Goal: Complete application form

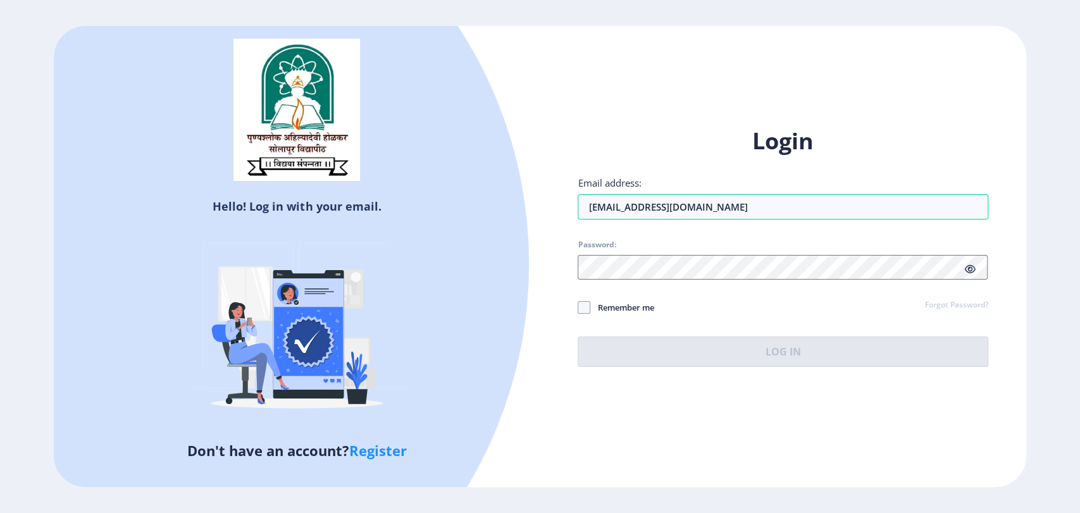
click at [641, 280] on div "Login Email address: ajaybalajikadam69@gmail.com Password: Remember me Forgot P…" at bounding box center [782, 247] width 410 height 242
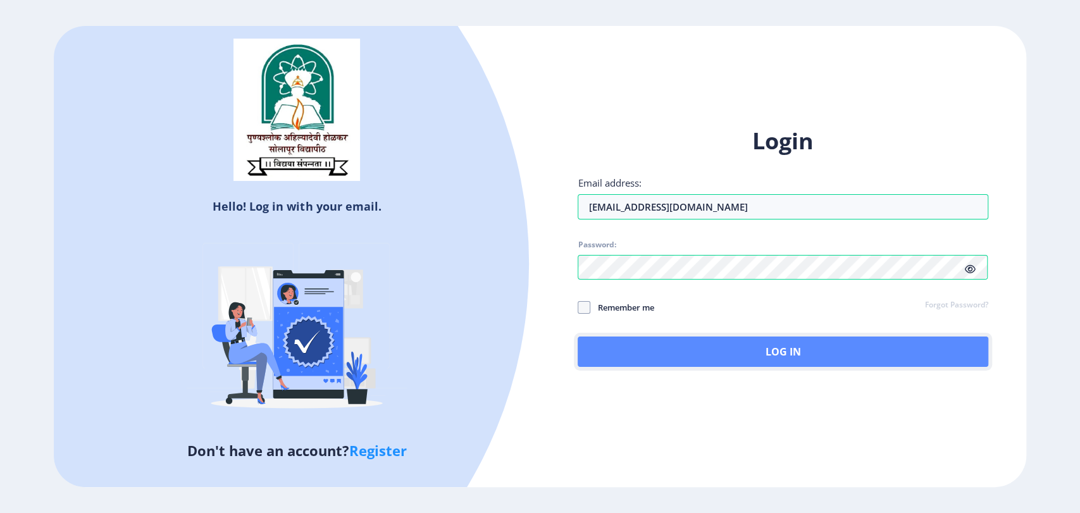
click at [720, 342] on button "Log In" at bounding box center [782, 351] width 410 height 30
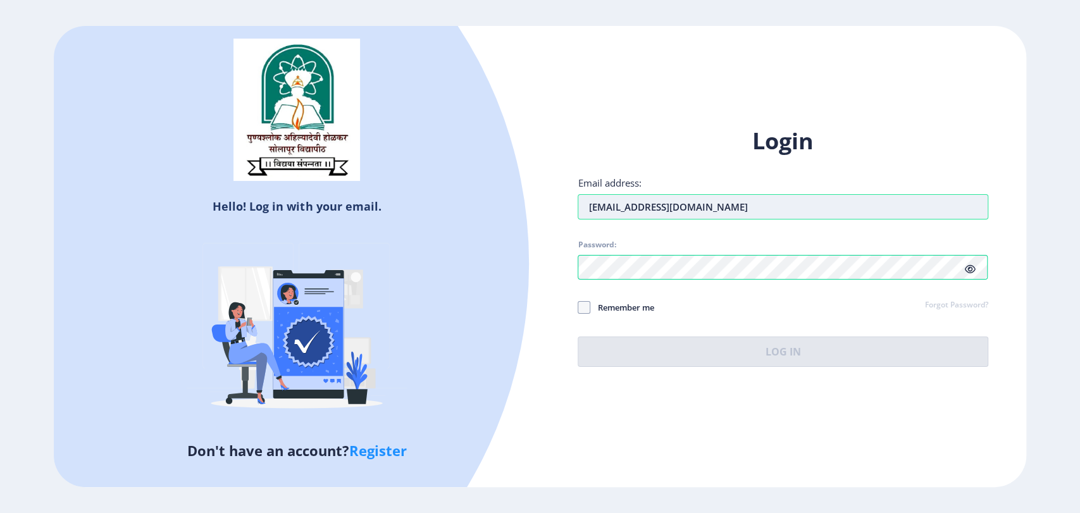
click at [674, 204] on input "ajaybalajikadam69@gmail.com" at bounding box center [782, 206] width 410 height 25
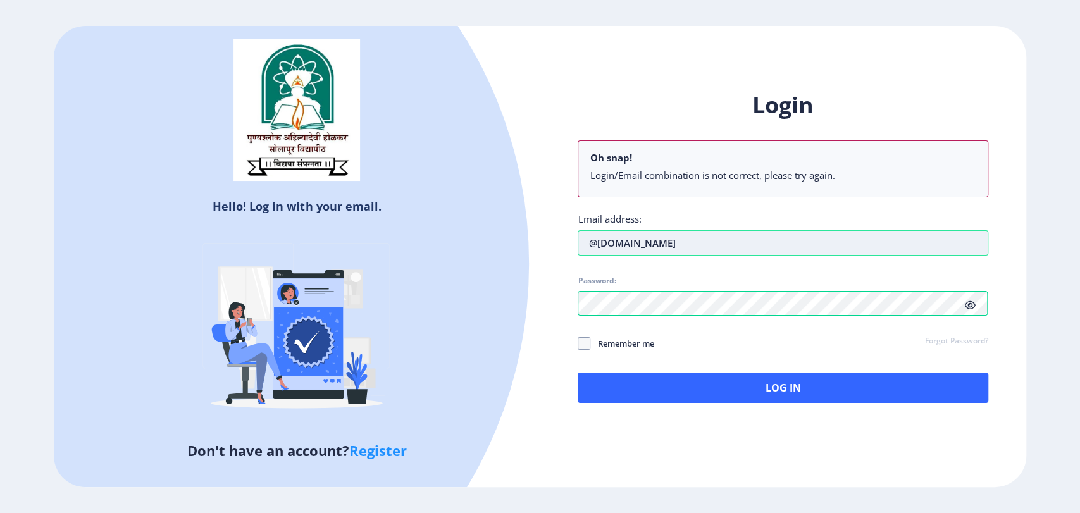
click at [665, 237] on input "@gmail.com" at bounding box center [782, 242] width 410 height 25
type input "@"
type input "du@edulab.in"
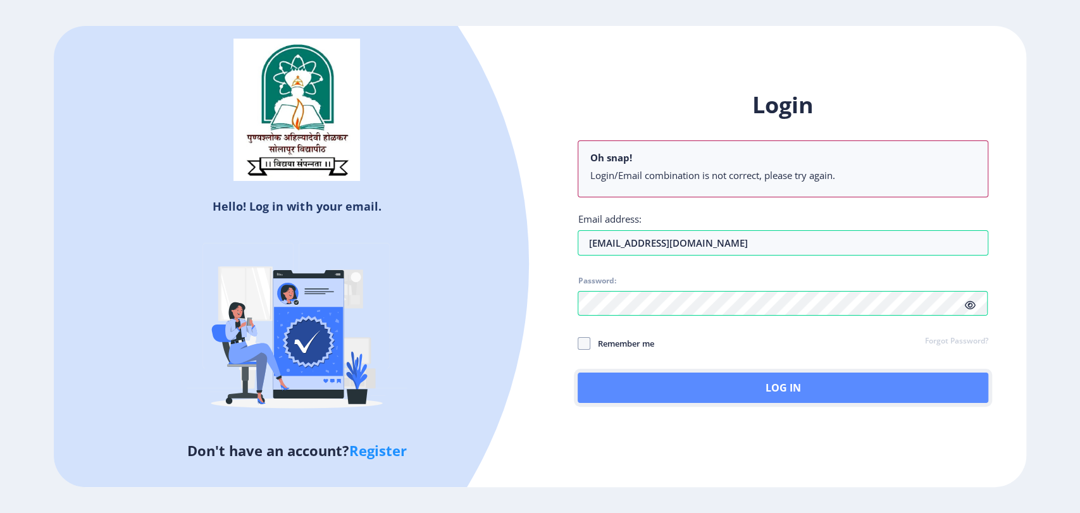
click at [706, 383] on button "Log In" at bounding box center [782, 387] width 410 height 30
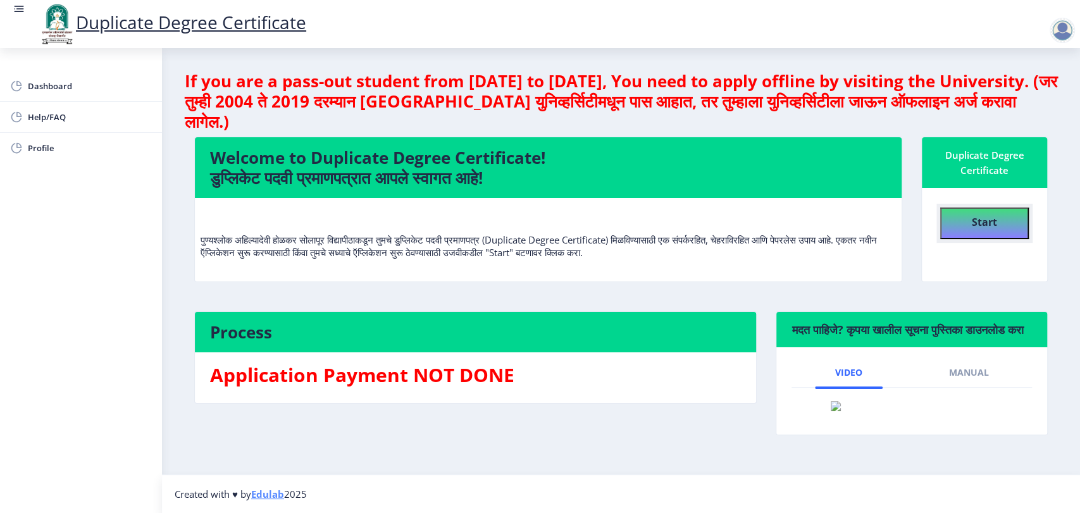
click at [966, 219] on button "Start" at bounding box center [984, 223] width 89 height 32
select select
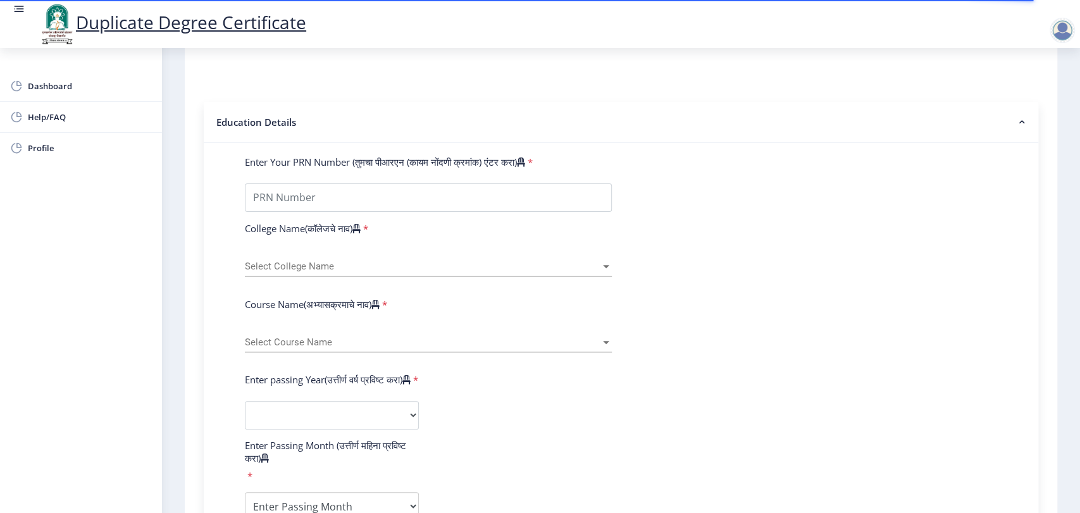
scroll to position [192, 0]
click at [423, 197] on input "Enter Your PRN Number (तुमचा पीआरएन (कायम नोंदणी क्रमांक) एंटर करा)" at bounding box center [428, 196] width 367 height 28
type input "1111515251252552"
click at [331, 269] on span "Select College Name" at bounding box center [422, 264] width 355 height 11
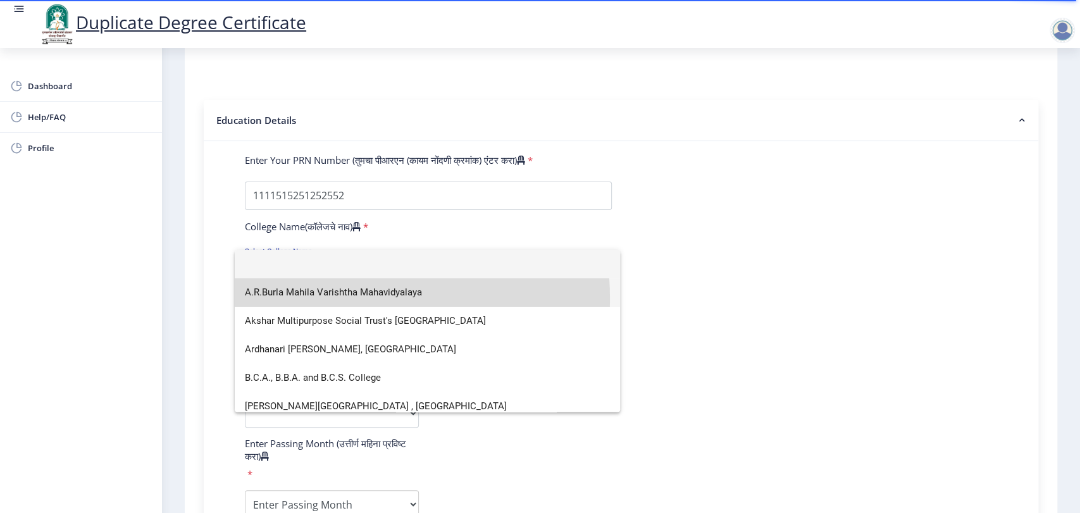
click at [333, 298] on span "A.R.Burla Mahila Varishtha Mahavidyalaya" at bounding box center [427, 292] width 365 height 28
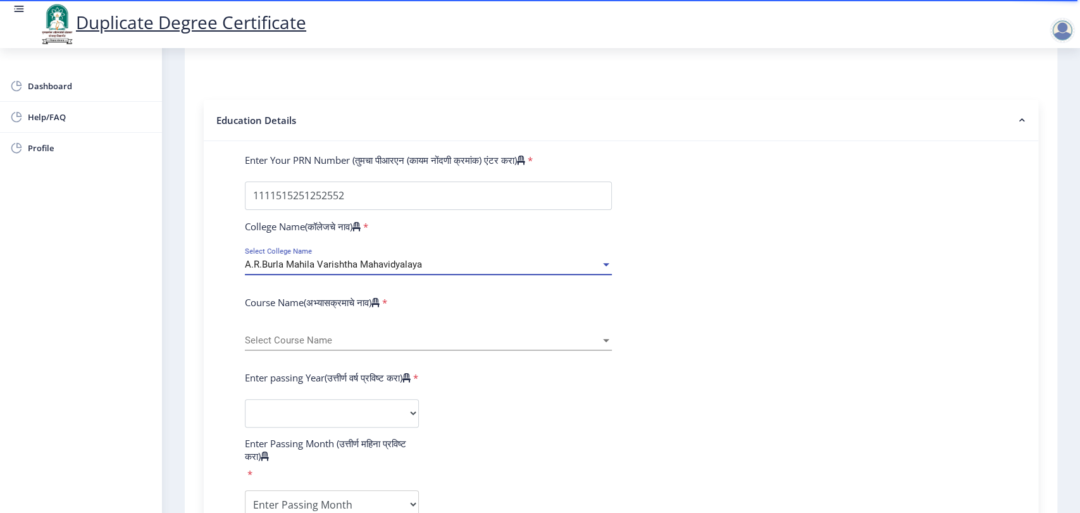
click at [323, 335] on span "Select Course Name" at bounding box center [422, 340] width 355 height 11
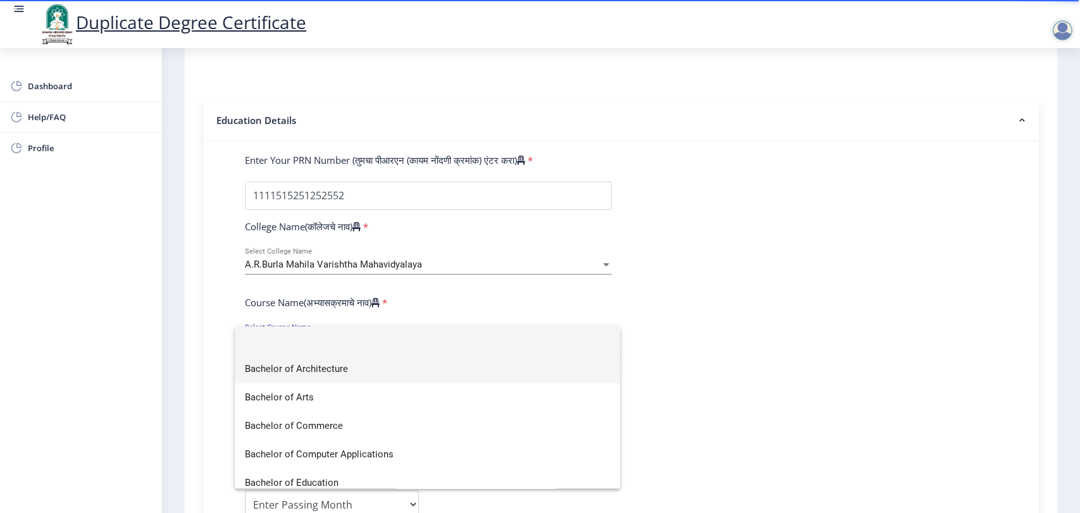
scroll to position [207, 0]
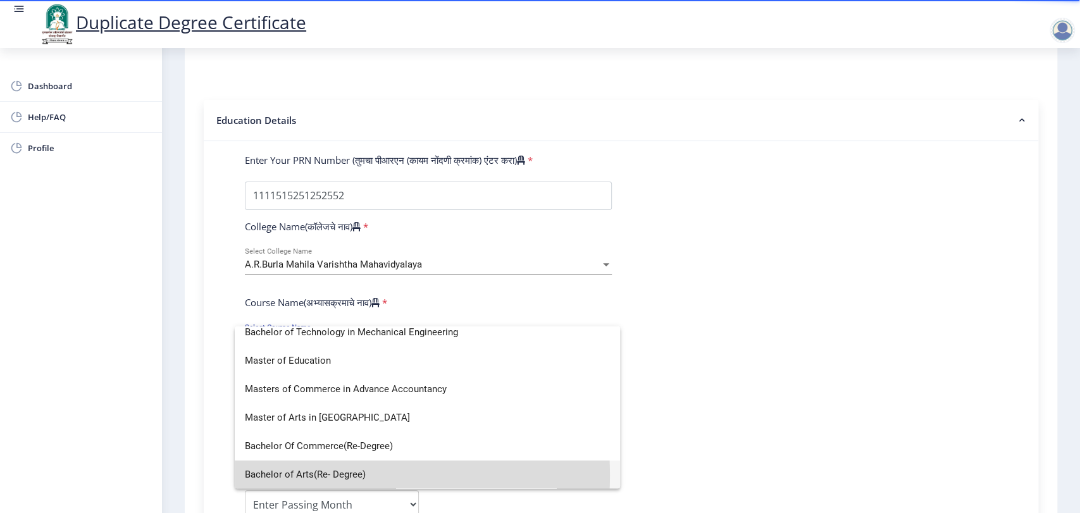
click at [309, 474] on span "Bachelor of Arts(Re- Degree)" at bounding box center [427, 474] width 365 height 28
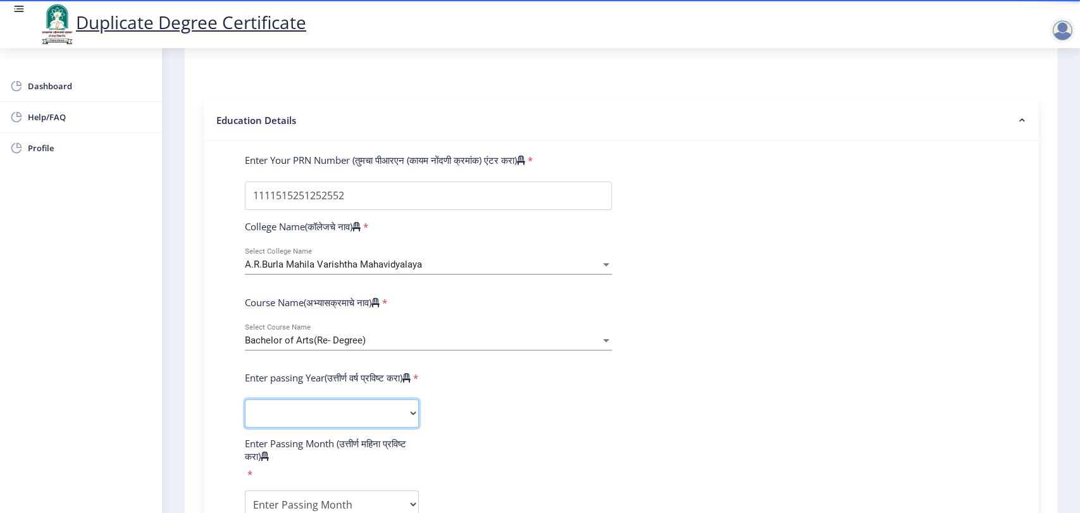
click at [297, 428] on select "2025 2024 2023 2022 2021 2020 2019 2018 2017 2016 2015 2014 2013 2012 2011 2010…" at bounding box center [332, 413] width 174 height 28
select select "2020"
click at [245, 424] on select "2025 2024 2023 2022 2021 2020 2019 2018 2017 2016 2015 2014 2013 2012 2011 2010…" at bounding box center [332, 413] width 174 height 28
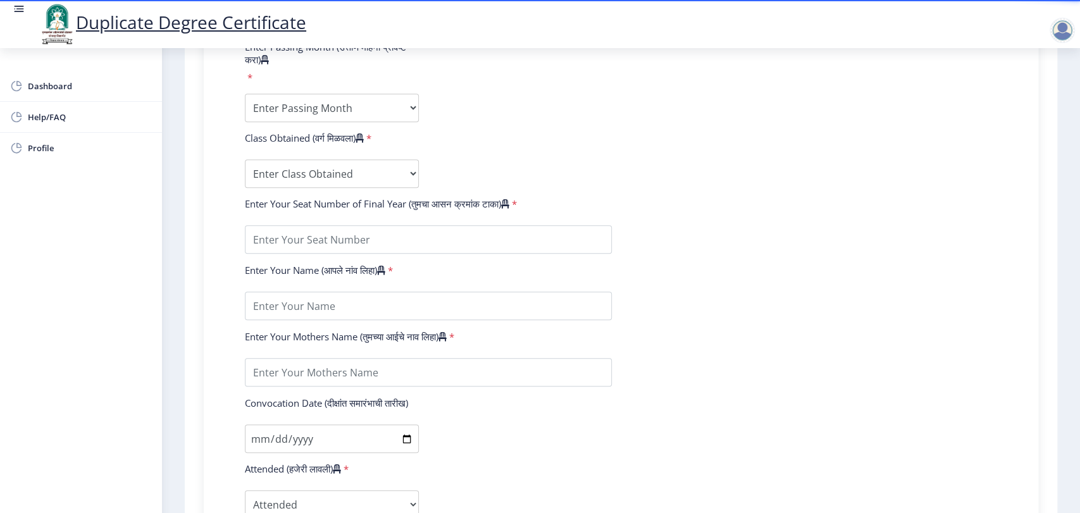
scroll to position [587, 0]
click at [316, 124] on select "Enter Passing Month (01) January (02) February (03) March (04) April (05) May (…" at bounding box center [332, 109] width 174 height 28
select select "March"
click at [245, 121] on select "Enter Passing Month (01) January (02) February (03) March (04) April (05) May (…" at bounding box center [332, 109] width 174 height 28
click at [296, 190] on select "Enter Class Obtained DISTINCTION FIRST CLASS HIGHER SECOND CLASS SECOND CLASS P…" at bounding box center [332, 175] width 174 height 28
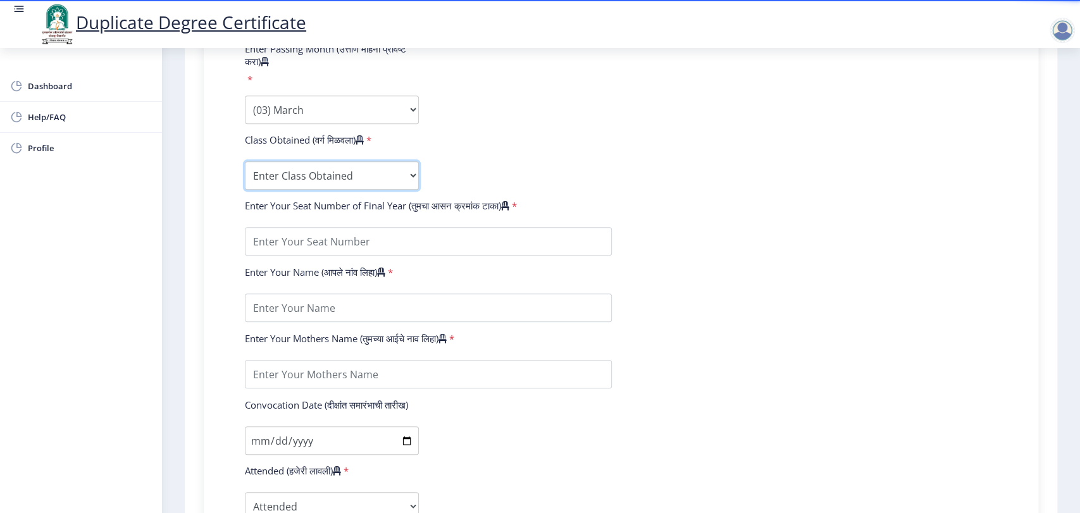
select select "DISTINCTION"
click at [245, 187] on select "Enter Class Obtained DISTINCTION FIRST CLASS HIGHER SECOND CLASS SECOND CLASS P…" at bounding box center [332, 175] width 174 height 28
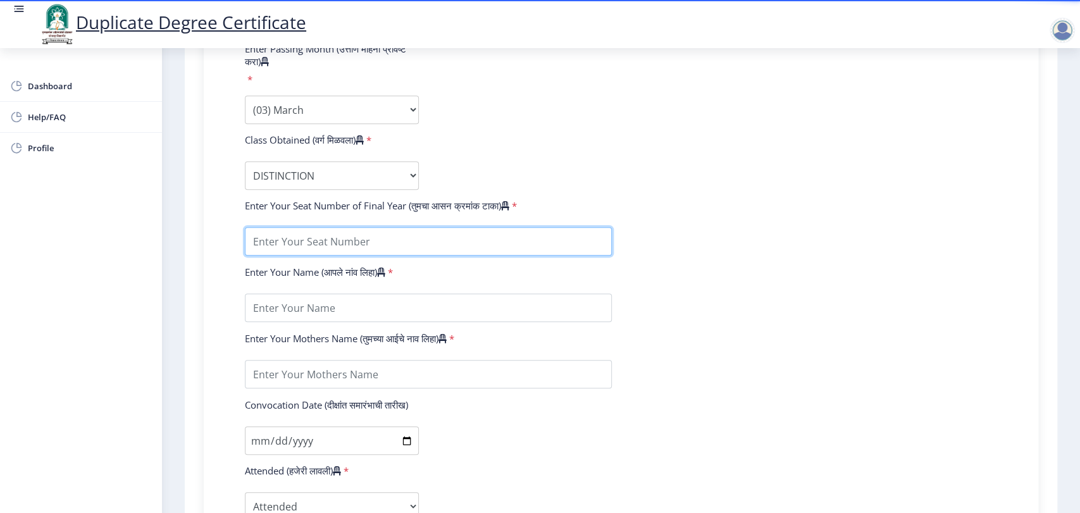
click at [293, 255] on input "textarea" at bounding box center [428, 241] width 367 height 28
type input "10"
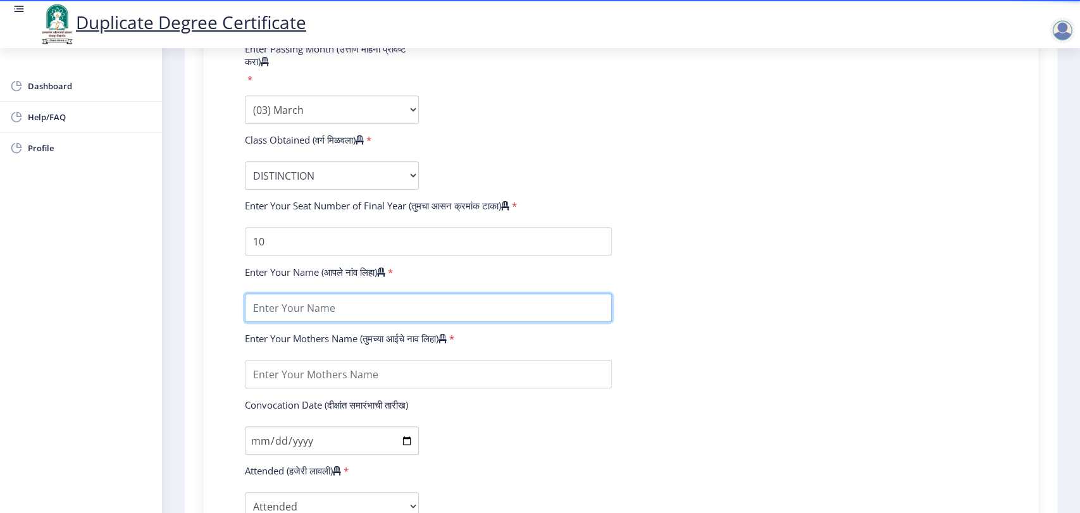
click at [322, 322] on input "textarea" at bounding box center [428, 307] width 367 height 28
type input "Raushni ojha"
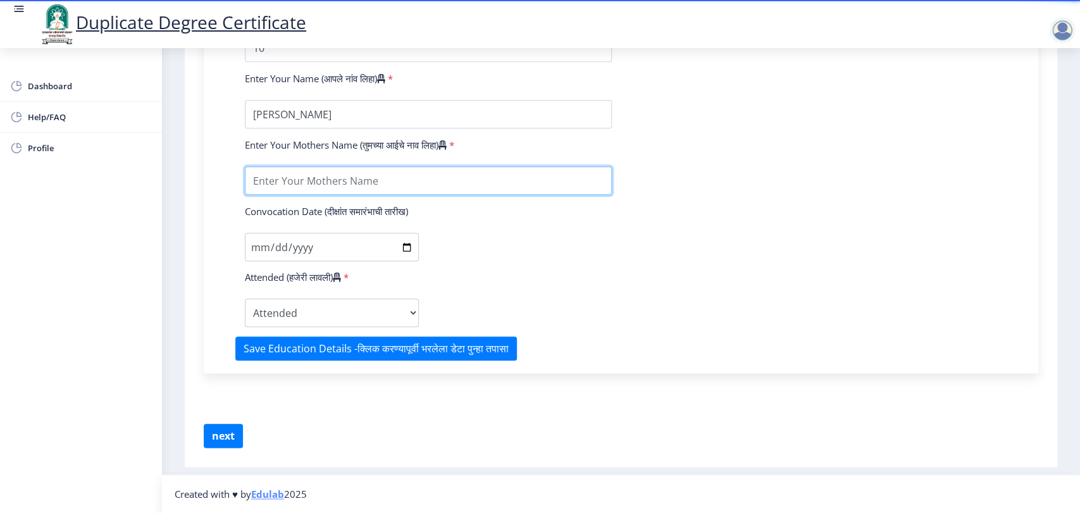
click at [335, 173] on input "textarea" at bounding box center [428, 180] width 367 height 28
type input "ABC"
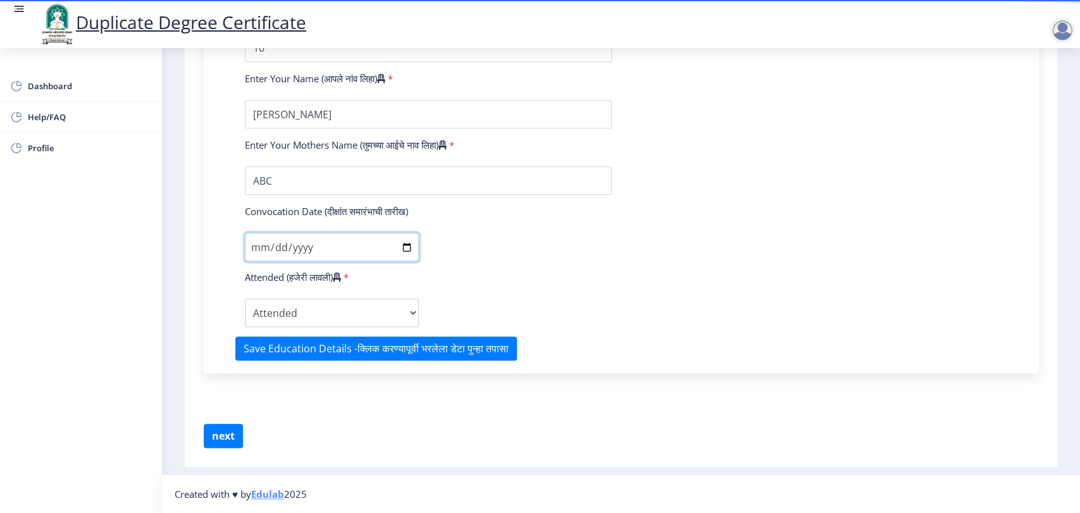
click at [291, 249] on input "Convocation Date (दीक्षांत समारंभाची तारीख)" at bounding box center [332, 247] width 174 height 28
click at [254, 245] on input "Convocation Date (दीक्षांत समारंभाची तारीख)" at bounding box center [332, 247] width 174 height 28
type input "2020-10-12"
click at [280, 310] on select "Attended Yes No" at bounding box center [332, 313] width 174 height 28
select select "true"
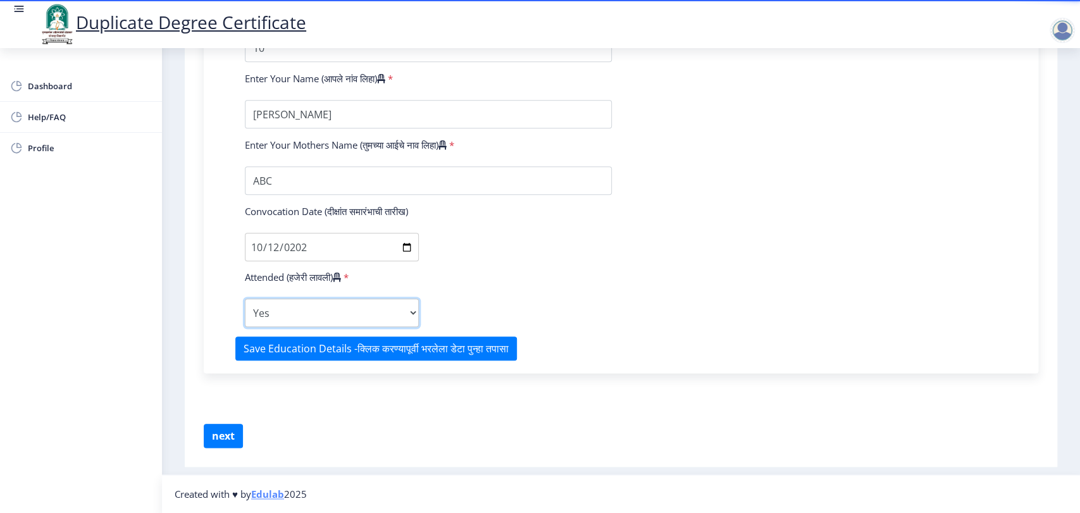
click at [245, 299] on select "Attended Yes No" at bounding box center [332, 313] width 174 height 28
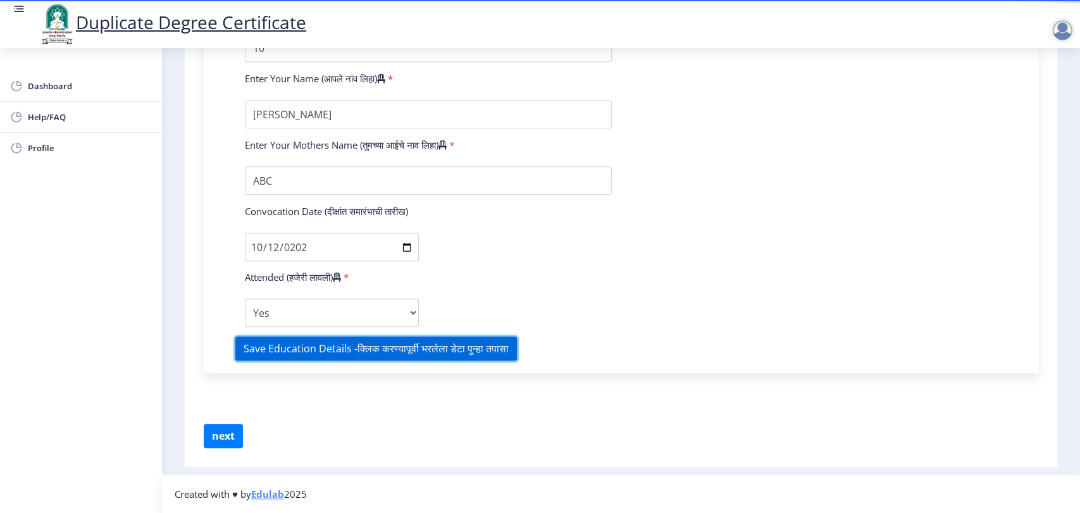
click at [343, 356] on button "Save Education Details -क्लिक करण्यापूर्वी भरलेला डेटा पुन्हा तपासा" at bounding box center [375, 348] width 281 height 24
click at [329, 355] on button "Save Education Details -क्लिक करण्यापूर्वी भरलेला डेटा पुन्हा तपासा" at bounding box center [375, 348] width 281 height 24
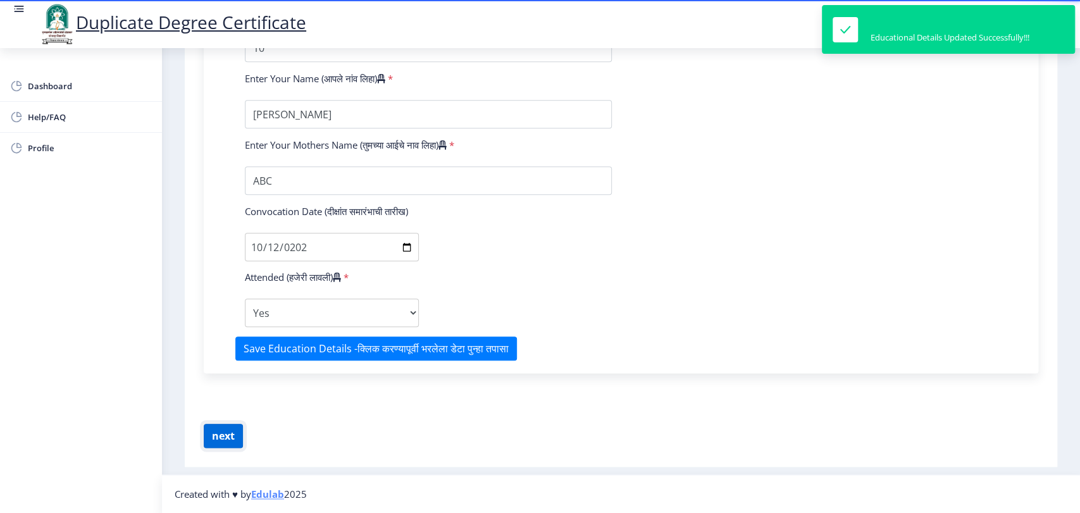
click at [223, 436] on button "next" at bounding box center [223, 436] width 39 height 24
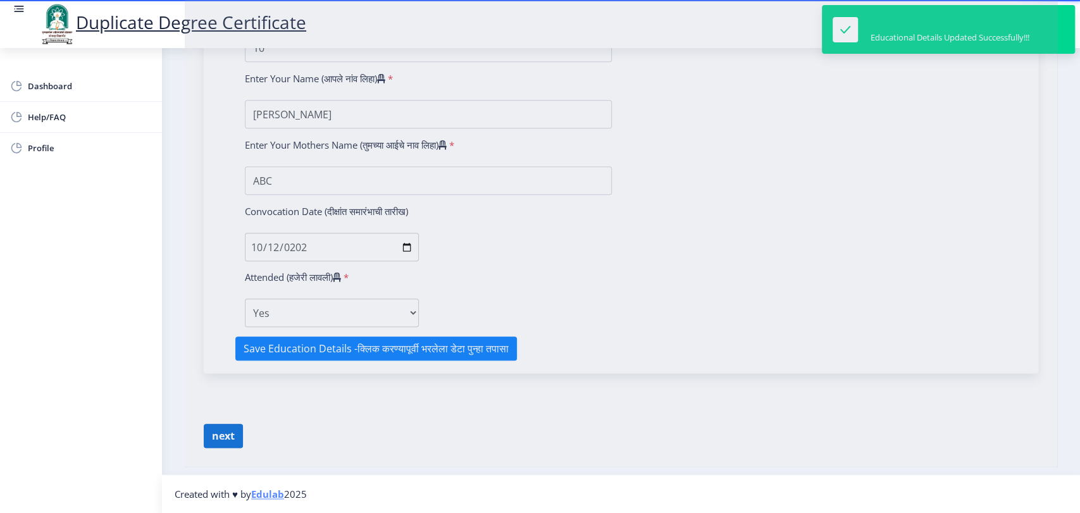
select select
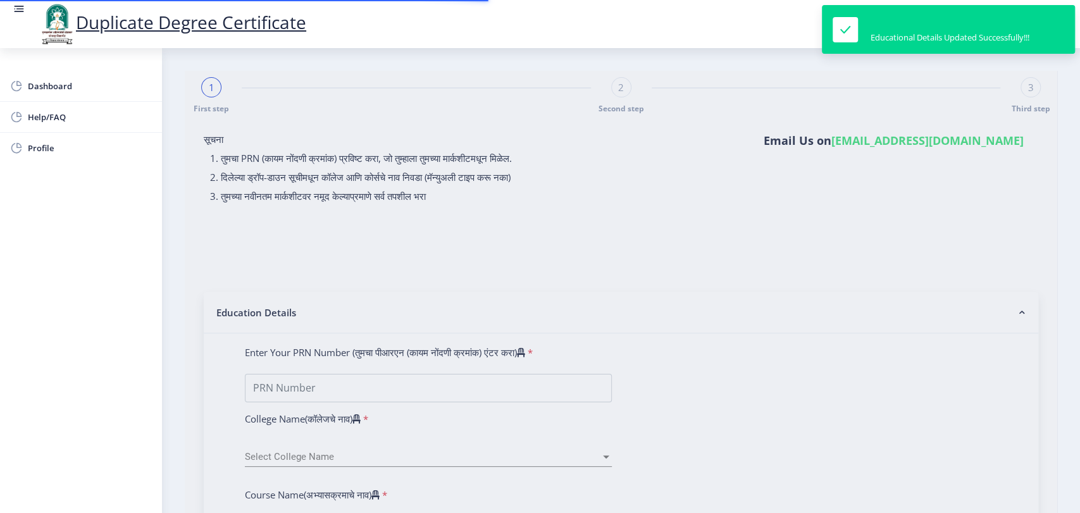
type input "1111515251252552"
select select "2020"
select select "March"
select select "DISTINCTION"
type input "10"
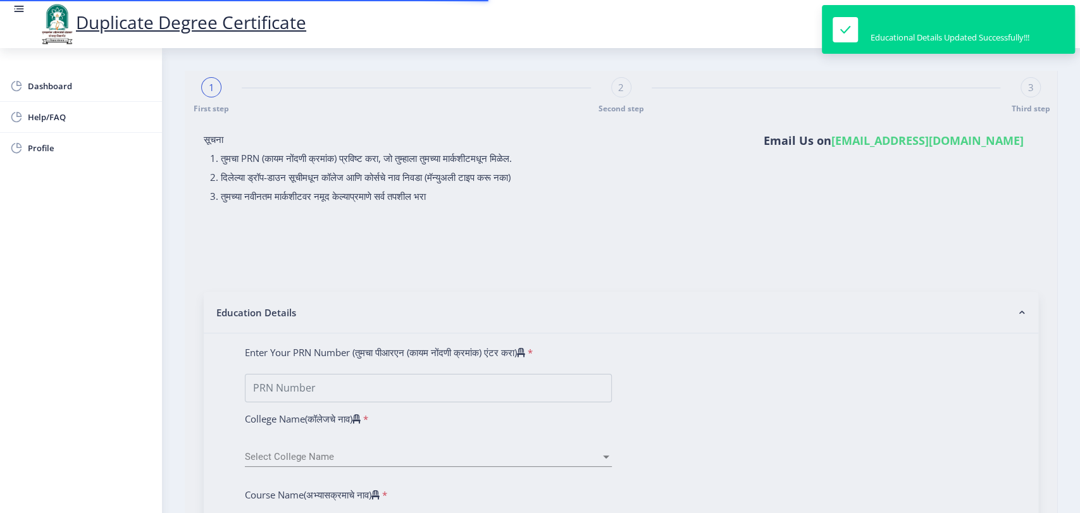
type input "Raushni ojha"
type input "ABC"
type input "2020-10-12"
select select "true"
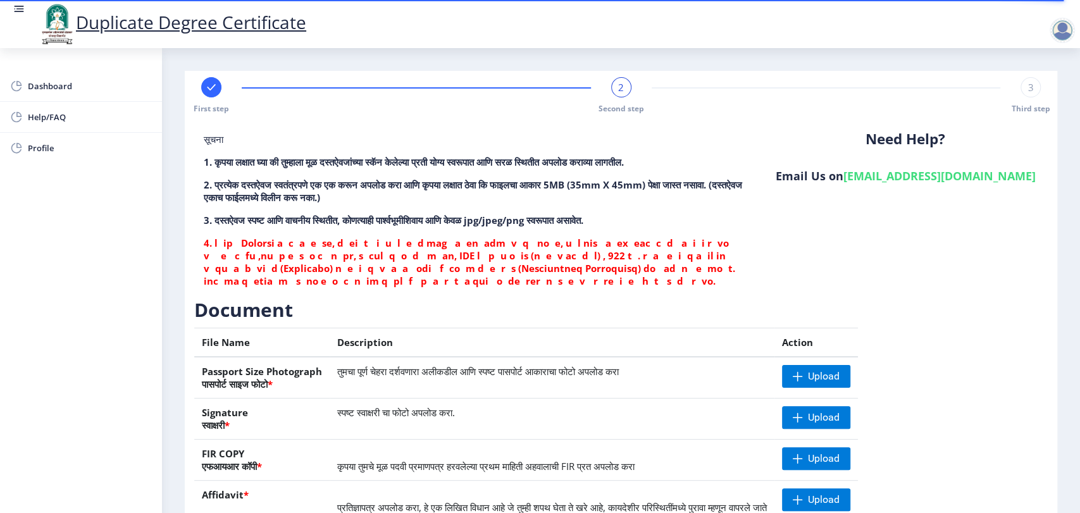
click at [218, 90] on div at bounding box center [211, 87] width 20 height 20
select select "2020"
select select "March"
select select "DISTINCTION"
select select "true"
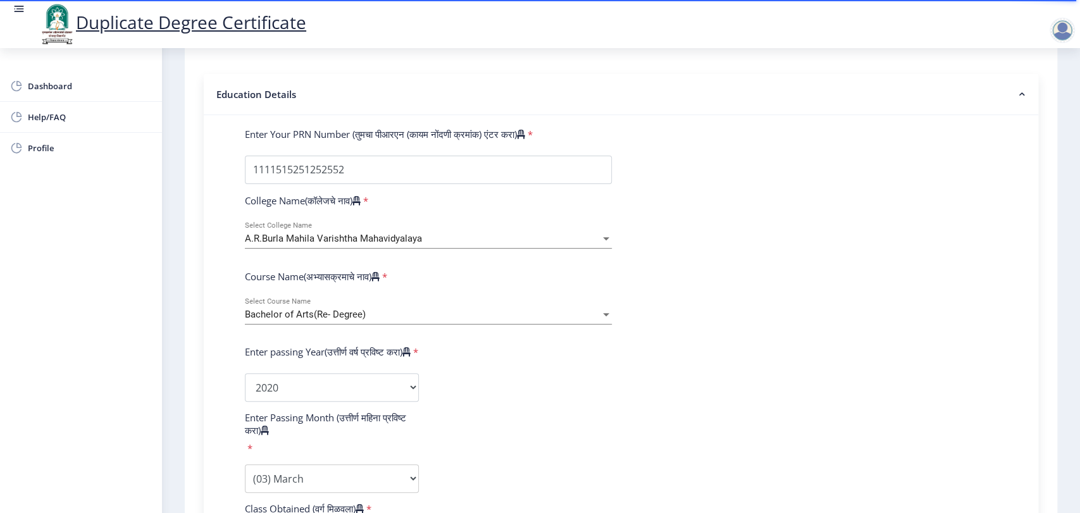
scroll to position [230, 0]
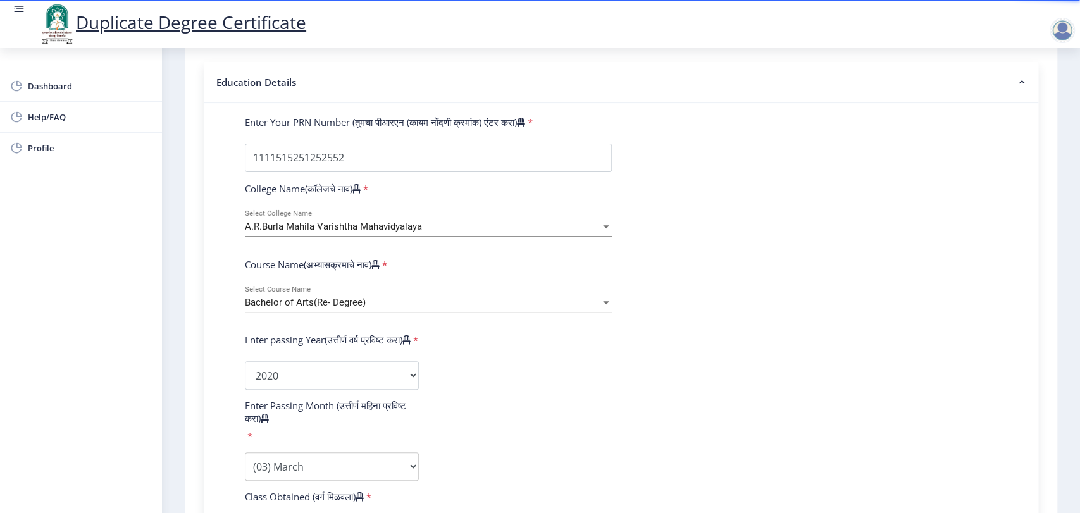
click at [386, 309] on div "Bachelor of Arts(Re- Degree) Select Course Name" at bounding box center [428, 299] width 367 height 27
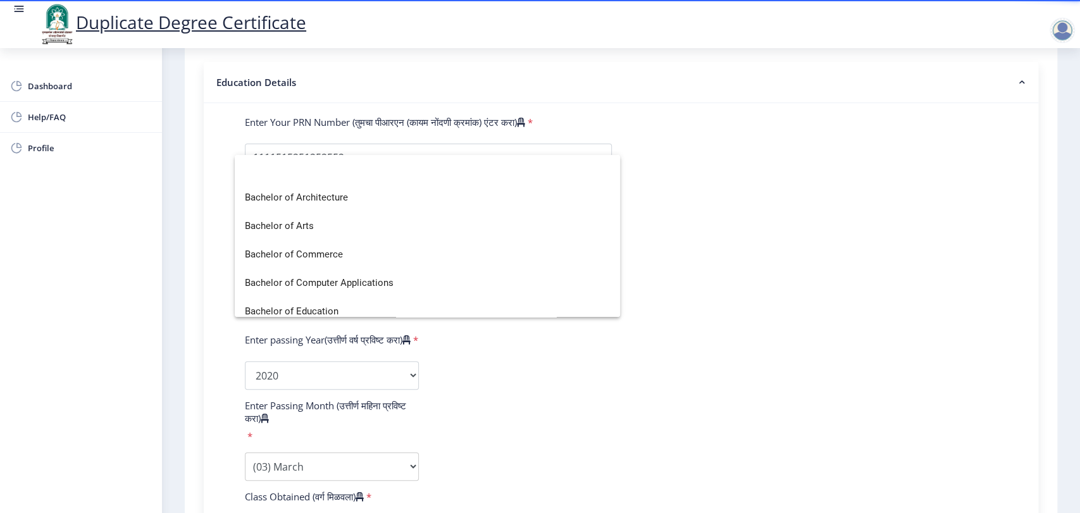
scroll to position [207, 0]
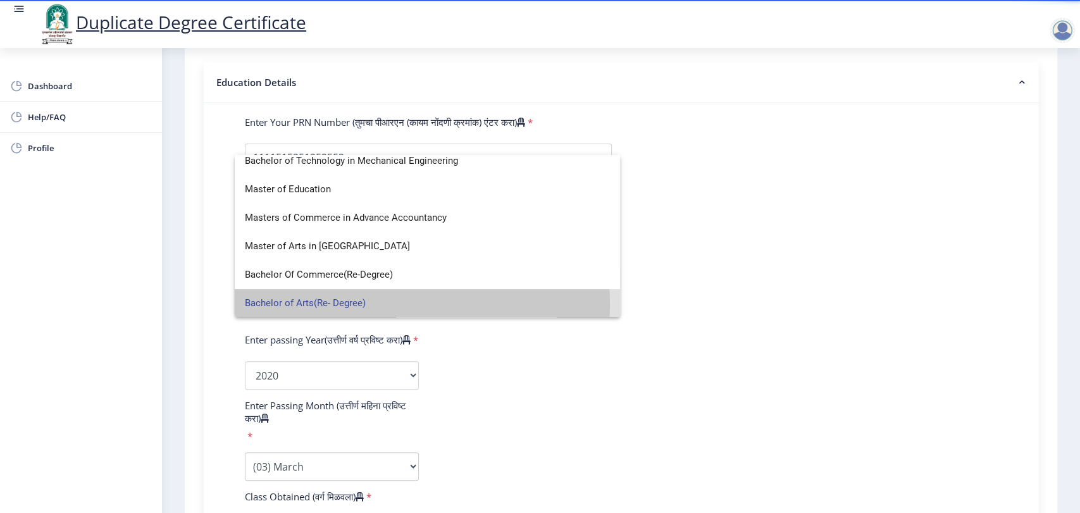
click at [375, 303] on span "Bachelor of Arts(Re- Degree)" at bounding box center [427, 303] width 365 height 28
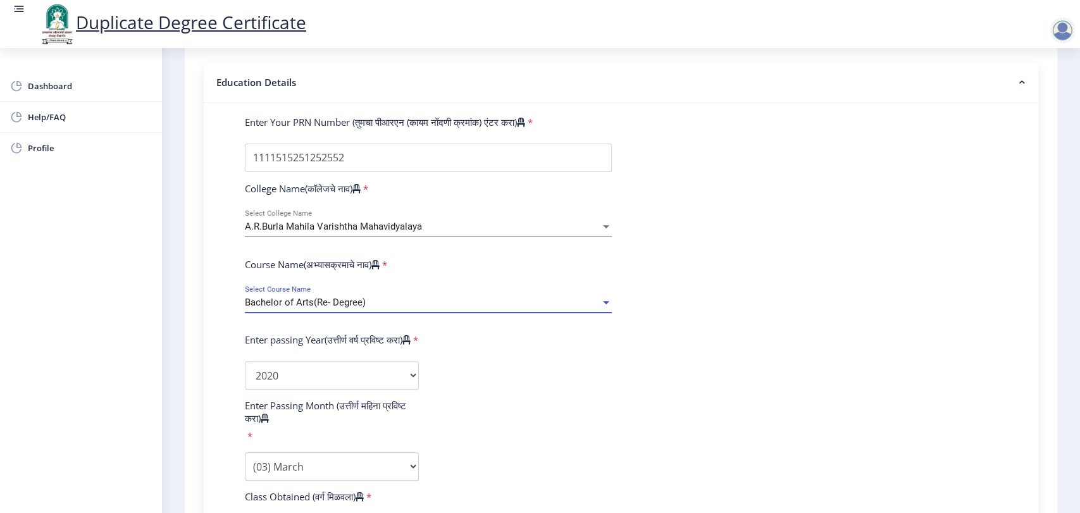
click at [382, 307] on div "Bachelor of Arts(Re- Degree)" at bounding box center [422, 302] width 355 height 11
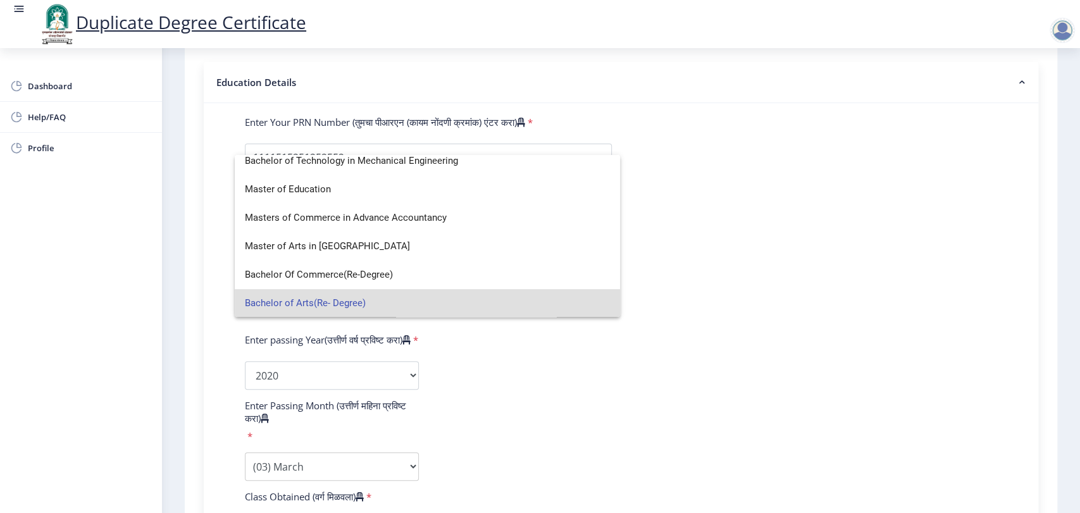
scroll to position [0, 0]
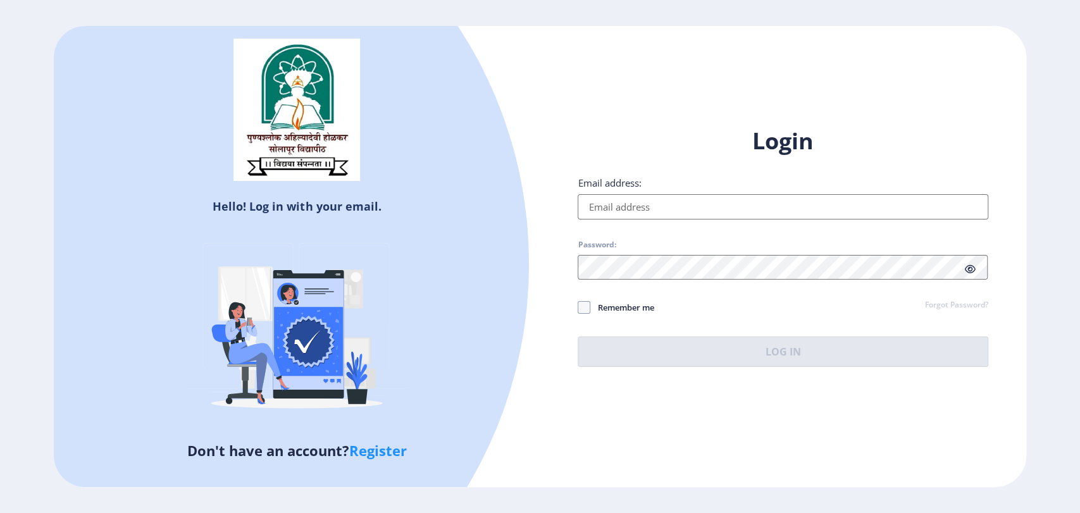
click at [399, 452] on link "Register" at bounding box center [378, 450] width 58 height 19
select select
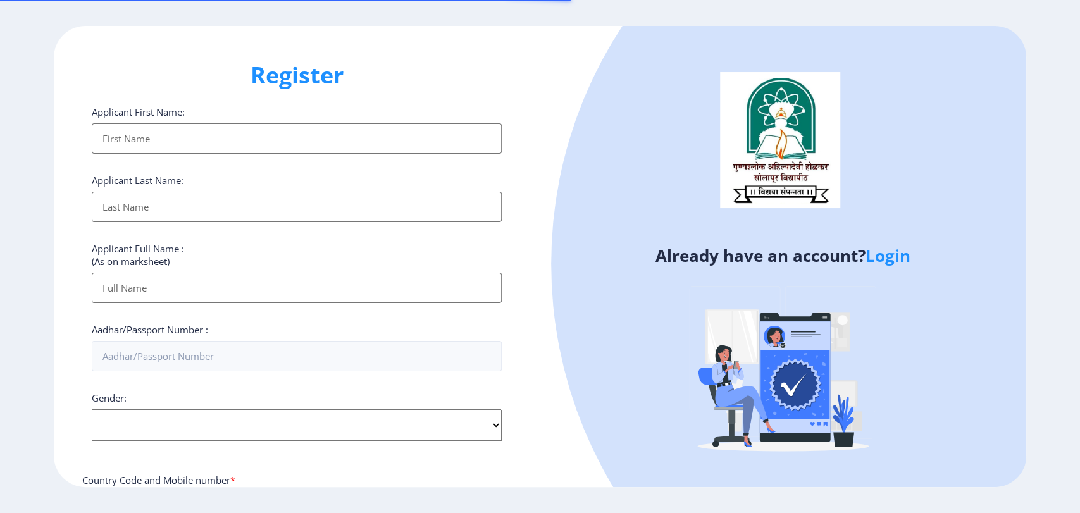
click at [385, 125] on input "Applicant First Name:" at bounding box center [297, 138] width 410 height 30
type input "Raushni"
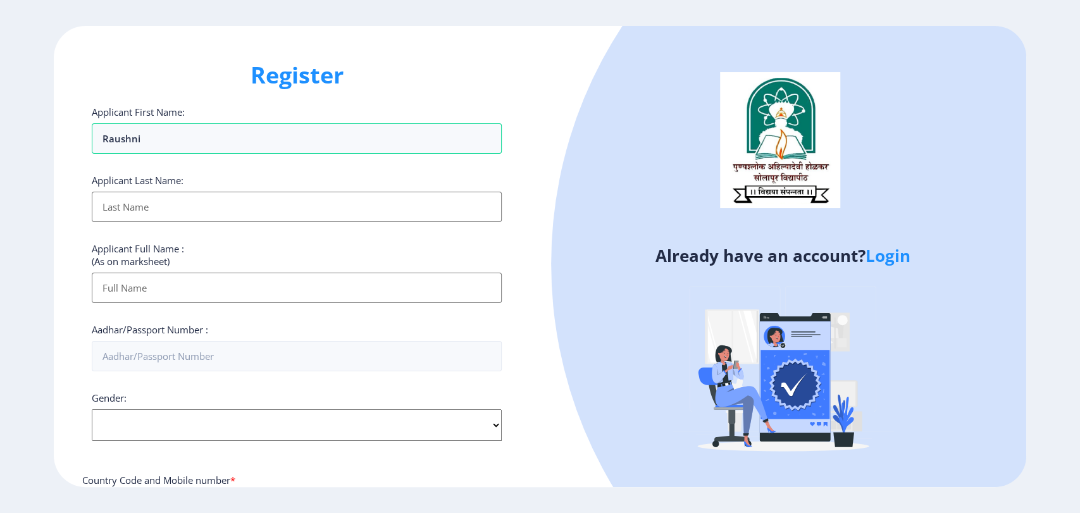
click at [192, 209] on input "Applicant First Name:" at bounding box center [297, 207] width 410 height 30
type input "ras"
type input "73212802481"
type input "raushni@edulab.in"
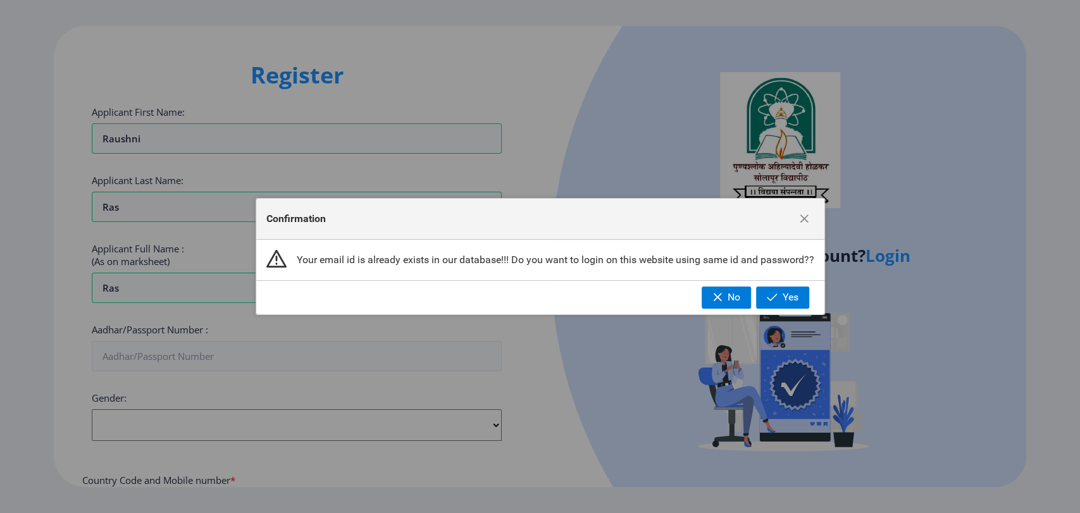
click at [797, 229] on div "Confirmation" at bounding box center [540, 219] width 568 height 41
click at [804, 219] on span "button" at bounding box center [804, 219] width 10 height 10
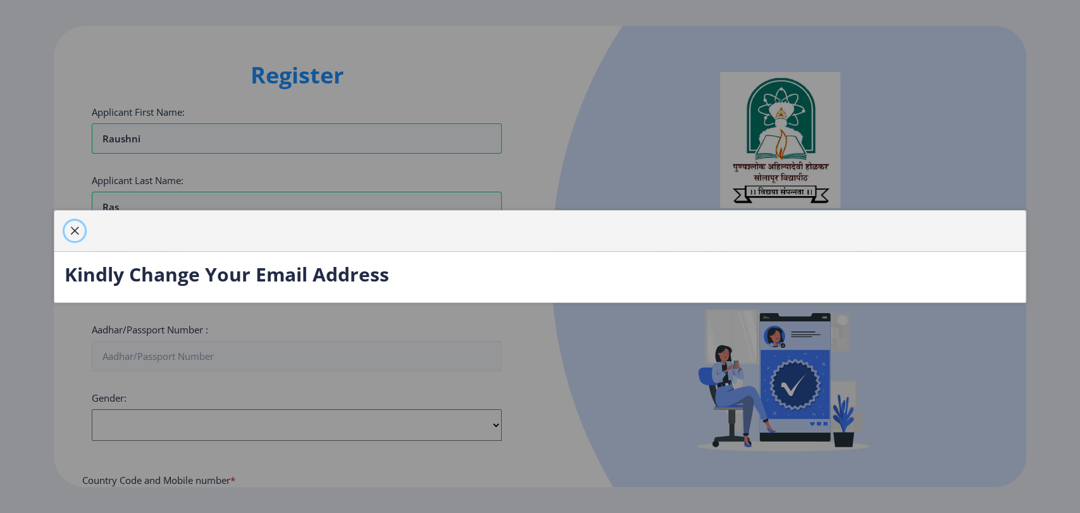
click at [70, 230] on span "button" at bounding box center [75, 231] width 10 height 10
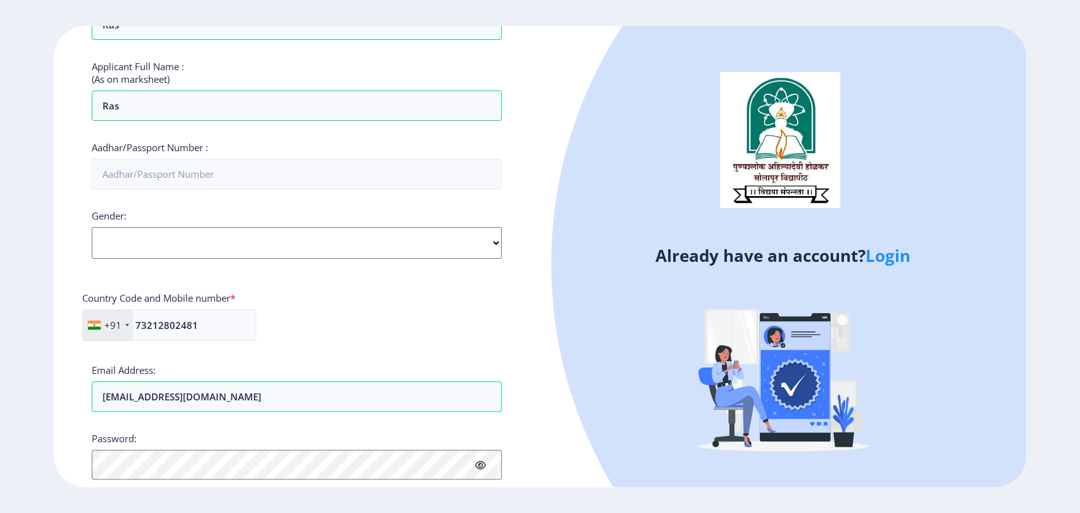
scroll to position [185, 0]
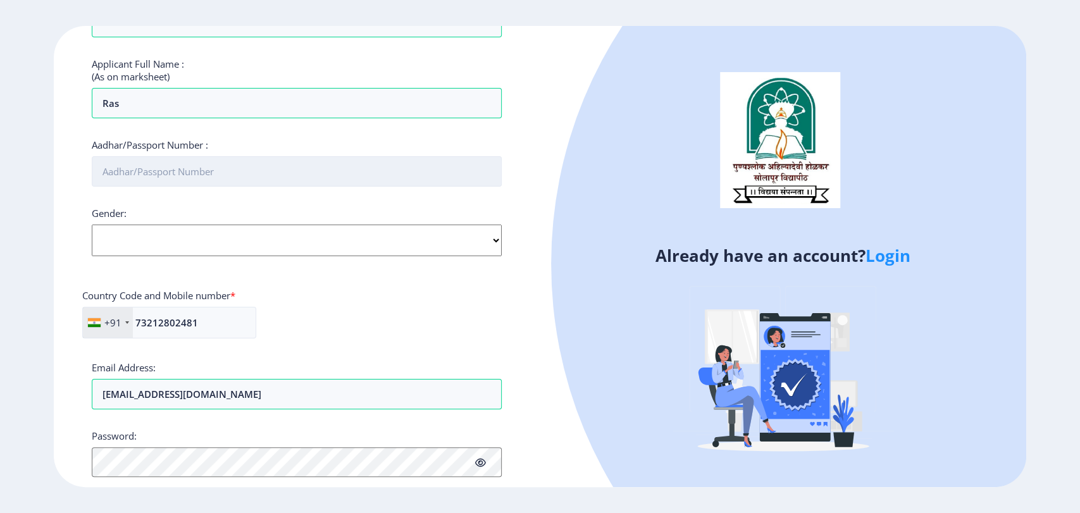
click at [172, 166] on input "Aadhar/Passport Number :" at bounding box center [297, 171] width 410 height 30
type input "555555477724"
click at [162, 245] on select "Select Gender Male Female Other" at bounding box center [297, 241] width 410 height 32
select select "Female"
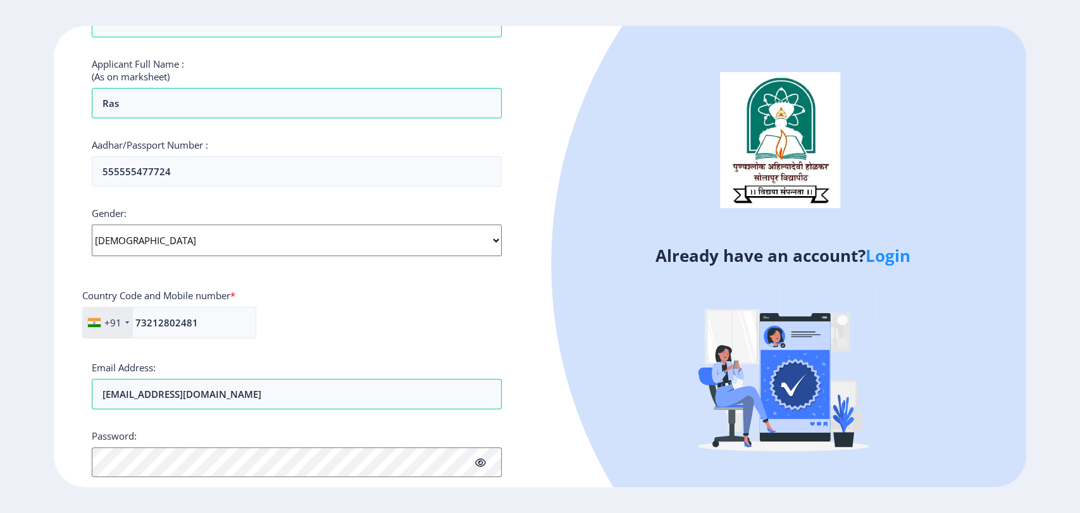
click at [92, 225] on select "Select Gender Male Female Other" at bounding box center [297, 241] width 410 height 32
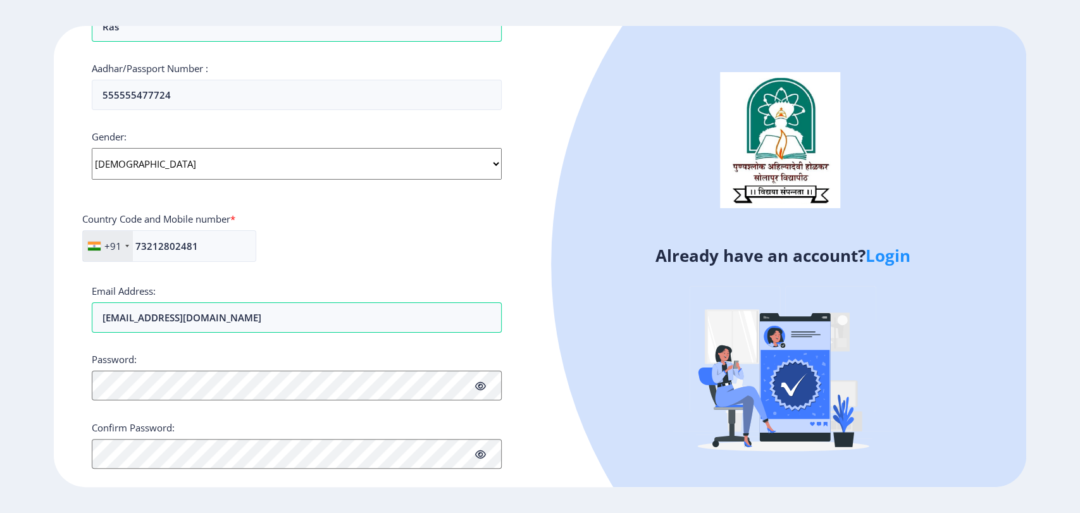
scroll to position [281, 0]
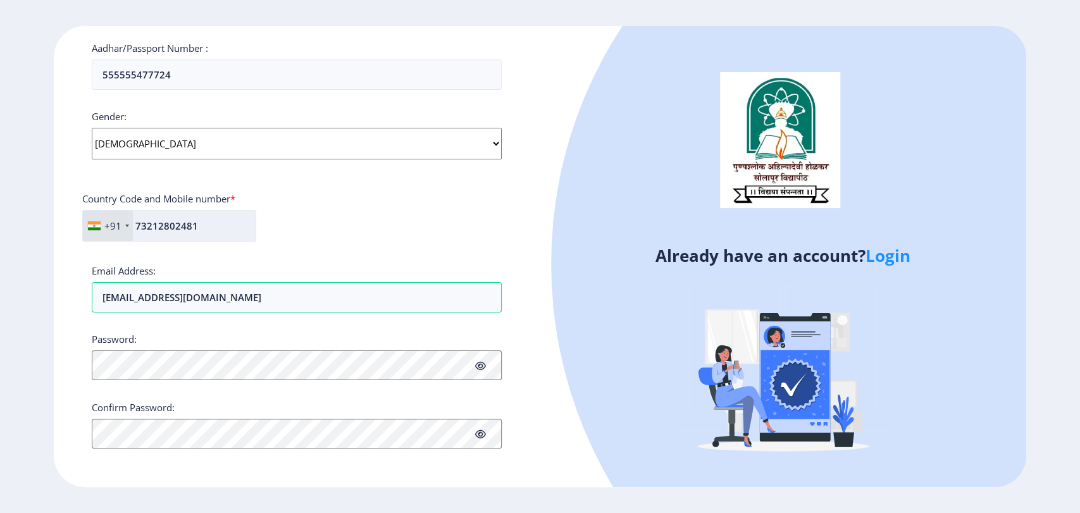
click at [163, 223] on input "73212802481" at bounding box center [169, 226] width 174 height 32
type input "7321802481"
click at [140, 295] on input "[EMAIL_ADDRESS][DOMAIN_NAME]" at bounding box center [297, 297] width 410 height 30
click at [137, 297] on input "raushnik@edulab.in" at bounding box center [297, 297] width 410 height 30
type input "rk@edulab.in"
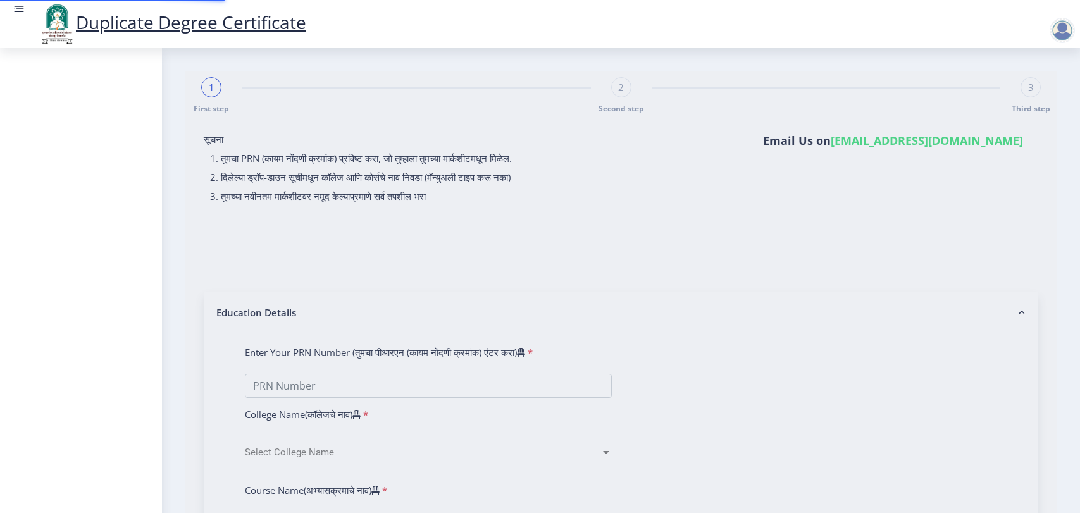
select select
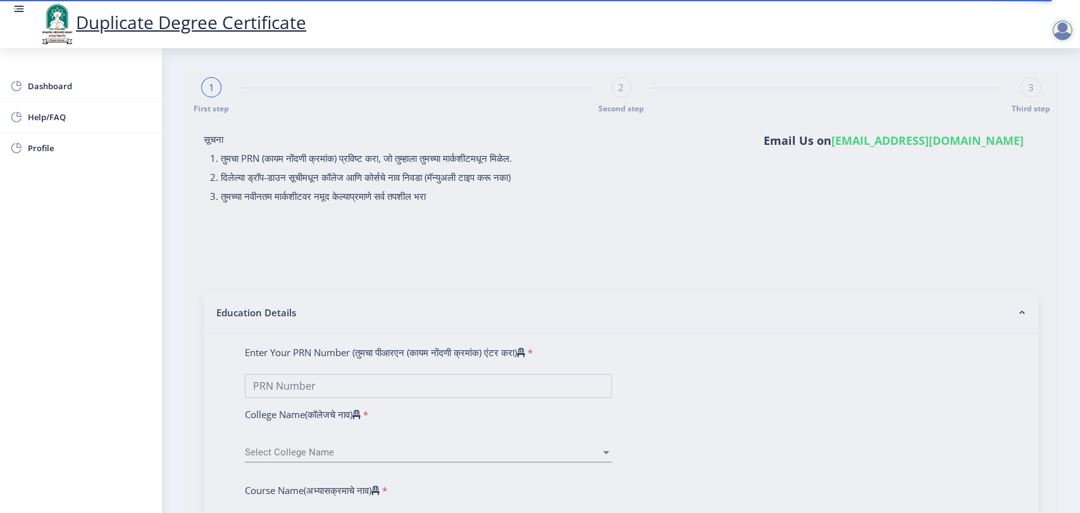
type input "1111515251252552"
select select "2020"
select select "March"
select select "DISTINCTION"
type input "10"
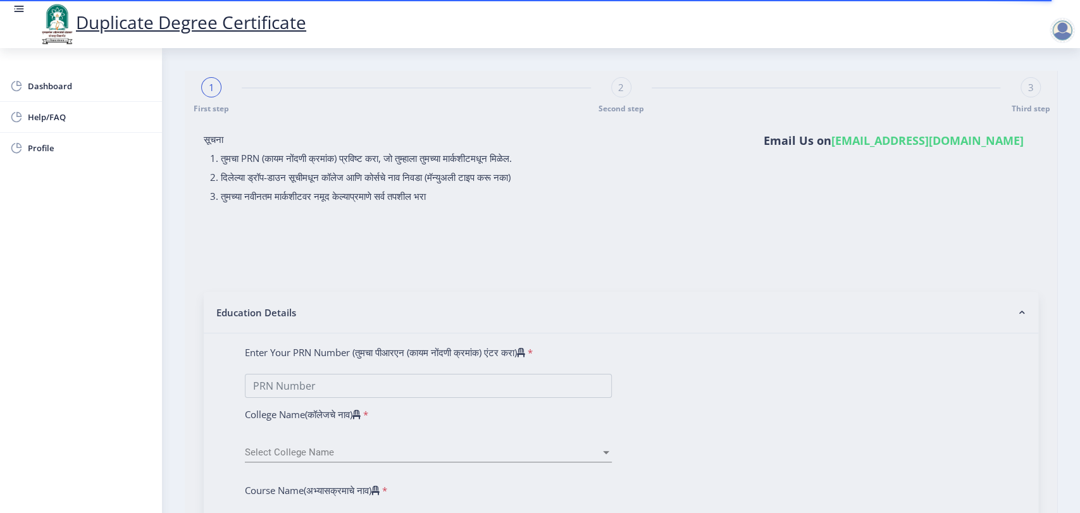
type input "[PERSON_NAME]"
type input "ABC"
type input "[DATE]"
select select "true"
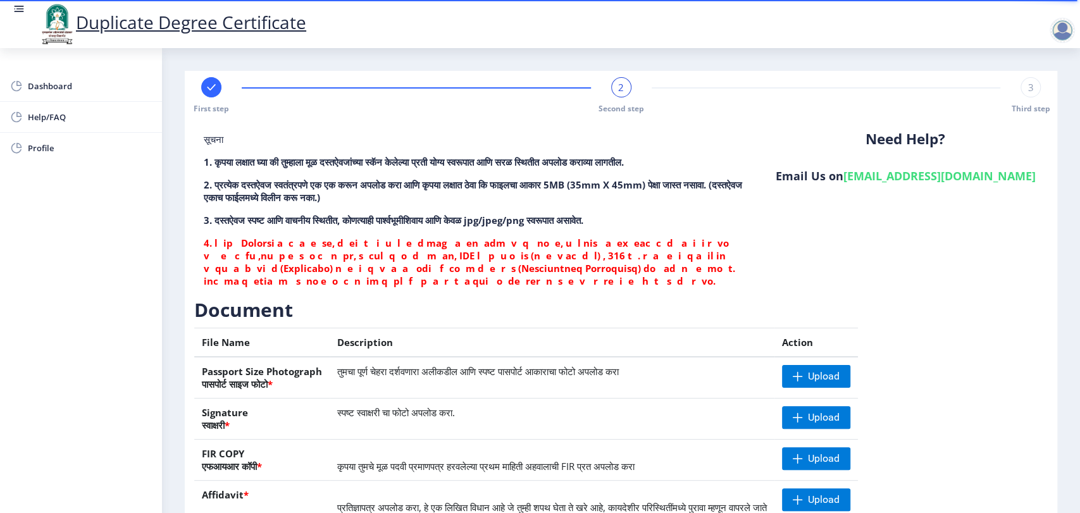
click at [211, 87] on rect at bounding box center [211, 87] width 13 height 13
select select "2020"
select select "March"
select select "DISTINCTION"
select select "true"
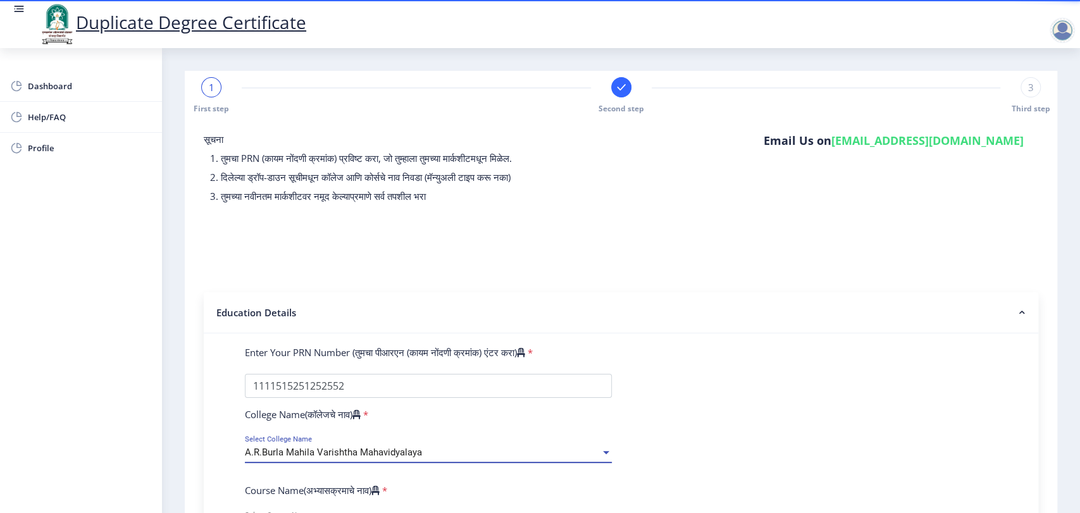
click at [358, 452] on span "A.R.Burla Mahila Varishtha Mahavidyalaya" at bounding box center [333, 451] width 177 height 11
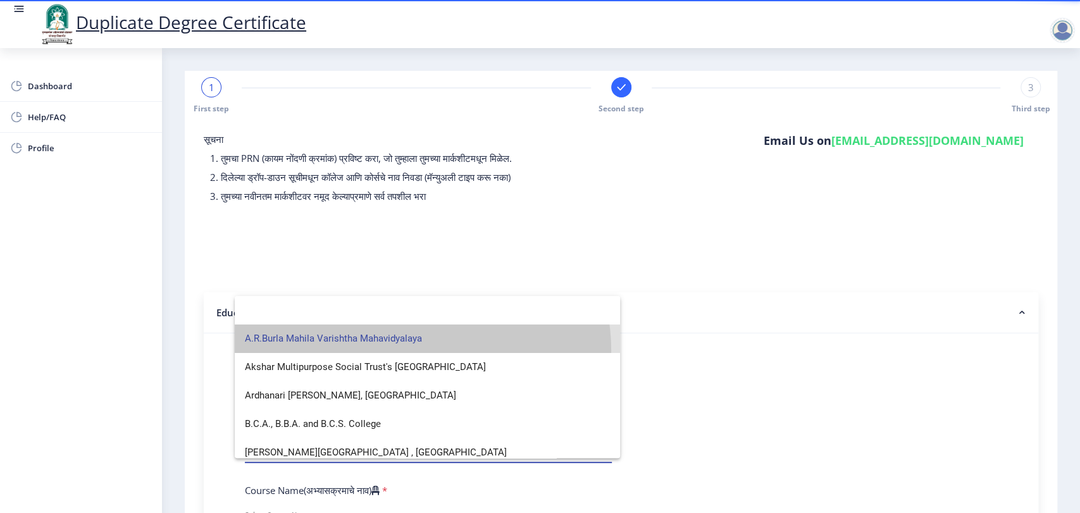
click at [422, 350] on span "A.R.Burla Mahila Varishtha Mahavidyalaya" at bounding box center [427, 338] width 365 height 28
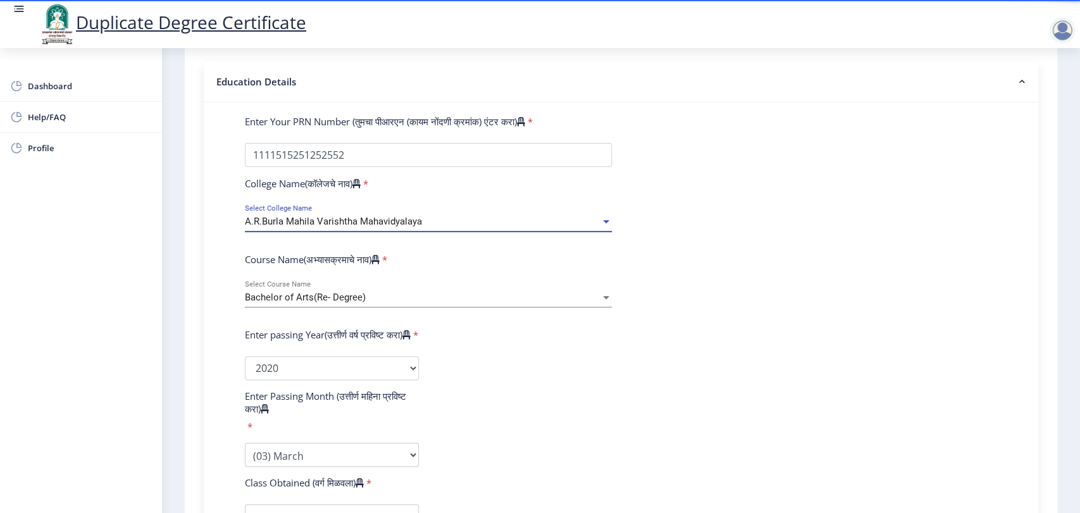
scroll to position [230, 0]
click at [369, 300] on div "Bachelor of Arts(Re- Degree)" at bounding box center [422, 298] width 355 height 11
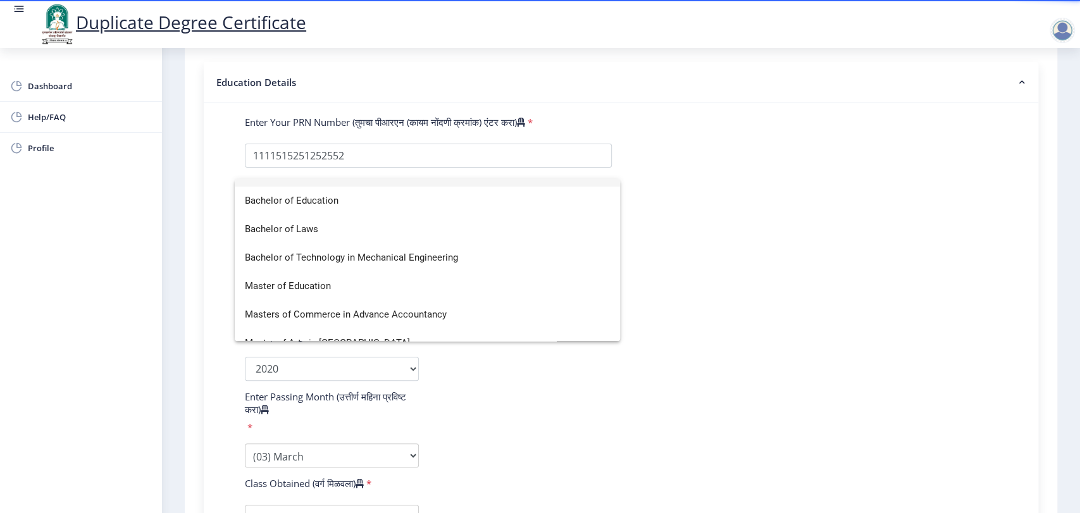
scroll to position [237, 0]
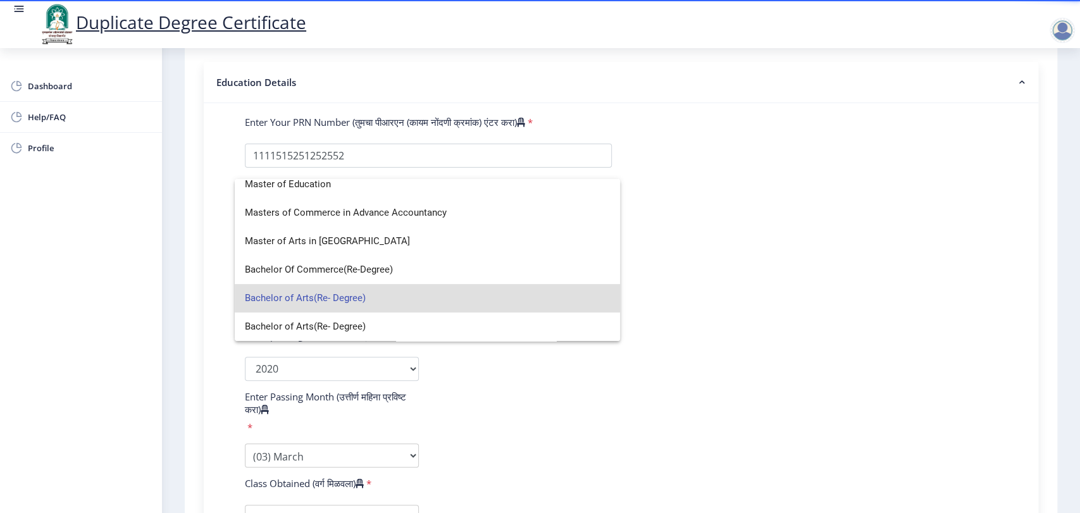
click at [694, 386] on div at bounding box center [540, 256] width 1080 height 513
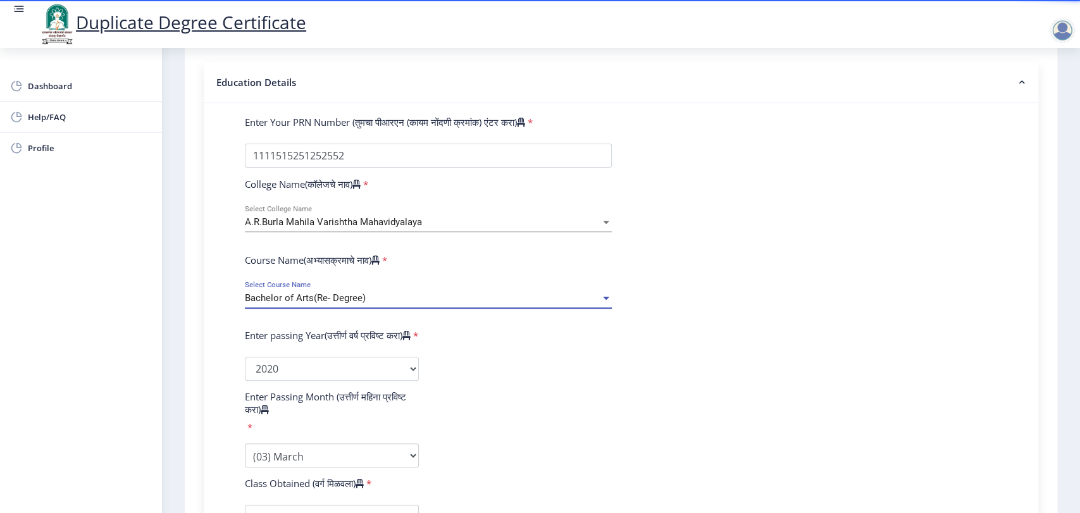
click at [429, 299] on div "Bachelor of Arts(Re- Degree)" at bounding box center [422, 298] width 355 height 11
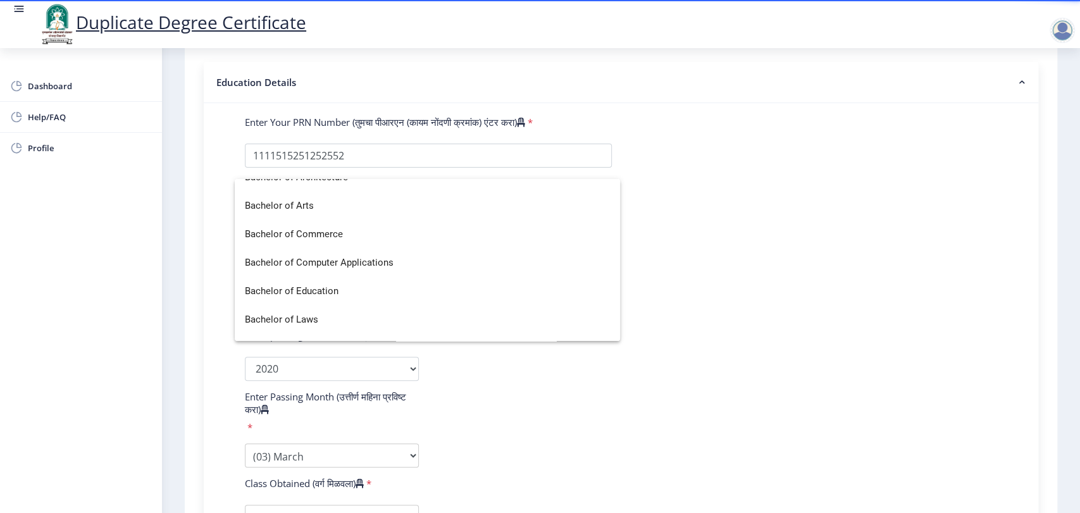
scroll to position [44, 0]
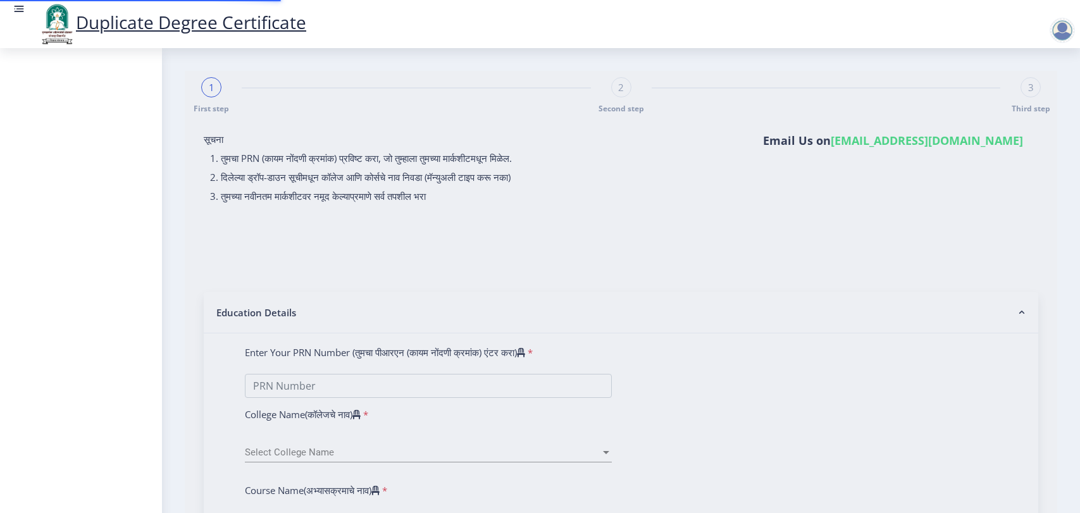
select select
type input "1111515251252552"
select select "2020"
select select "March"
select select "DISTINCTION"
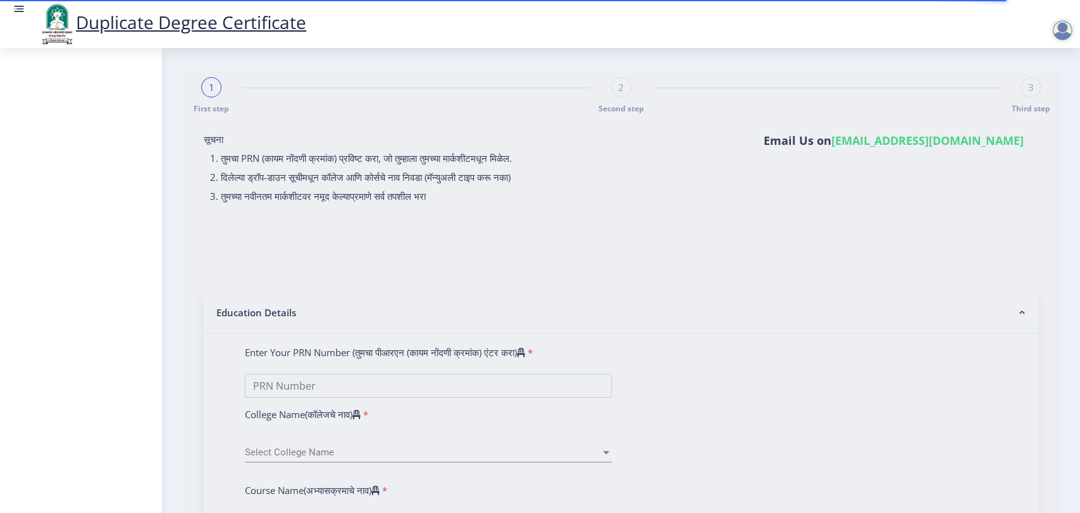
type input "10"
type input "[PERSON_NAME]"
type input "ABC"
type input "[DATE]"
select select "true"
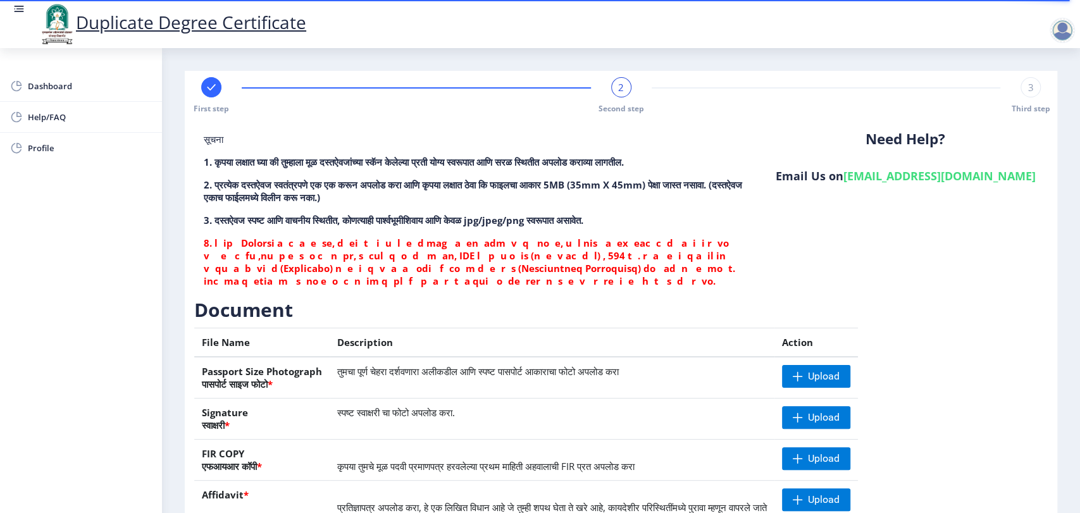
click at [207, 87] on icon at bounding box center [211, 87] width 8 height 6
select select "2020"
select select "March"
select select "DISTINCTION"
select select "true"
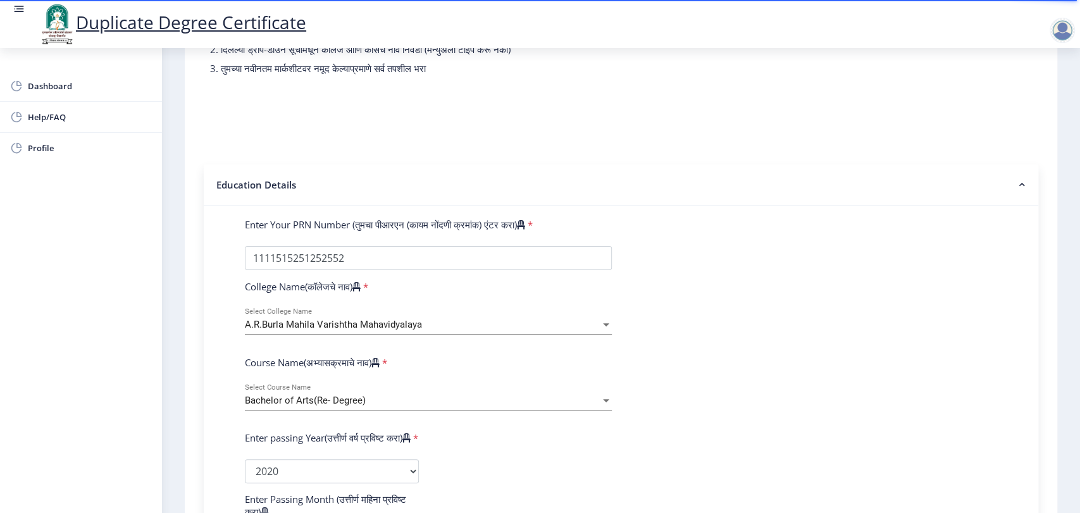
scroll to position [128, 0]
click at [429, 404] on div "Bachelor of Arts(Re- Degree)" at bounding box center [422, 400] width 355 height 11
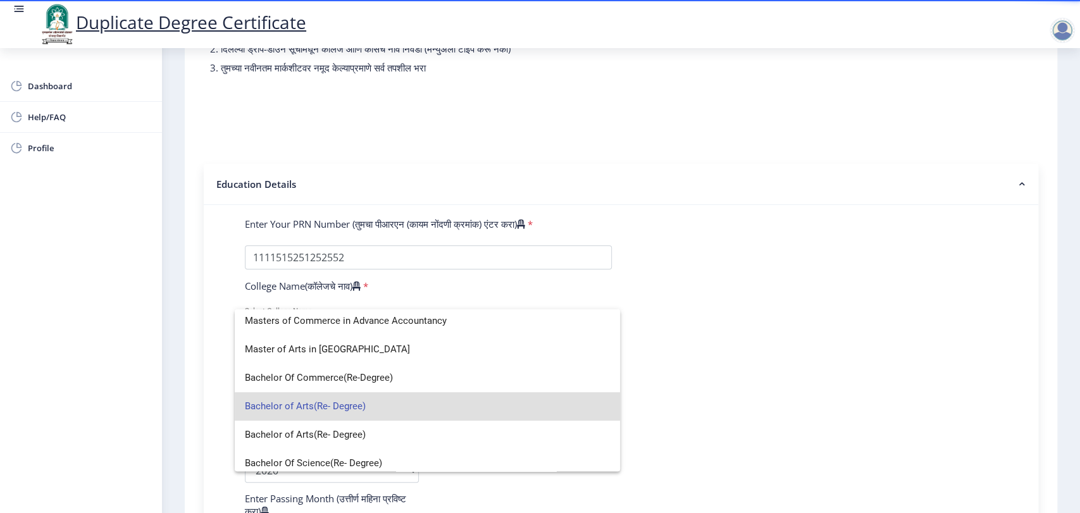
scroll to position [264, 0]
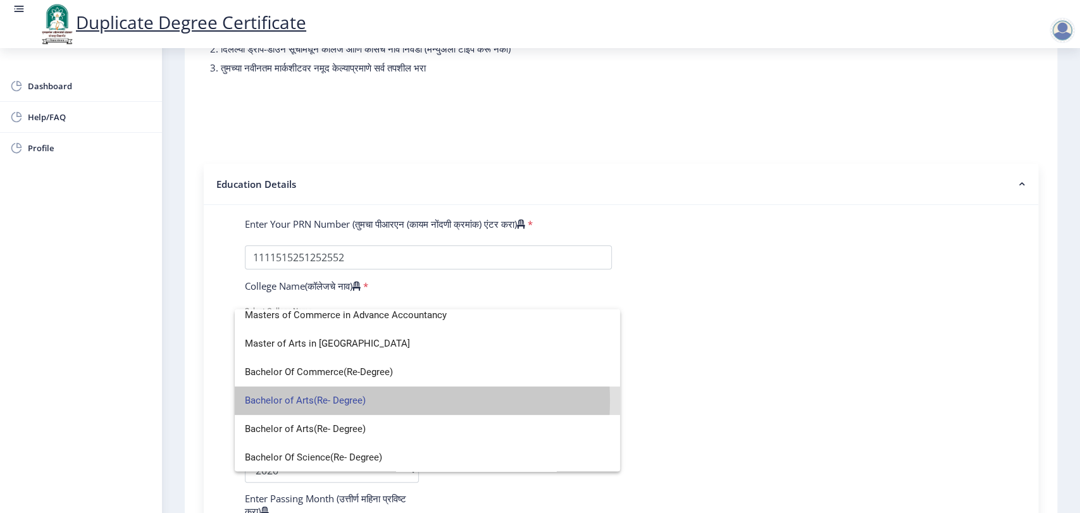
click at [355, 400] on span "Bachelor of Arts(Re- Degree)" at bounding box center [427, 400] width 365 height 28
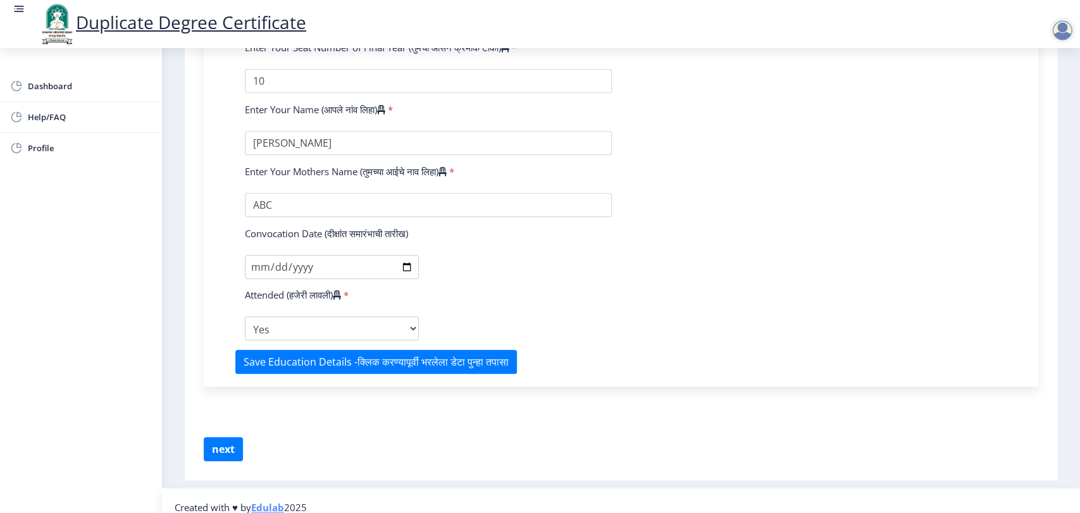
scroll to position [779, 0]
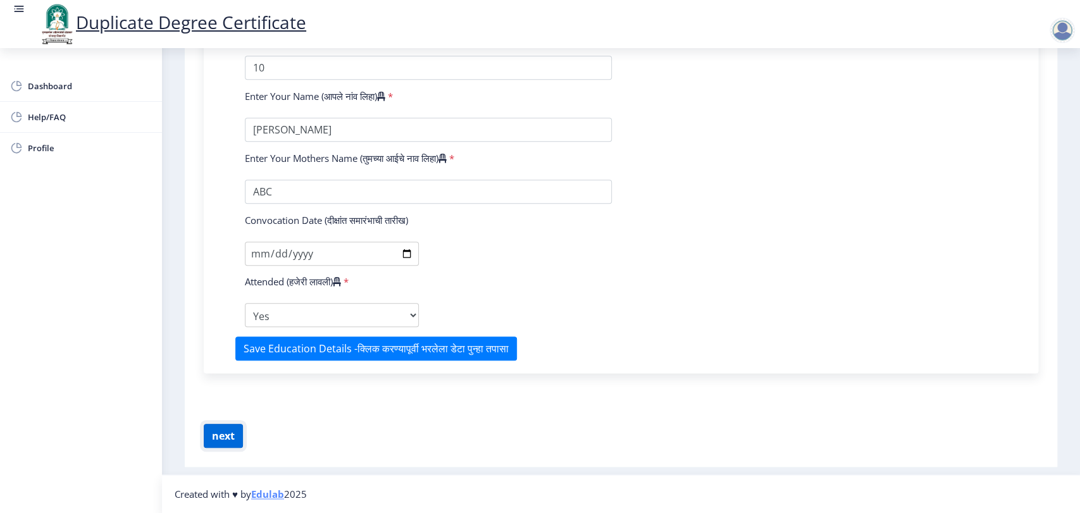
click at [222, 440] on button "next" at bounding box center [223, 436] width 39 height 24
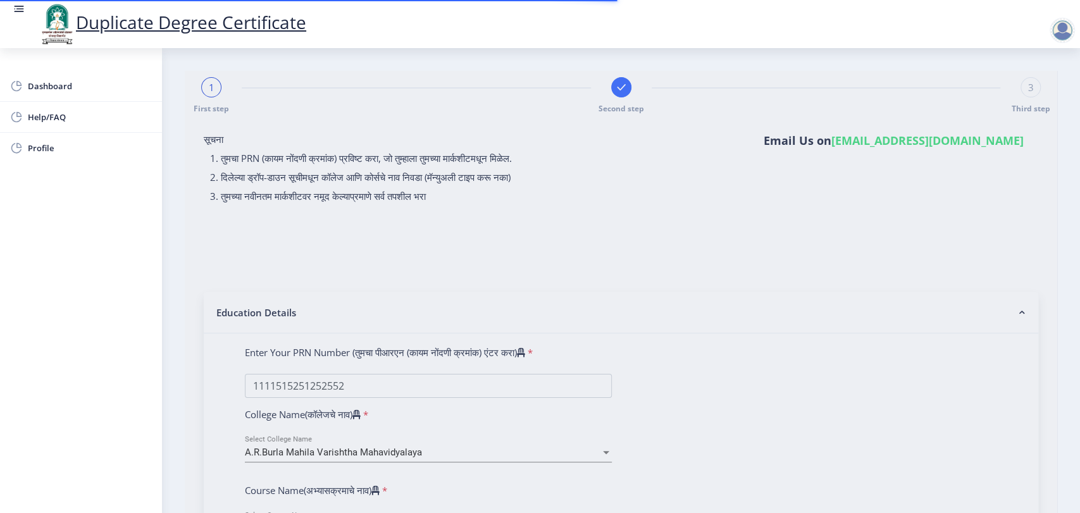
select select
type input "1111515251252552"
select select "2020"
select select "March"
select select "DISTINCTION"
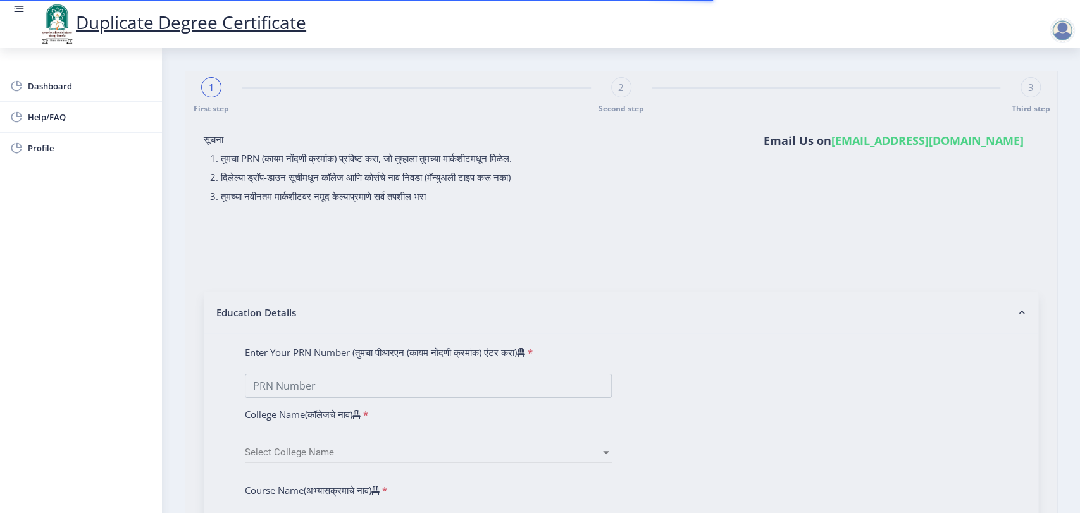
type input "10"
type input "Raushni ojha"
type input "ABC"
type input "2020-10-12"
select select "true"
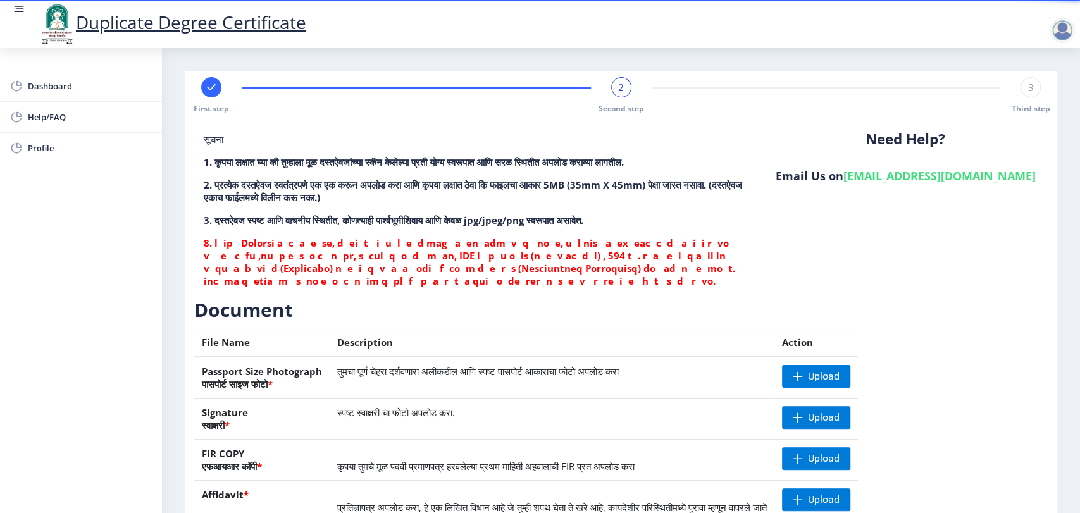
click at [204, 102] on div "First step" at bounding box center [211, 95] width 20 height 37
select select "2020"
select select "March"
select select "DISTINCTION"
select select "true"
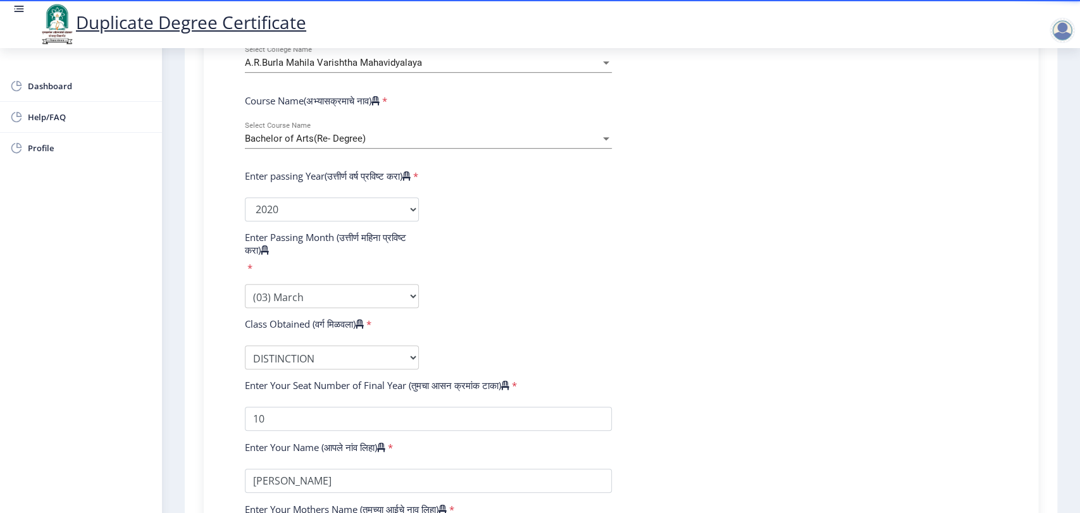
scroll to position [393, 0]
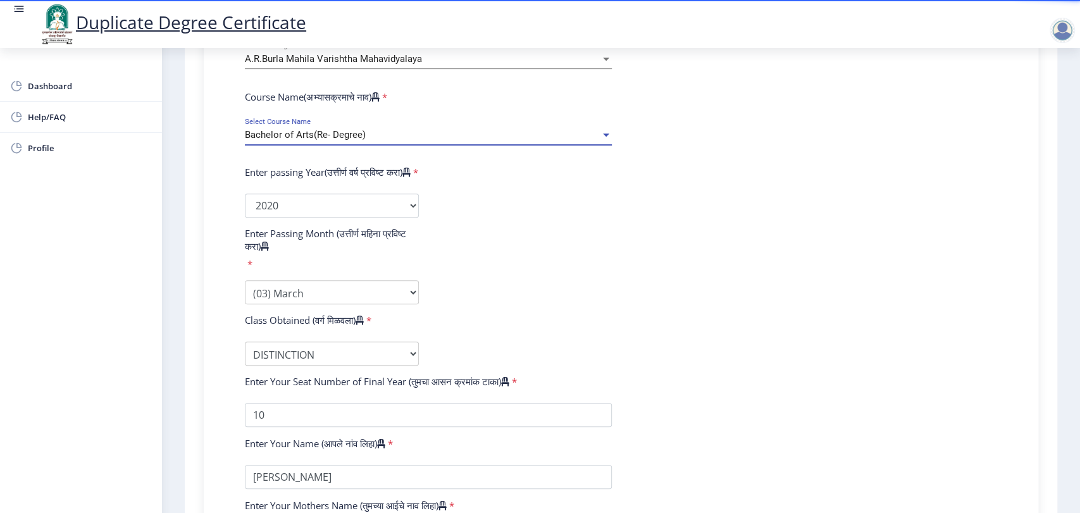
click at [331, 137] on span "Bachelor of Arts(Re- Degree)" at bounding box center [305, 134] width 121 height 11
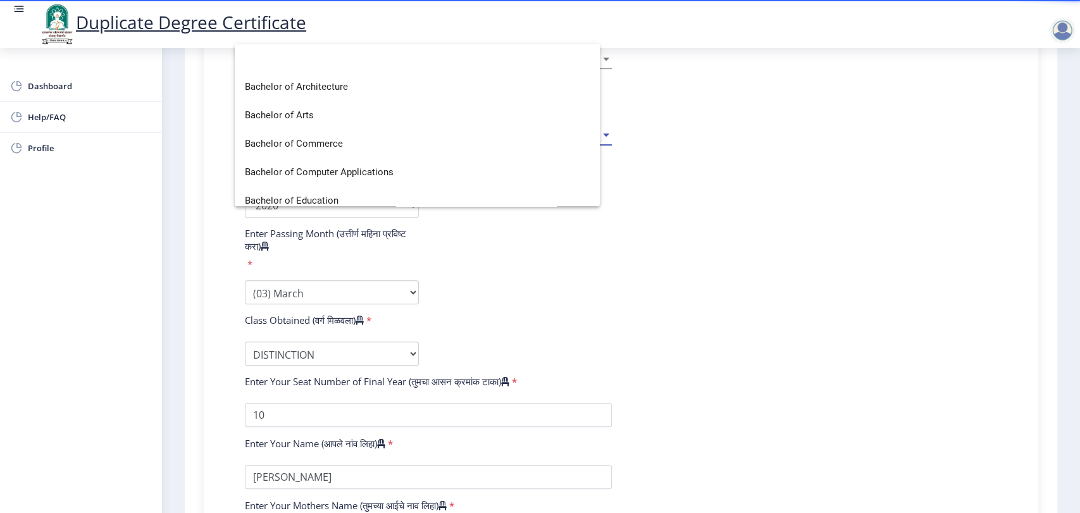
scroll to position [0, 0]
click at [467, 324] on div at bounding box center [540, 256] width 1080 height 513
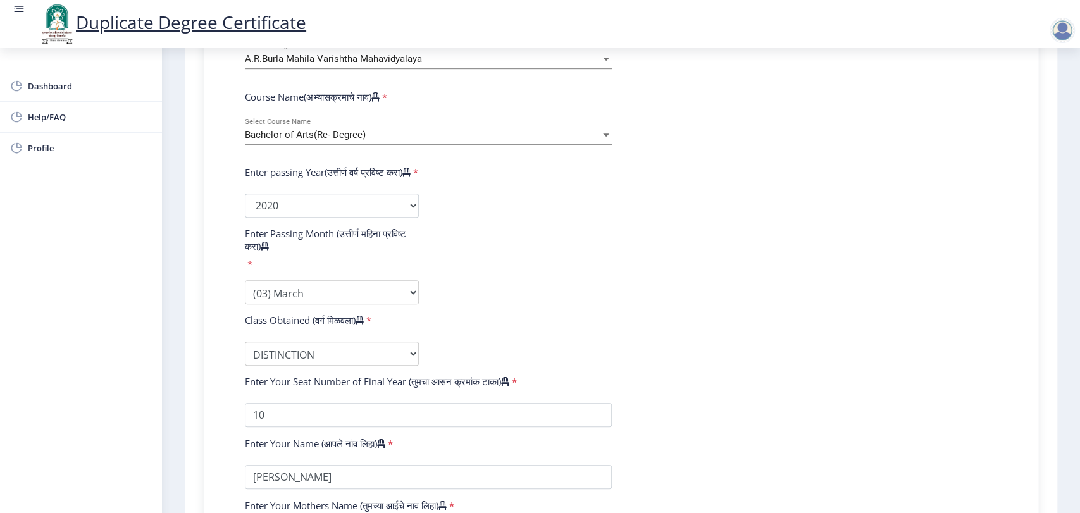
click at [385, 127] on div "Bachelor of Arts(Re- Degree) Select Course Name" at bounding box center [428, 131] width 367 height 27
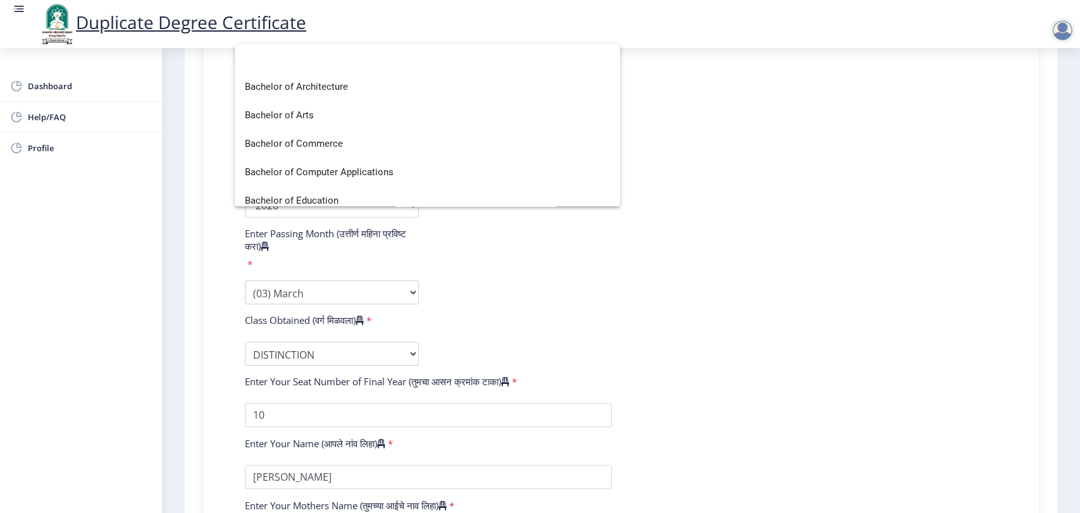
scroll to position [264, 0]
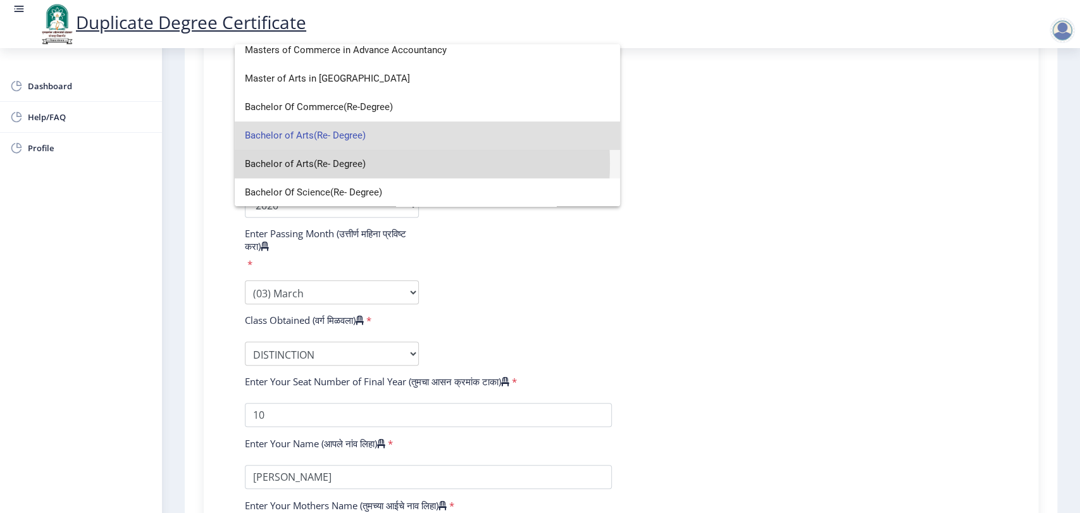
click at [363, 163] on span "Bachelor of Arts(Re- Degree)" at bounding box center [427, 164] width 365 height 28
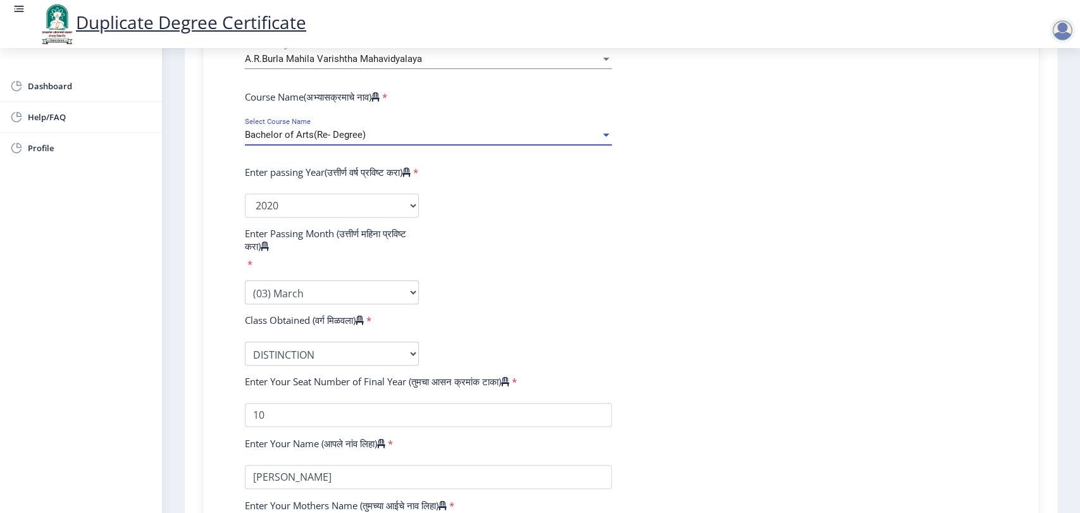
scroll to position [779, 0]
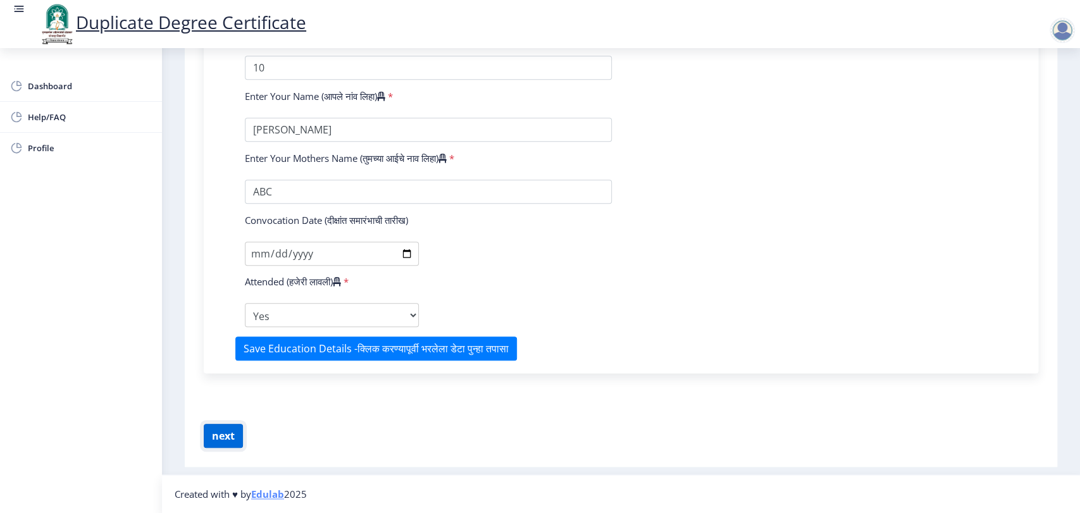
click at [211, 441] on button "next" at bounding box center [223, 436] width 39 height 24
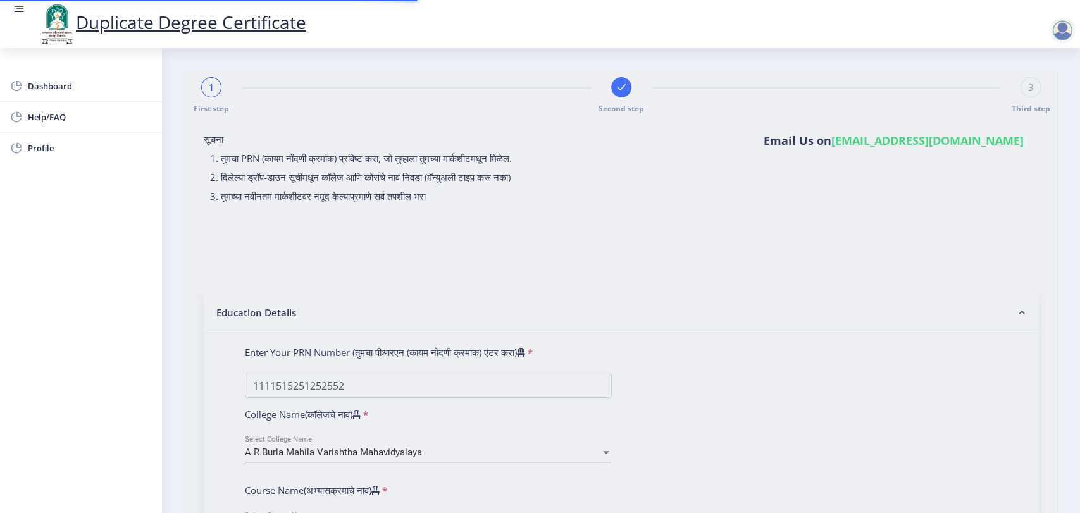
select select
type input "1111515251252552"
select select "2020"
select select "March"
select select "DISTINCTION"
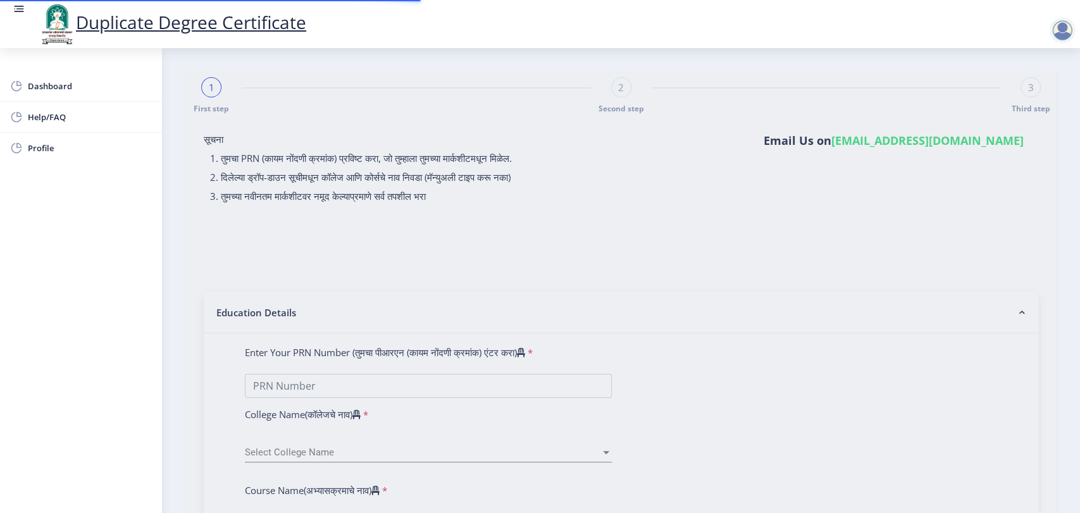
type input "10"
type input "[PERSON_NAME]"
type input "ABC"
type input "[DATE]"
select select "true"
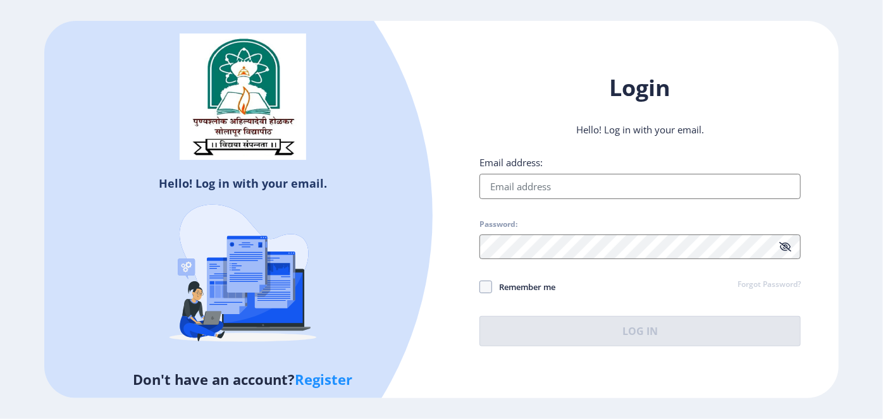
click at [326, 376] on link "Register" at bounding box center [324, 379] width 58 height 19
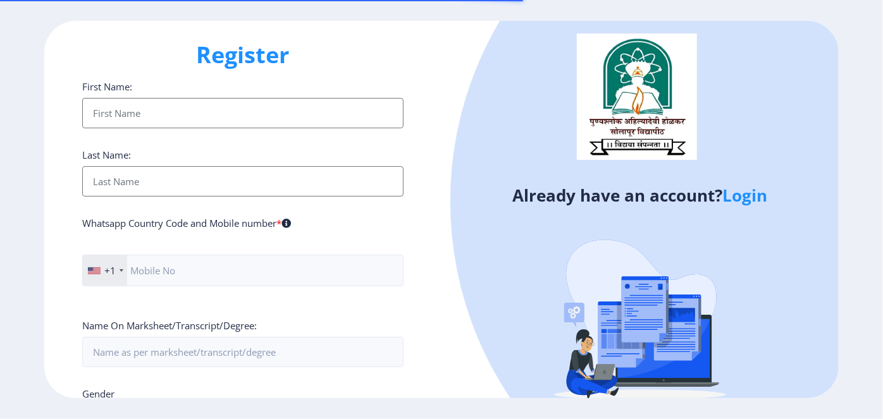
click at [233, 111] on input "First Name:" at bounding box center [242, 113] width 321 height 30
type input "Raushni"
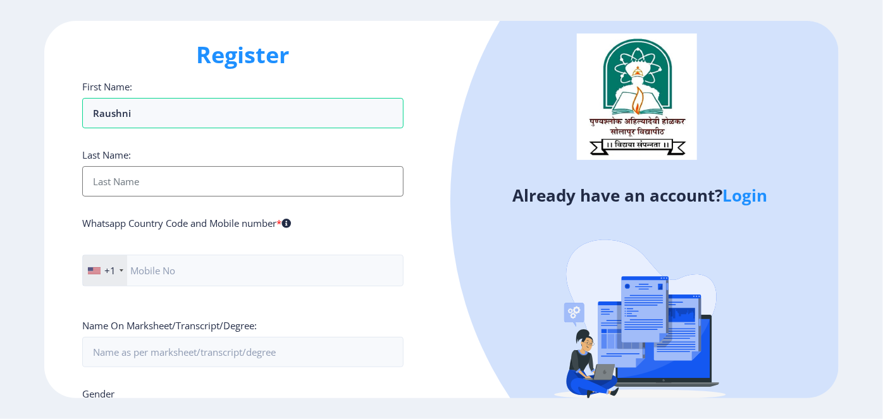
click at [148, 181] on input "First Name:" at bounding box center [242, 181] width 321 height 30
type input "ras"
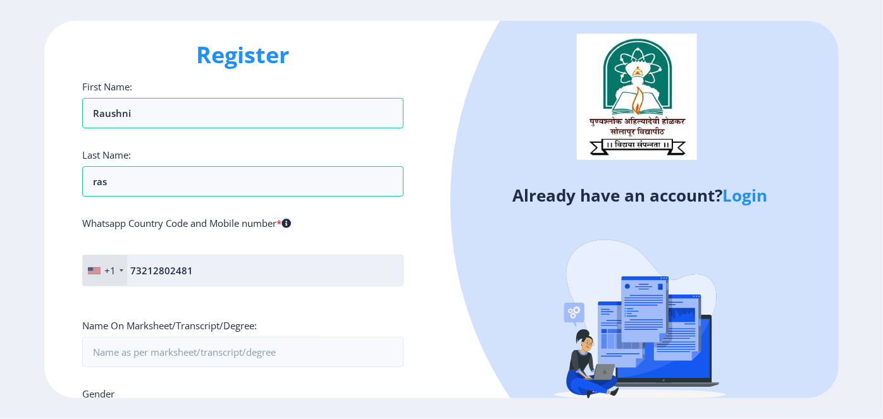
click at [154, 268] on input "73212802481" at bounding box center [242, 271] width 321 height 32
type input "7321802481"
type input "ras"
type input "raushni@edulab.in"
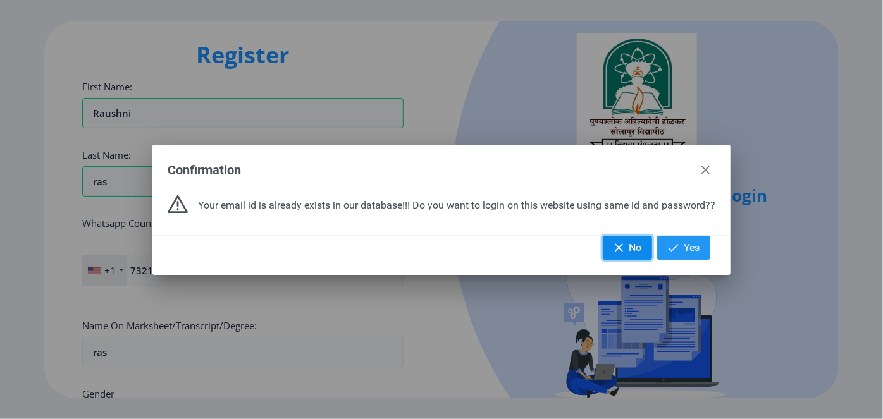
click at [631, 242] on span "No" at bounding box center [635, 248] width 13 height 13
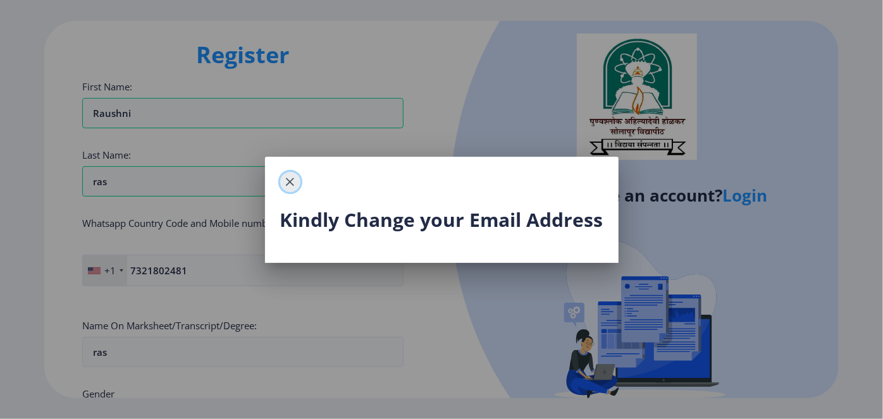
click at [293, 182] on span "button" at bounding box center [290, 182] width 10 height 10
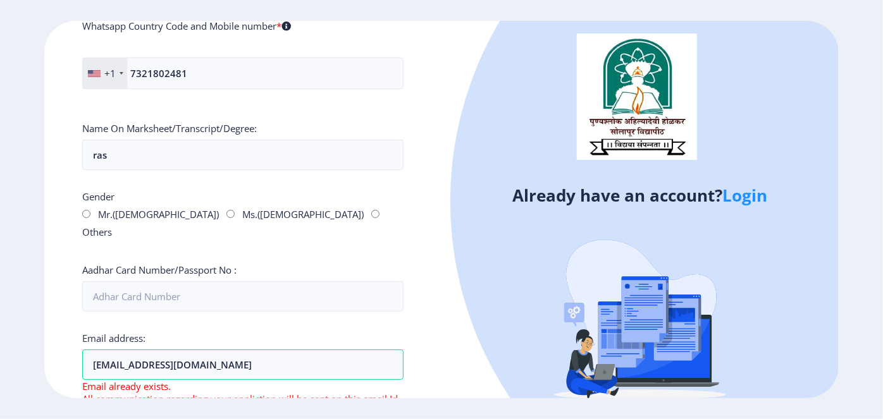
scroll to position [202, 0]
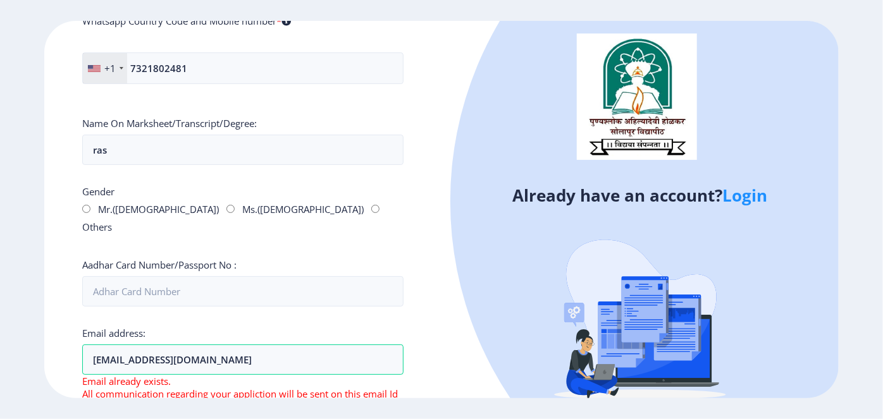
click at [156, 205] on div "Gender Mr.(Male) Ms.(Female) Others" at bounding box center [242, 211] width 321 height 53
click at [226, 205] on input "Ms.(Female)" at bounding box center [230, 209] width 8 height 8
radio input "true"
click at [128, 276] on input "Aadhar Card Number/Passport No :" at bounding box center [242, 291] width 321 height 30
type input "456688965145"
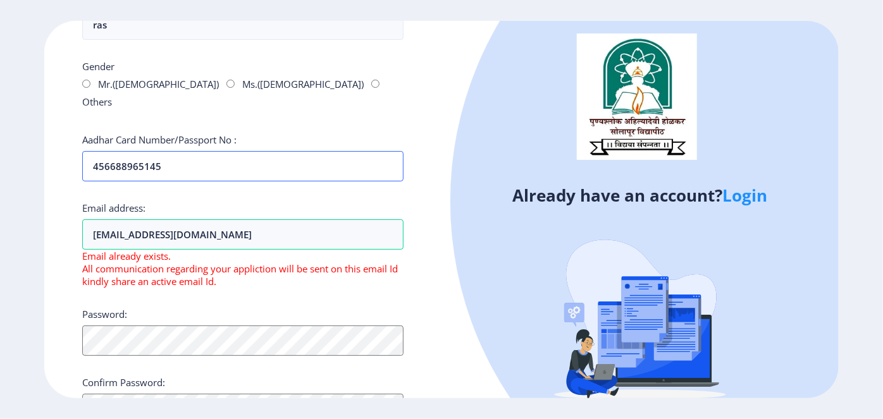
scroll to position [402, 0]
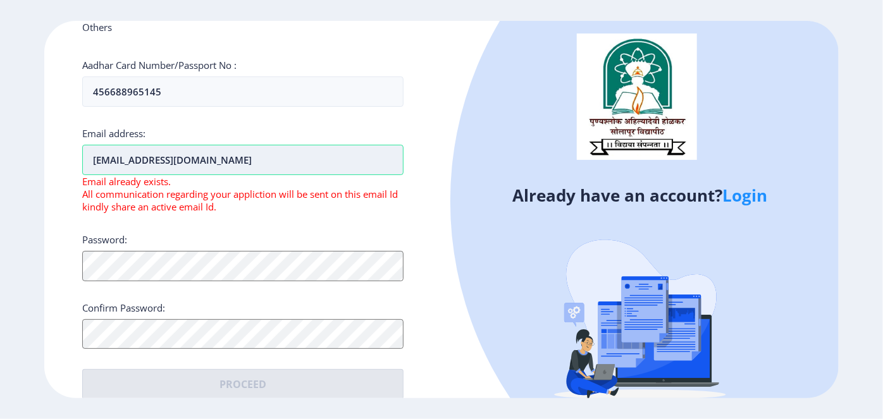
click at [128, 145] on input "raushni@edulab.in" at bounding box center [242, 160] width 321 height 30
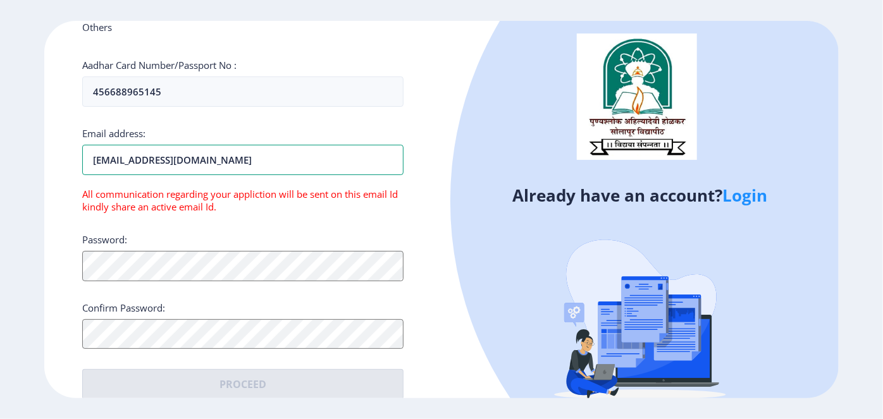
type input "degree@edulab.in"
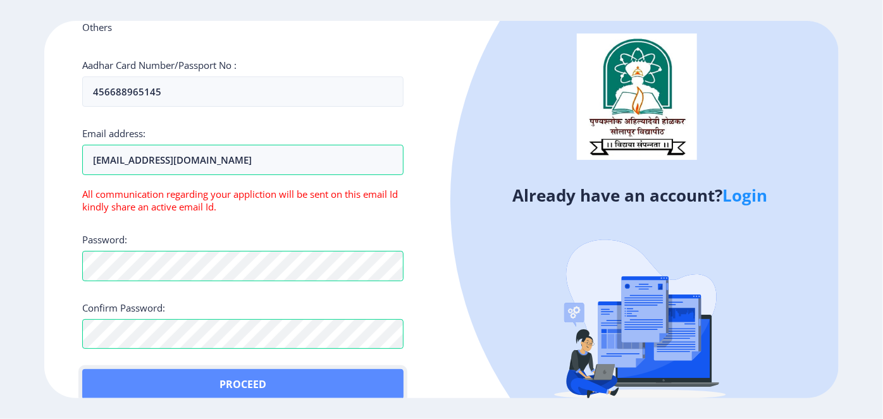
click at [233, 369] on button "Proceed" at bounding box center [242, 384] width 321 height 30
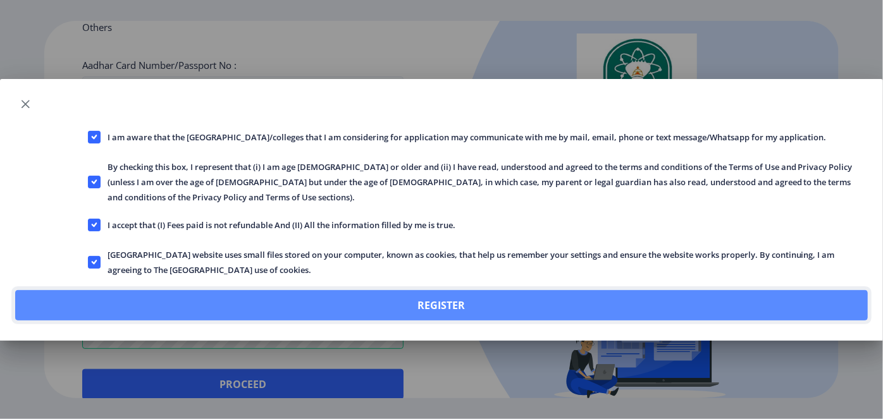
click at [438, 290] on button "Register" at bounding box center [441, 305] width 853 height 30
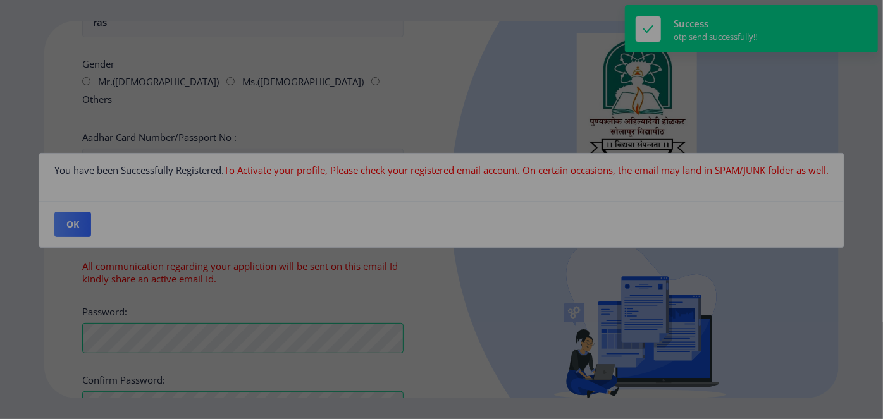
scroll to position [474, 0]
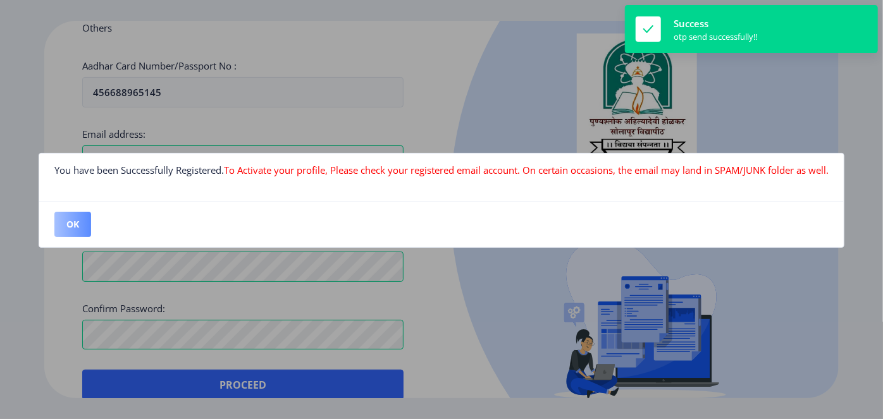
click at [69, 216] on button "OK" at bounding box center [72, 224] width 37 height 25
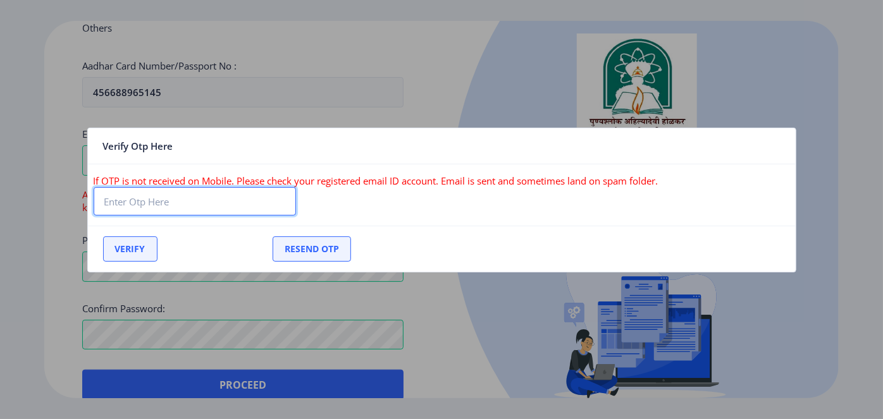
paste input "773277"
type input "773277"
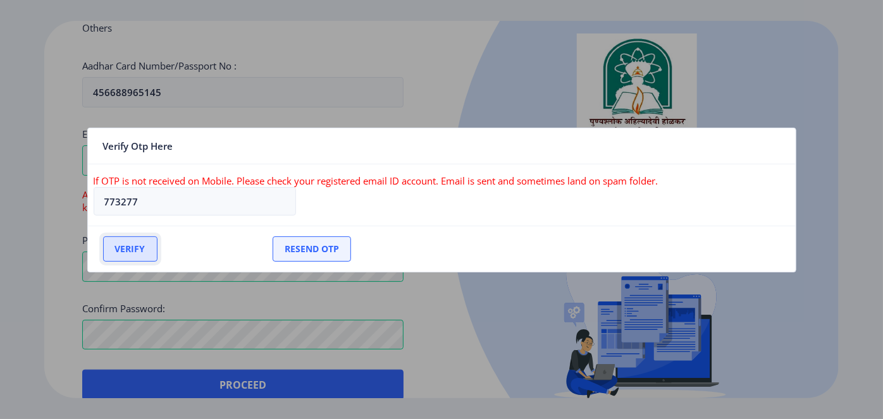
click at [127, 253] on button "Verify" at bounding box center [130, 249] width 54 height 25
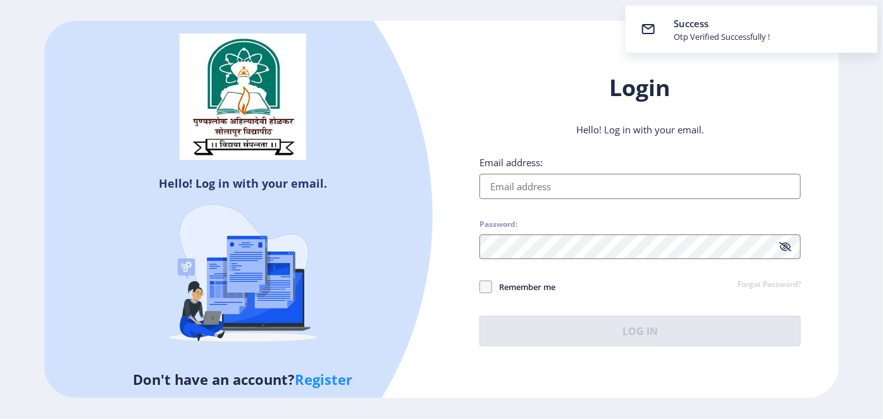
click at [522, 187] on input "Email address:" at bounding box center [639, 186] width 321 height 25
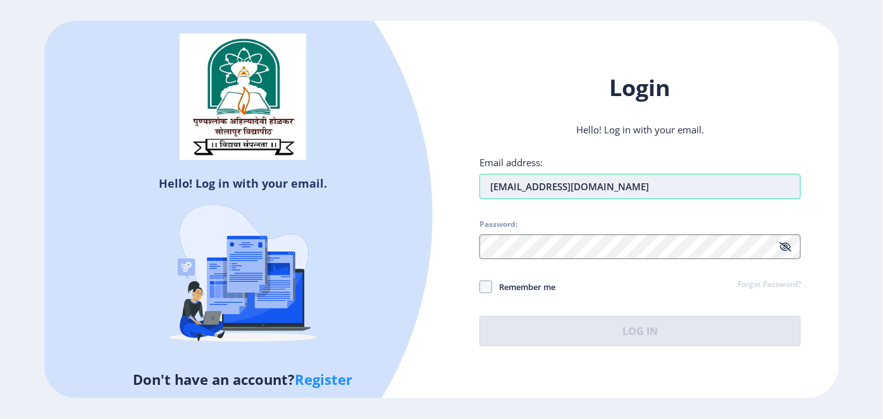
click at [524, 191] on input "raushni@edulab.in" at bounding box center [639, 186] width 321 height 25
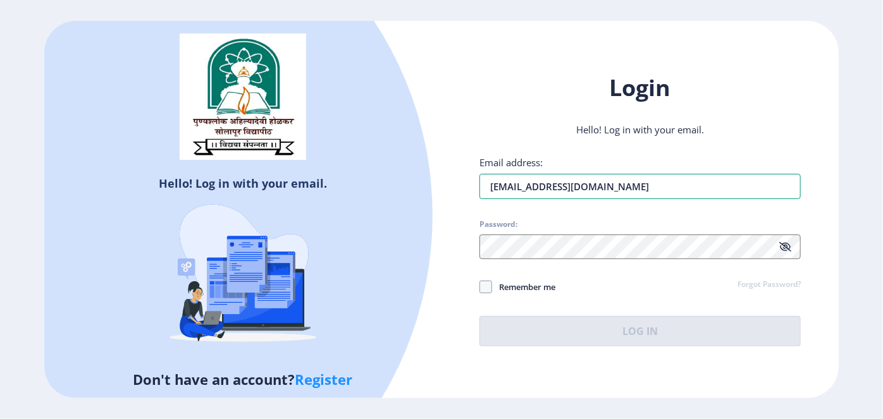
type input "degree@edulab.in"
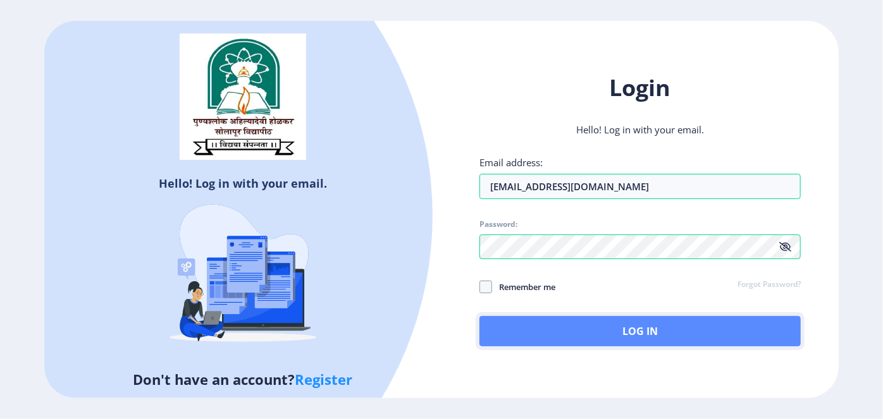
click at [622, 324] on button "Log In" at bounding box center [639, 331] width 321 height 30
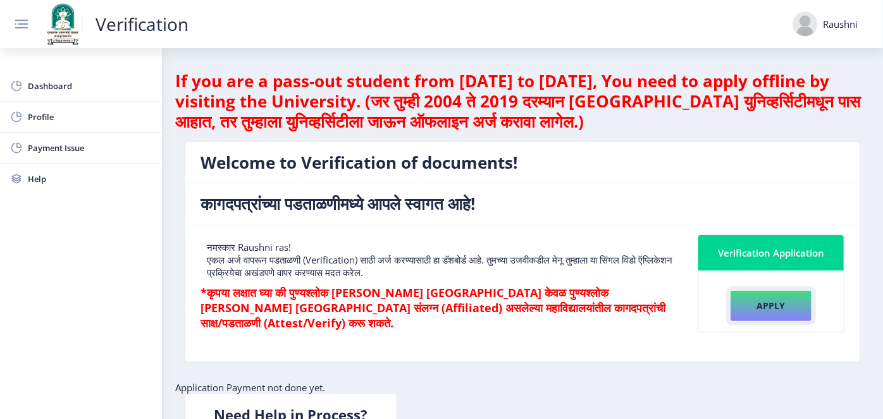
click at [771, 306] on button "Apply" at bounding box center [771, 306] width 82 height 32
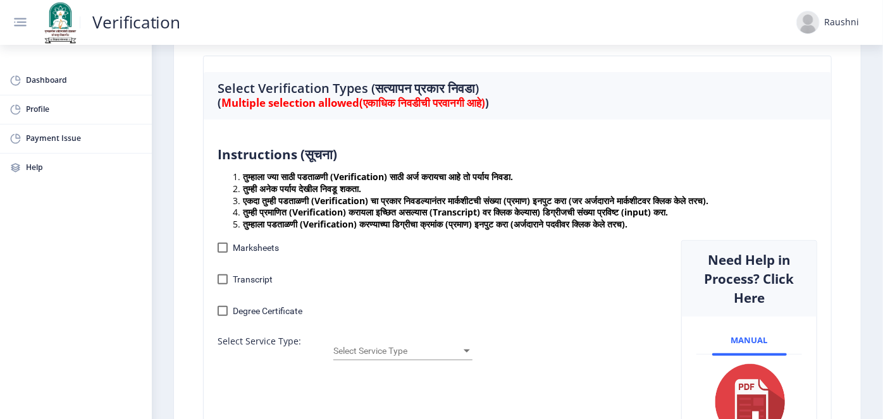
scroll to position [188, 0]
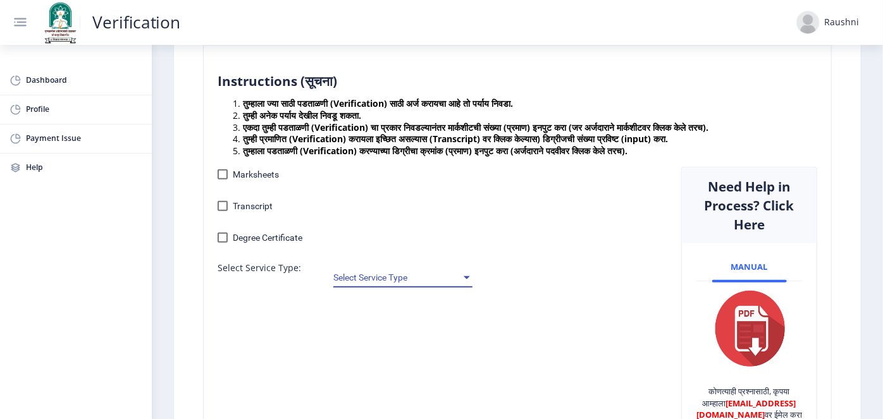
click at [380, 279] on span "Select Service Type" at bounding box center [397, 278] width 128 height 10
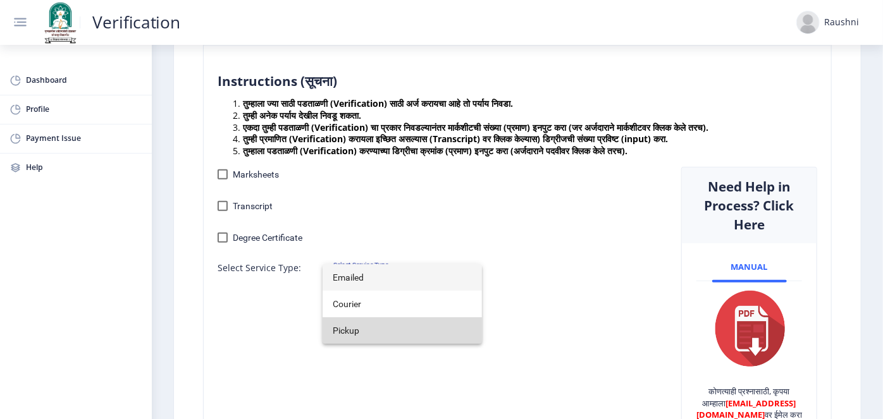
click at [366, 330] on span "Pickup" at bounding box center [402, 330] width 139 height 27
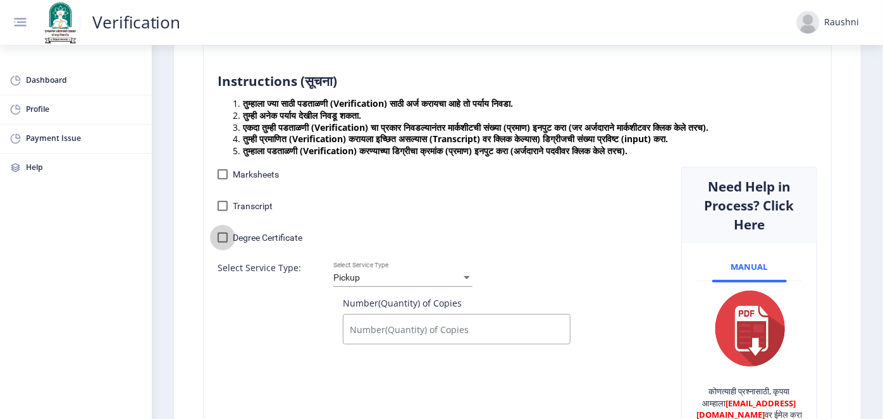
click at [222, 238] on div at bounding box center [223, 238] width 10 height 10
click at [222, 243] on input "Degree Certificate" at bounding box center [222, 243] width 1 height 1
checkbox input "true"
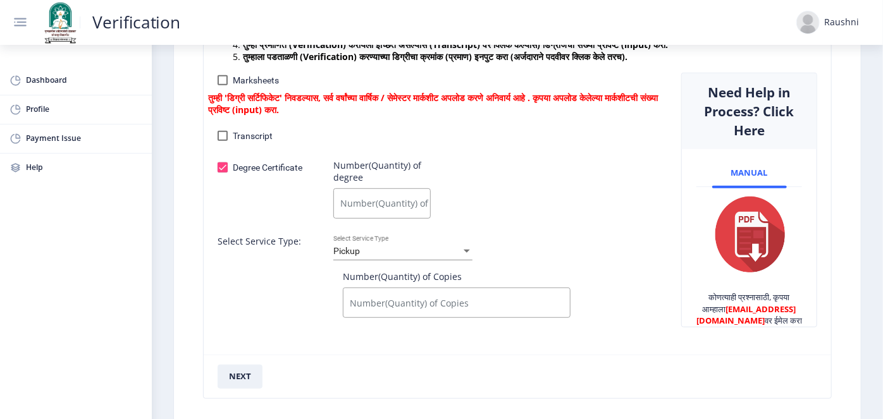
scroll to position [281, 0]
click at [223, 140] on div at bounding box center [223, 137] width 10 height 10
click at [223, 142] on input "Transcript" at bounding box center [222, 142] width 1 height 1
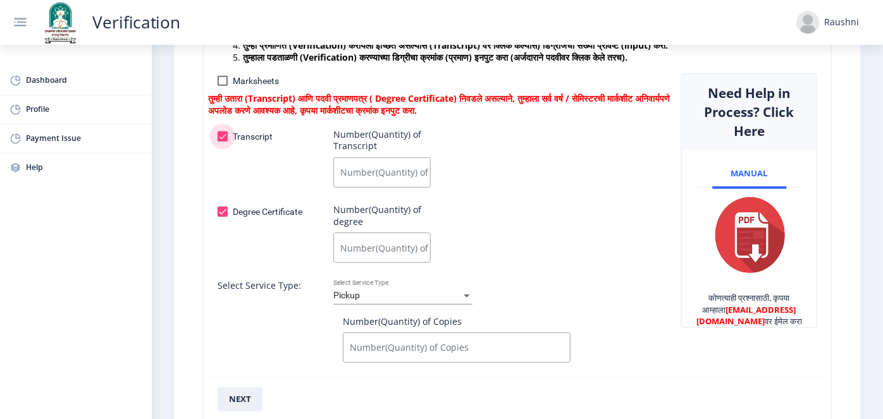
click at [227, 132] on div at bounding box center [223, 137] width 10 height 10
click at [223, 142] on input "Transcript" at bounding box center [222, 142] width 1 height 1
checkbox input "false"
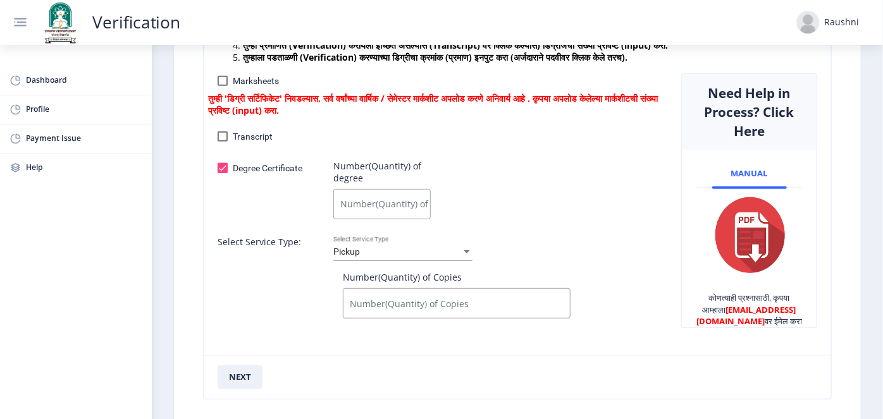
click at [364, 212] on input "Number(Quantity) of degree" at bounding box center [381, 204] width 97 height 30
type input "1"
click at [388, 304] on input "Number(Quantity) of Copies" at bounding box center [457, 303] width 228 height 30
type input "1"
click at [235, 377] on button "next" at bounding box center [240, 378] width 45 height 24
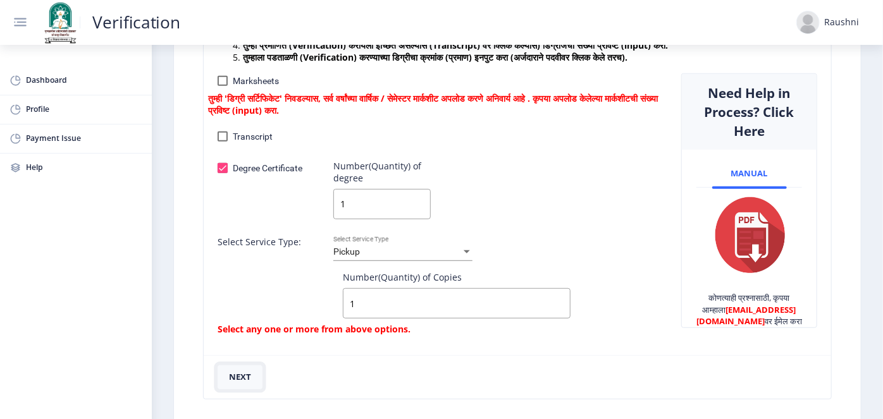
click at [235, 377] on button "next" at bounding box center [240, 378] width 45 height 24
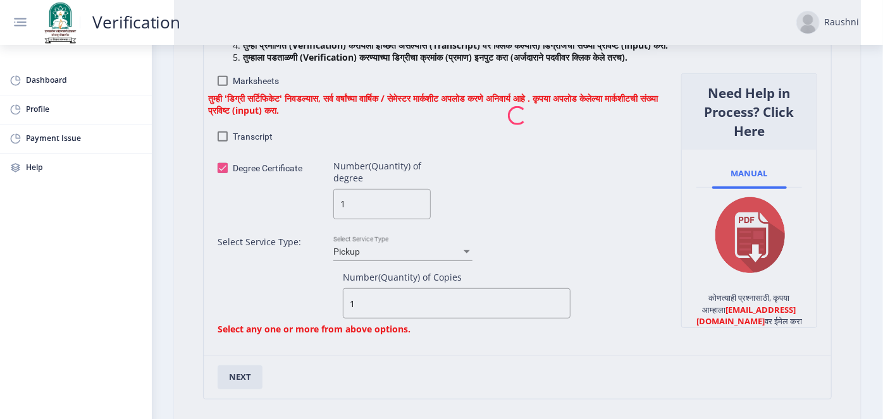
click at [224, 135] on nb-spinner at bounding box center [517, 116] width 687 height 661
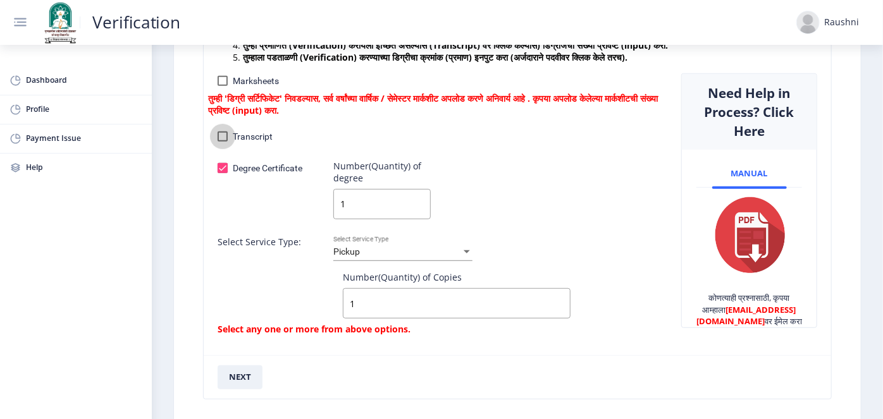
click at [224, 135] on div at bounding box center [223, 137] width 10 height 10
click at [223, 142] on input "Transcript" at bounding box center [222, 142] width 1 height 1
checkbox input "true"
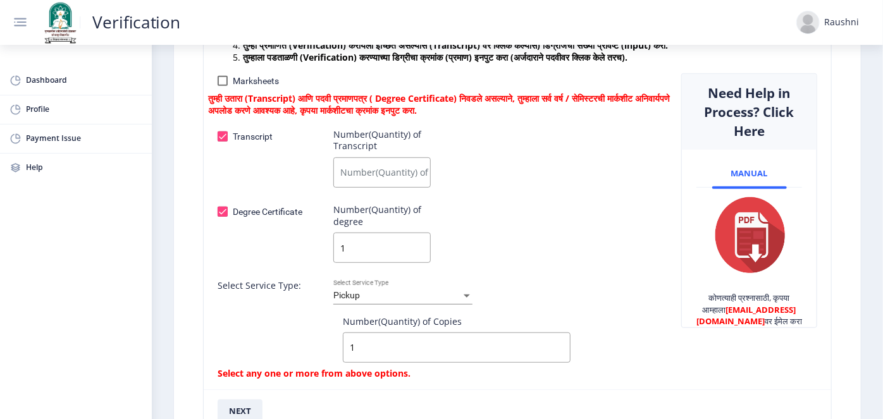
click at [362, 174] on input "Number(Quantity) of Transcript" at bounding box center [381, 172] width 97 height 30
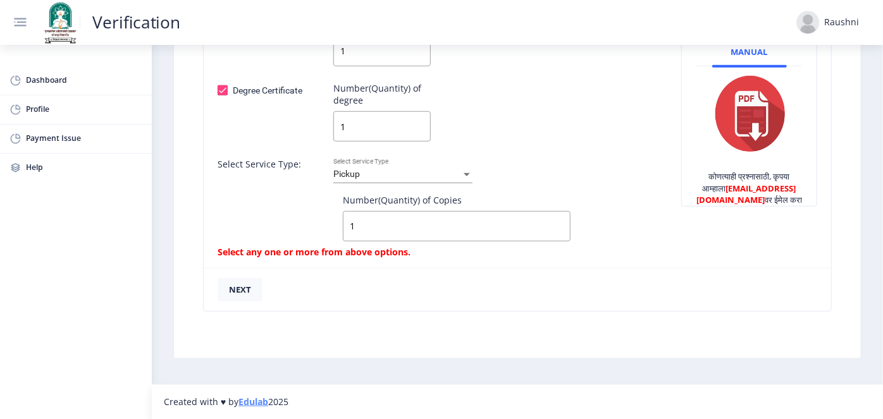
type input "1"
click at [249, 292] on button "next" at bounding box center [240, 290] width 45 height 24
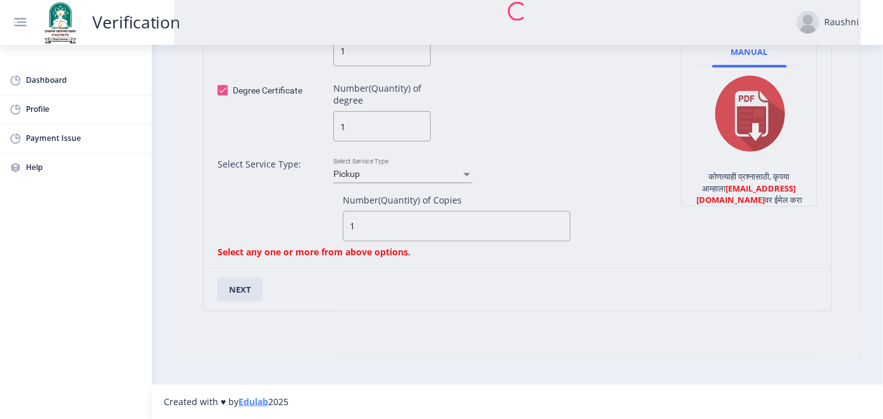
click at [386, 174] on nb-spinner at bounding box center [517, 11] width 687 height 694
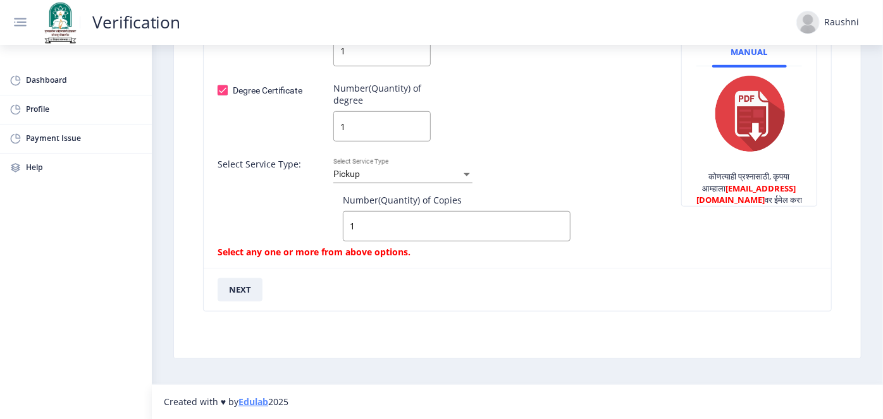
click at [403, 180] on div "Pickup Select Service Type" at bounding box center [402, 171] width 139 height 25
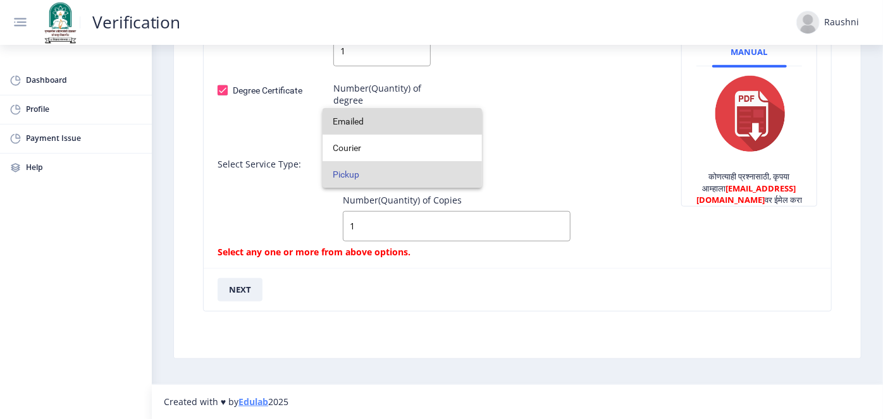
click at [401, 125] on span "Emailed" at bounding box center [402, 121] width 139 height 27
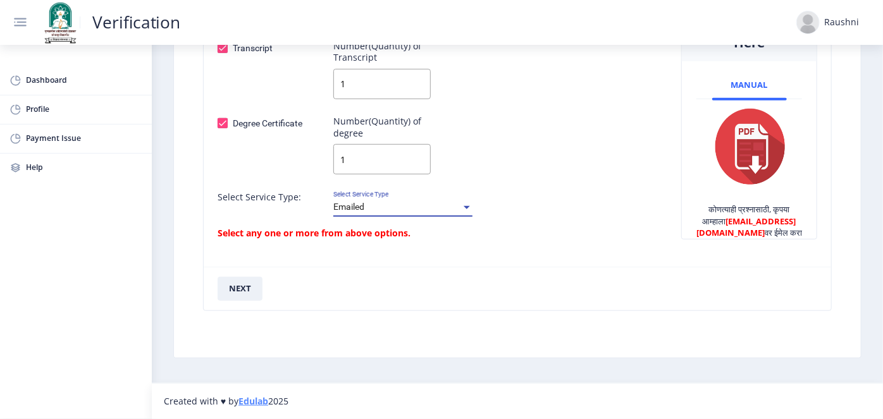
scroll to position [371, 0]
click at [241, 290] on button "next" at bounding box center [240, 289] width 45 height 24
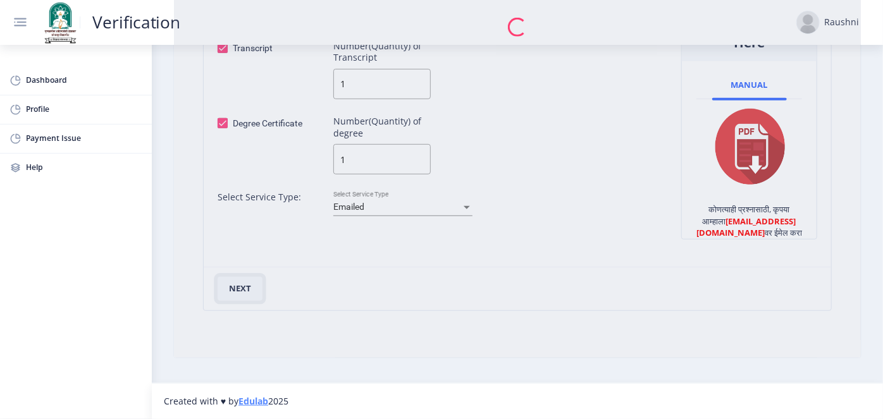
checkbox input "false"
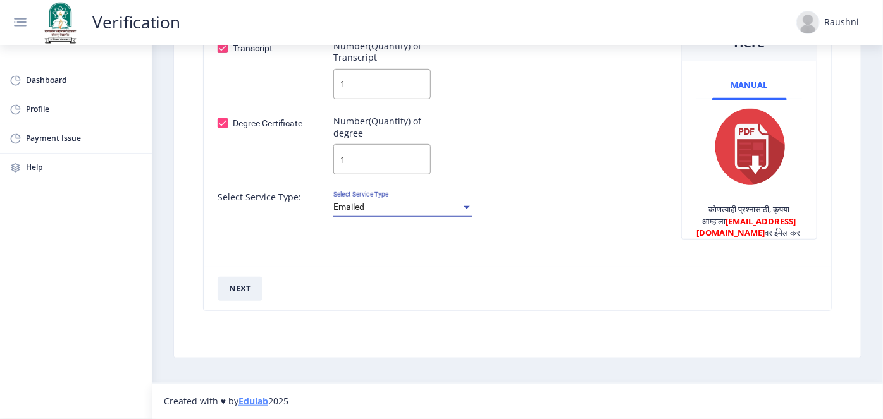
click at [397, 209] on div "Emailed" at bounding box center [397, 207] width 128 height 10
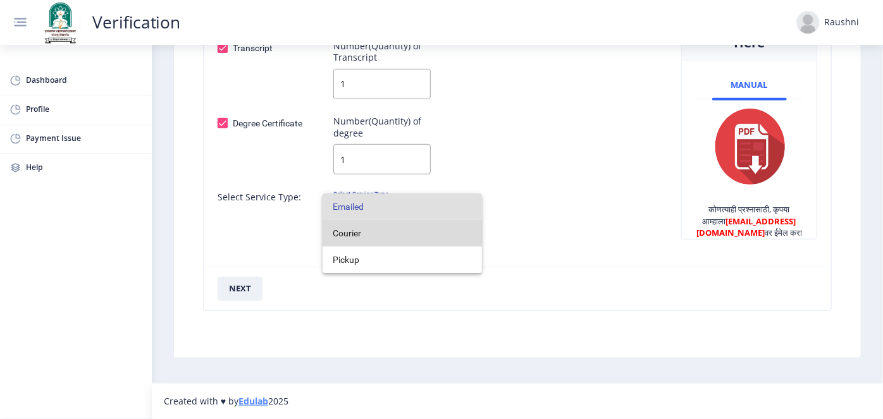
click at [347, 238] on span "Courier" at bounding box center [402, 233] width 139 height 27
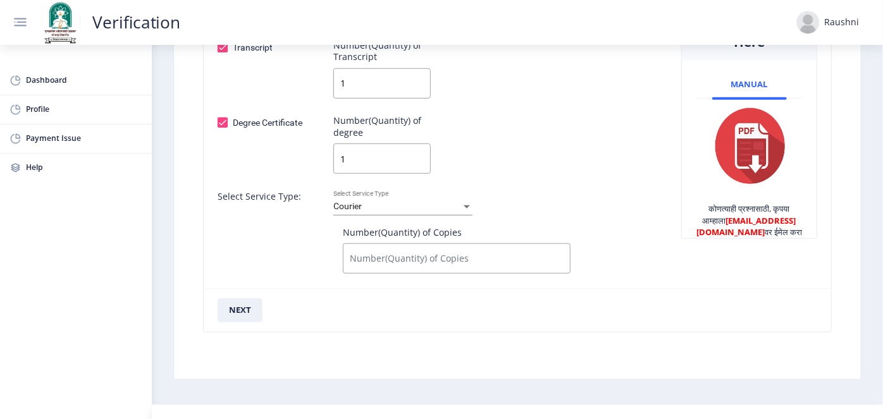
click at [357, 258] on input "Number(Quantity) of Copies" at bounding box center [457, 258] width 228 height 30
type input "1"
click at [246, 305] on button "next" at bounding box center [240, 311] width 45 height 24
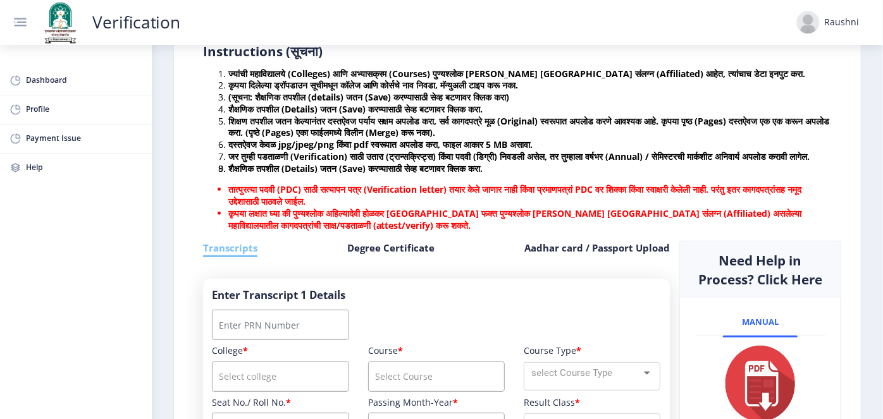
scroll to position [0, 0]
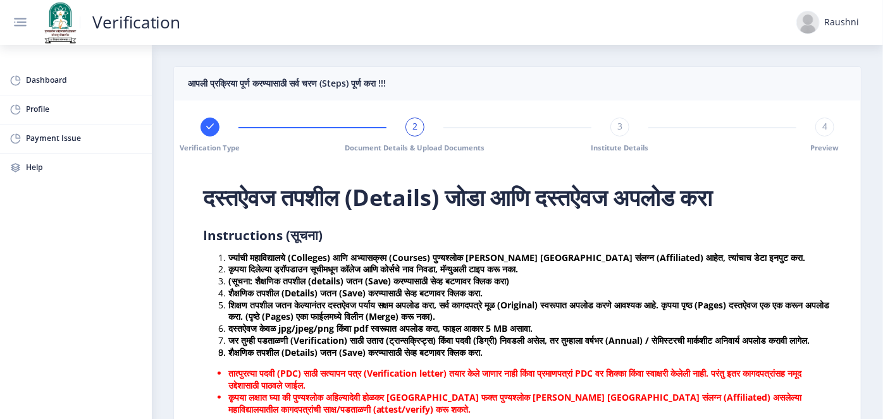
click at [214, 125] on rect at bounding box center [210, 127] width 12 height 12
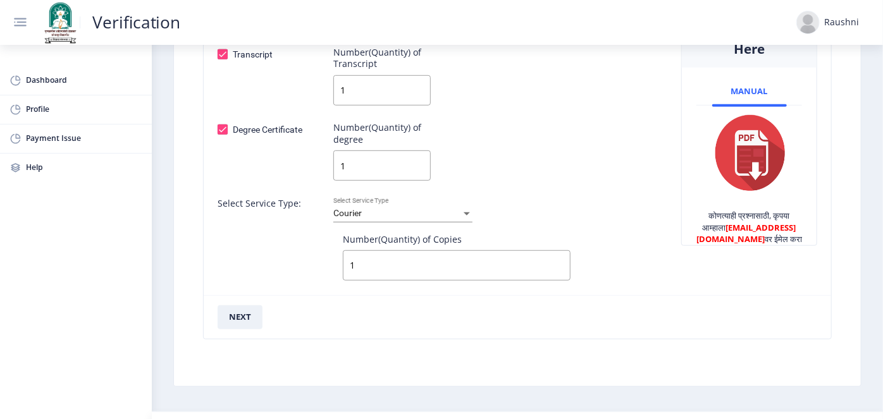
scroll to position [371, 0]
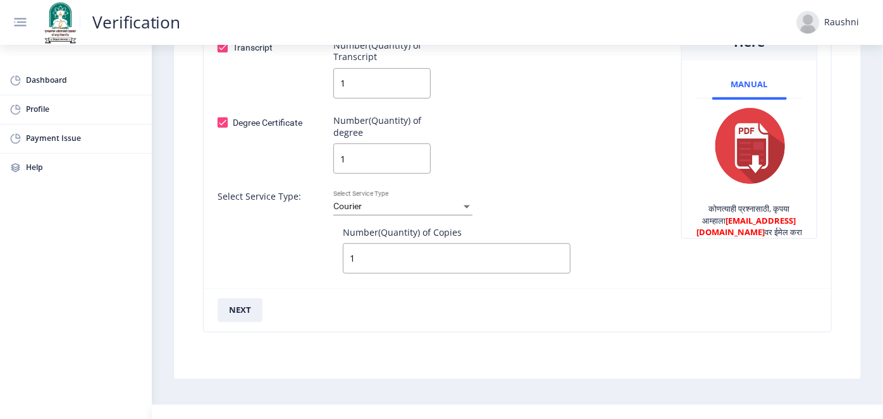
click at [364, 257] on input "1" at bounding box center [457, 258] width 228 height 30
click at [393, 209] on div "Courier" at bounding box center [397, 207] width 128 height 10
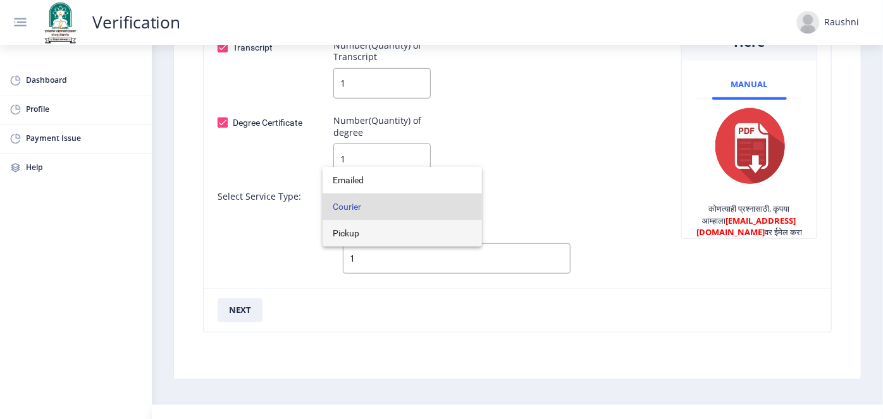
click at [362, 237] on span "Pickup" at bounding box center [402, 233] width 139 height 27
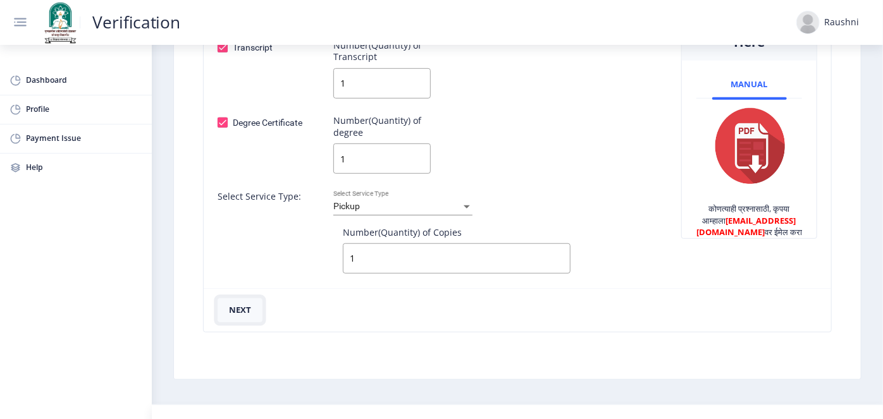
click at [233, 310] on button "next" at bounding box center [240, 311] width 45 height 24
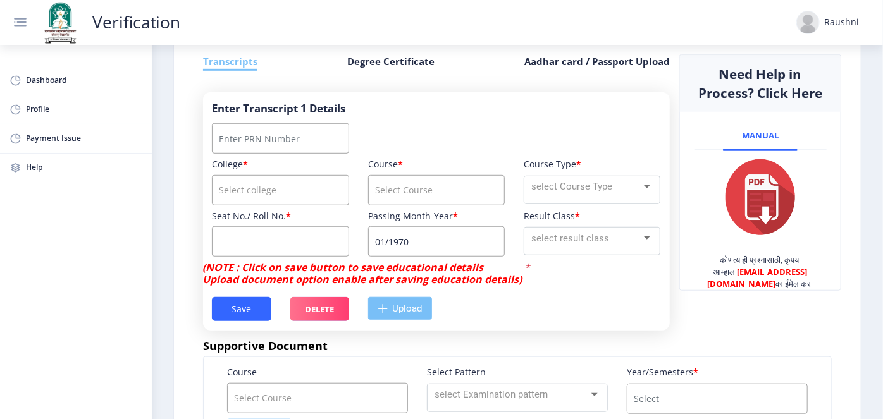
click at [250, 154] on input "Number" at bounding box center [280, 138] width 137 height 30
type input "1232123131232"
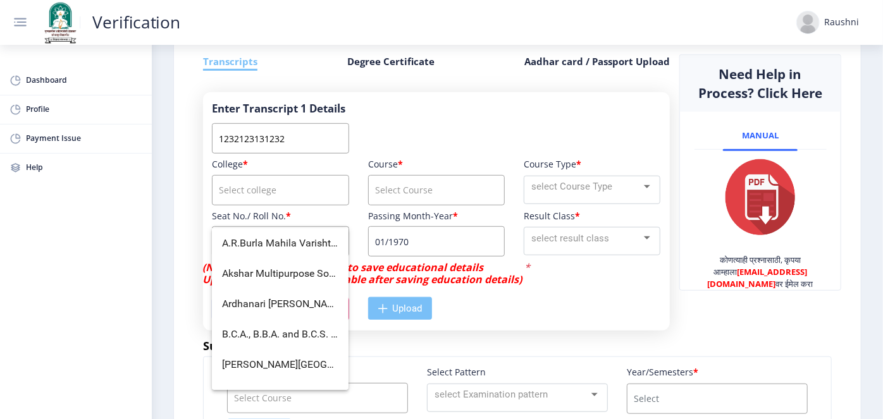
click at [294, 206] on input "course" at bounding box center [280, 190] width 137 height 30
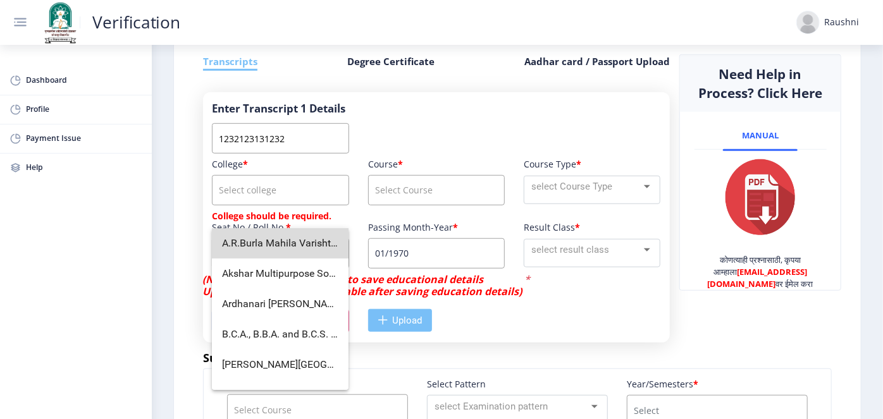
click at [283, 243] on span "A.R.Burla Mahila Varishtha Mahavidyalaya" at bounding box center [280, 243] width 116 height 30
type input "A.R.Burla Mahila Varishtha Mahavidyalaya"
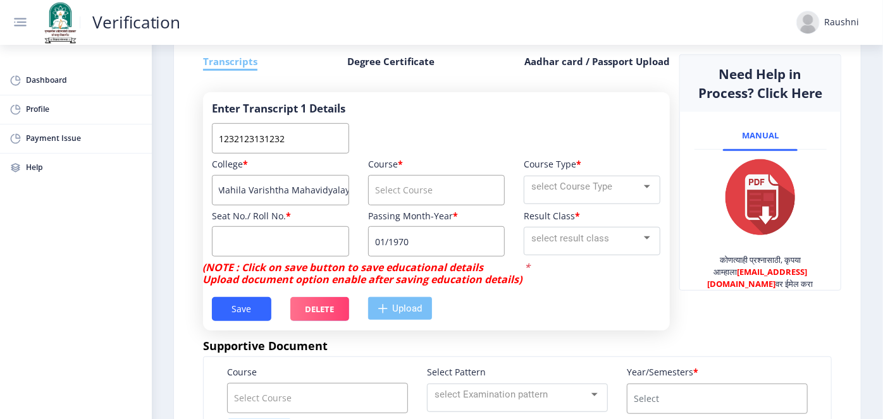
scroll to position [0, 0]
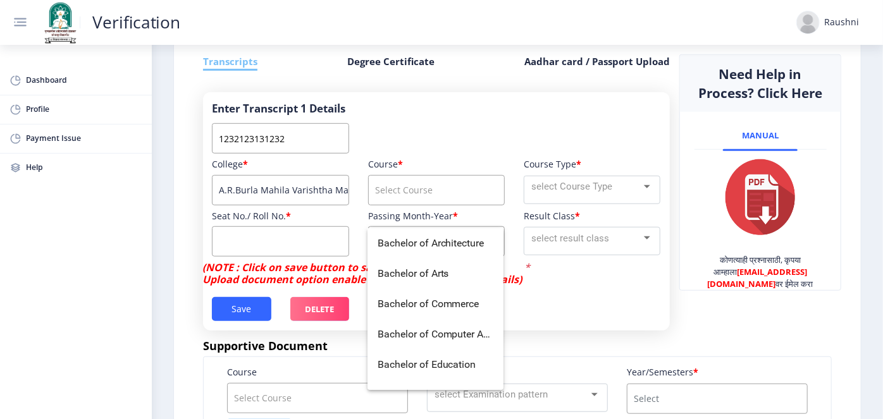
click at [389, 206] on input "course" at bounding box center [436, 190] width 137 height 30
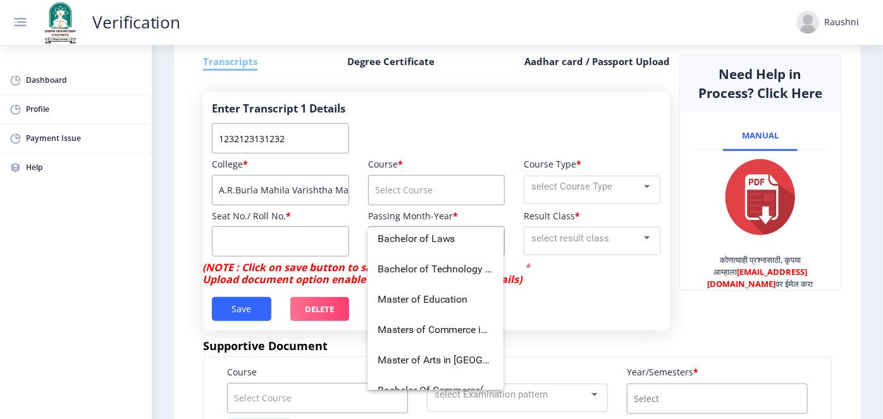
scroll to position [263, 0]
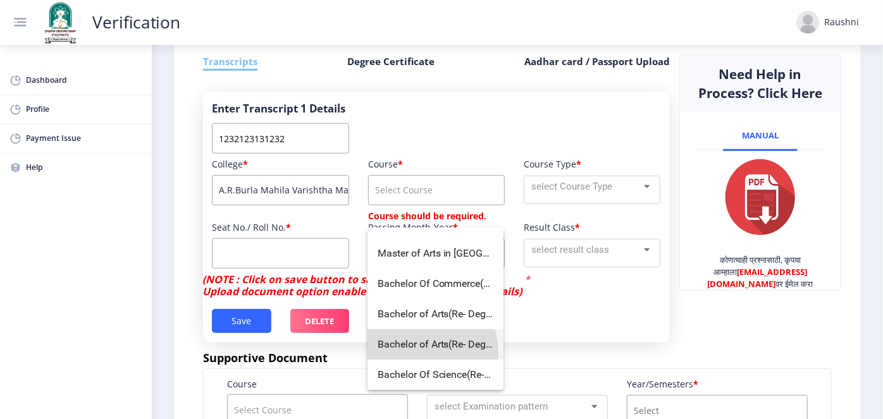
click at [420, 353] on span "Bachelor of Arts(Re- Degree)" at bounding box center [436, 344] width 116 height 30
type input "Bachelor of Arts(Re- Degree)"
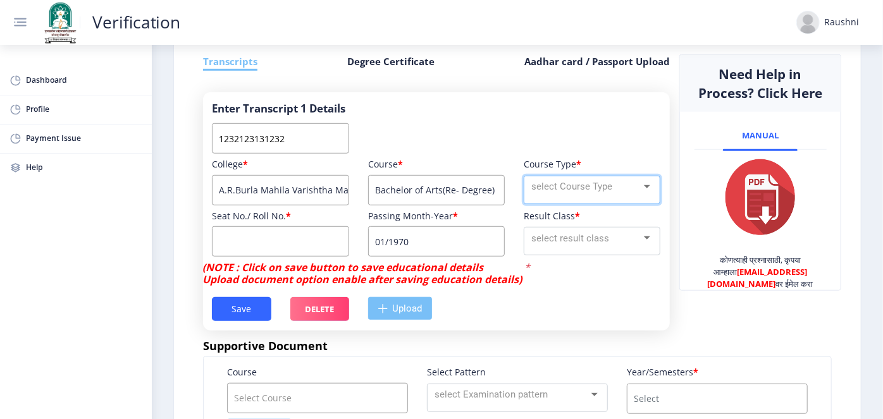
click at [553, 192] on span "select Course Type" at bounding box center [571, 186] width 81 height 11
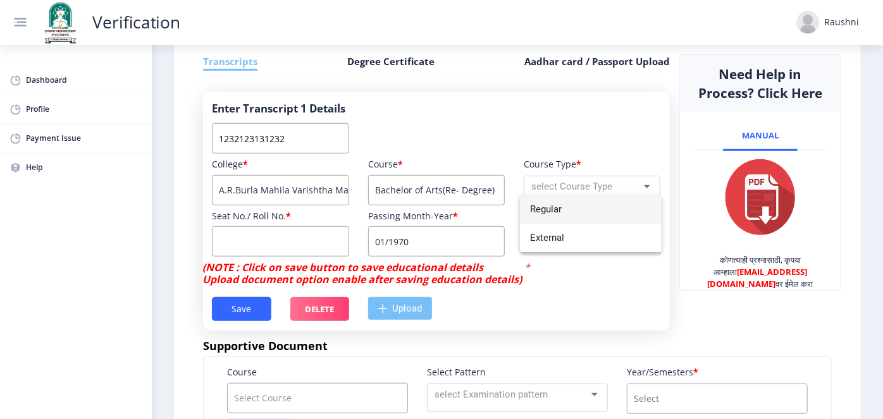
click at [553, 207] on span "Regular" at bounding box center [590, 209] width 121 height 28
click at [317, 257] on input at bounding box center [280, 241] width 137 height 30
type input "12"
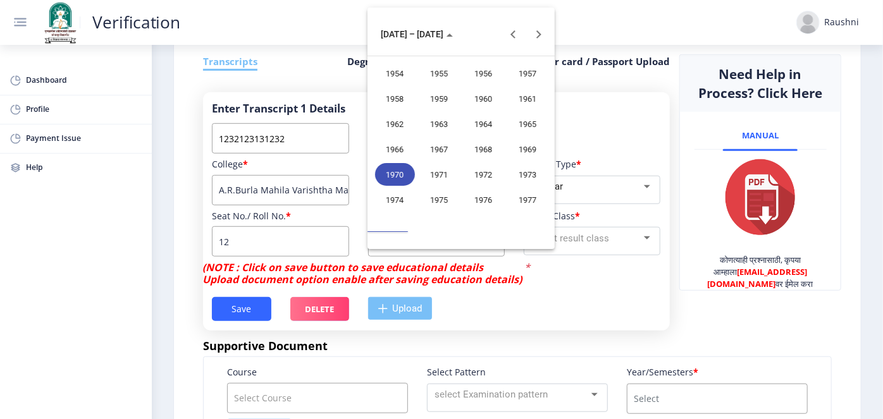
click at [411, 268] on nb-layout "Verification Raushni Dashboard Profile Payment Issue Help आपली प्रक्रिया पूर्ण …" at bounding box center [441, 209] width 883 height 419
click at [539, 34] on button "Next 20 years" at bounding box center [538, 34] width 25 height 25
click at [477, 177] on div "2020" at bounding box center [483, 174] width 40 height 23
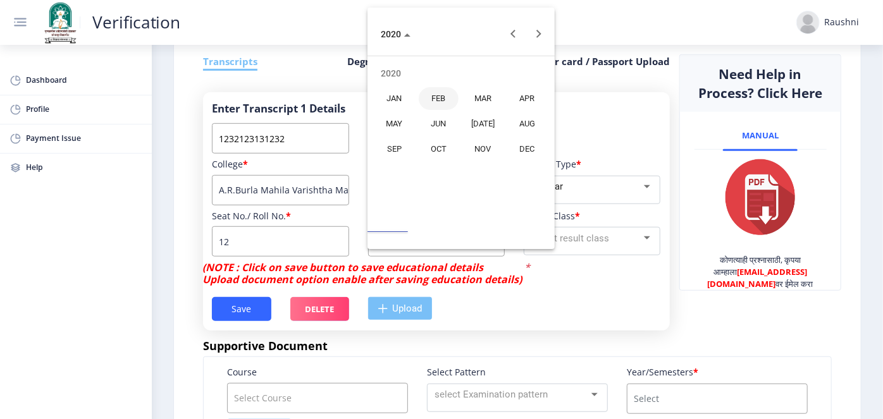
click at [441, 106] on div "FEB" at bounding box center [439, 98] width 40 height 23
type input "02/2020"
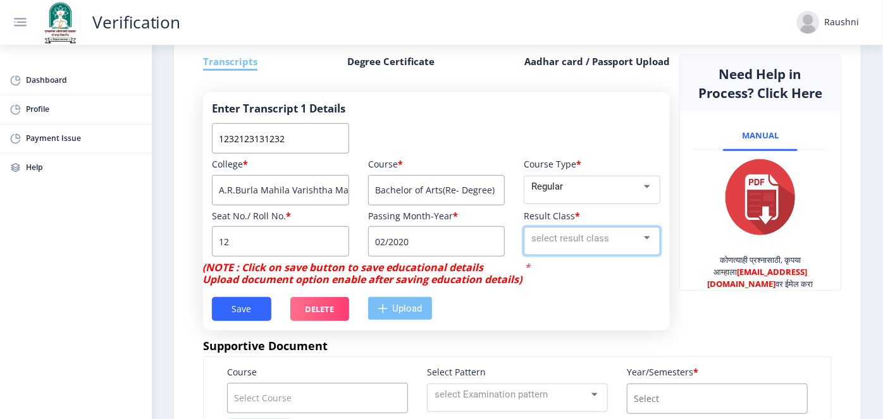
click at [548, 244] on span "select result class" at bounding box center [570, 238] width 78 height 11
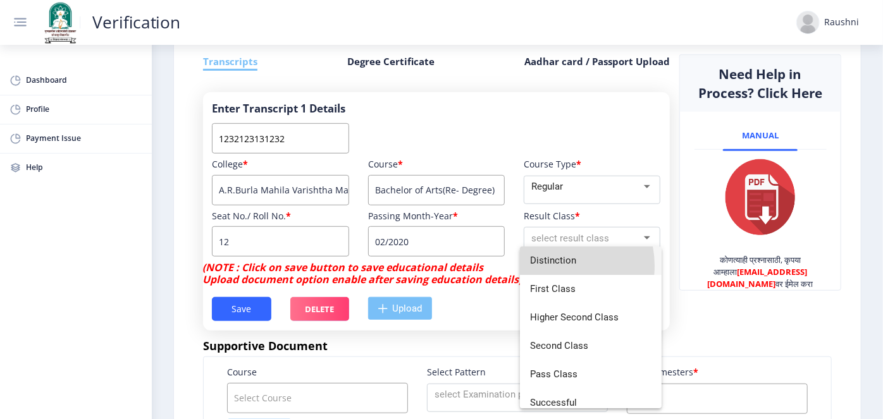
click at [548, 266] on span "Distinction" at bounding box center [590, 261] width 121 height 28
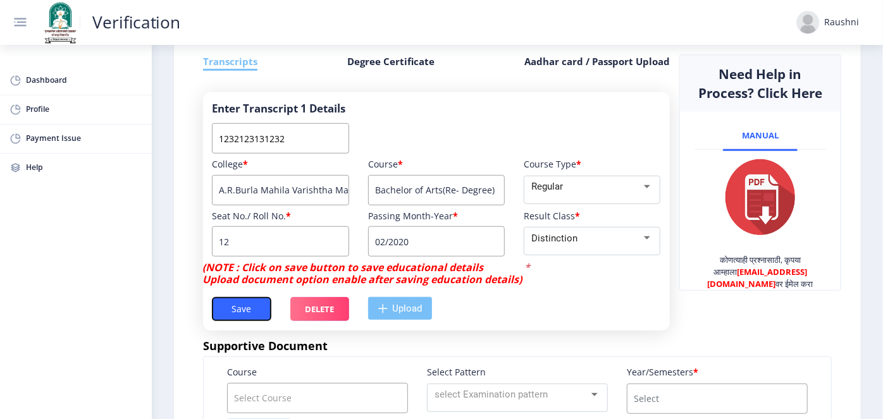
click at [253, 321] on button "Save" at bounding box center [241, 309] width 59 height 24
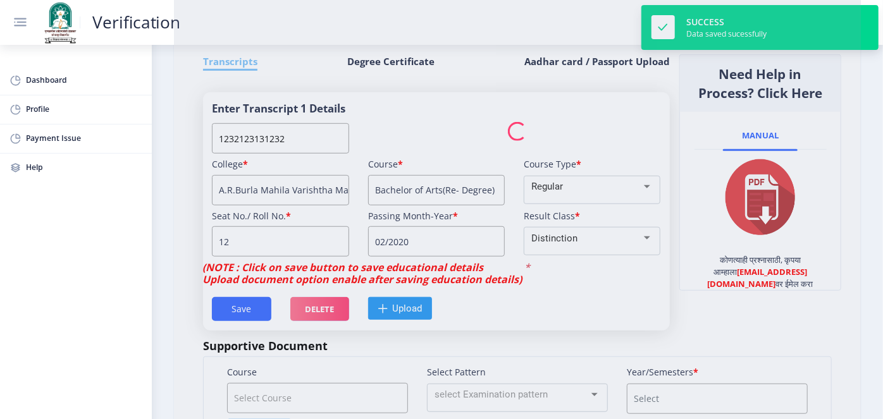
type input "Bachelor of Arts(Re- Degree)"
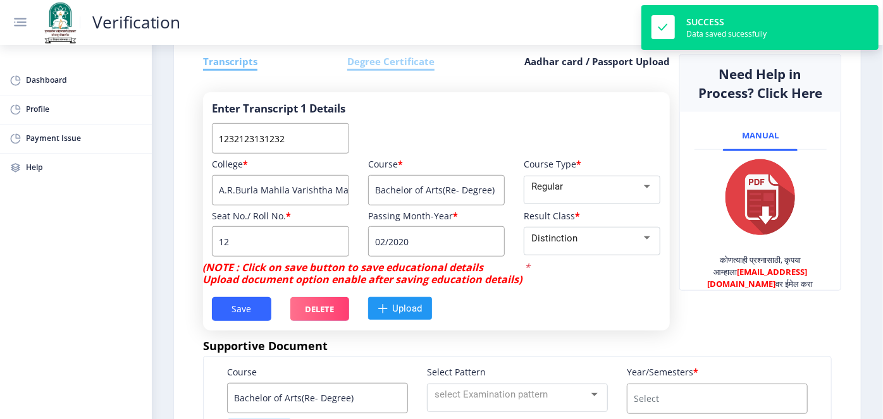
click at [402, 71] on h6 "Degree Certificate" at bounding box center [390, 62] width 87 height 16
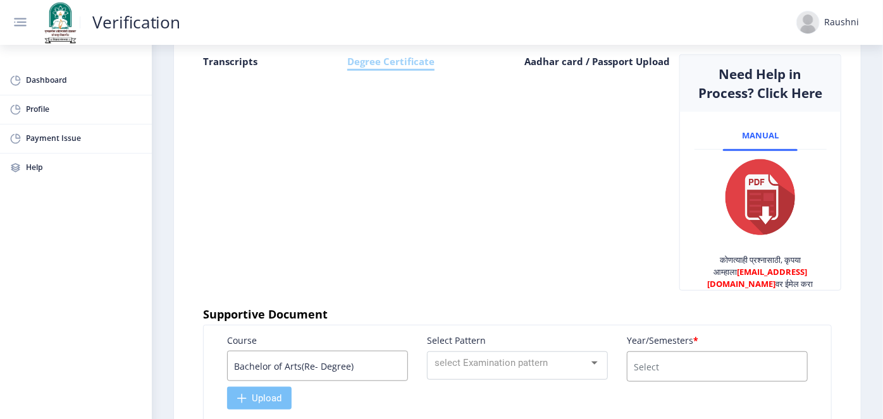
click at [402, 71] on h6 "Degree Certificate" at bounding box center [390, 62] width 87 height 16
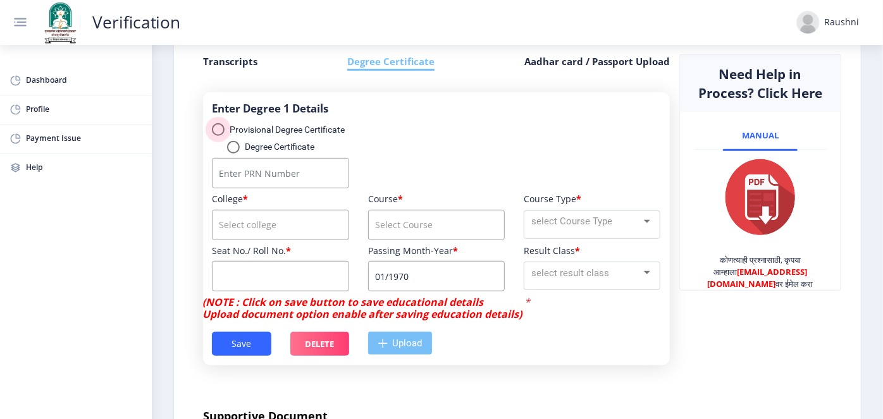
click at [219, 136] on div "select degree type" at bounding box center [218, 129] width 13 height 13
click at [218, 137] on input "Provisional Degree Certificate" at bounding box center [218, 136] width 1 height 1
radio input "true"
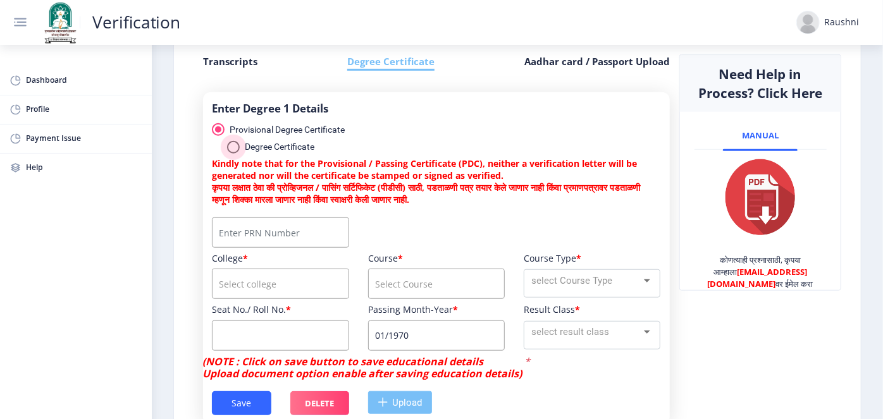
click at [253, 153] on div "Degree Certificate" at bounding box center [277, 147] width 75 height 12
click at [233, 154] on input "Degree Certificate" at bounding box center [233, 154] width 1 height 1
radio input "true"
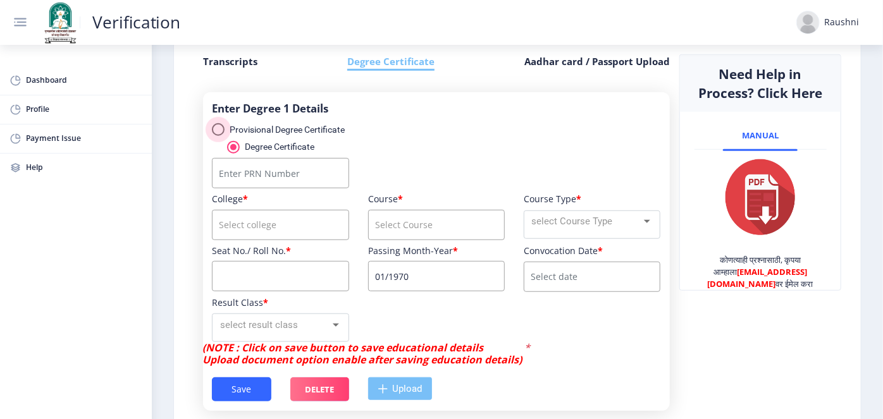
click at [216, 136] on div "select degree type" at bounding box center [218, 129] width 13 height 13
click at [218, 137] on input "Provisional Degree Certificate" at bounding box center [218, 136] width 1 height 1
radio input "true"
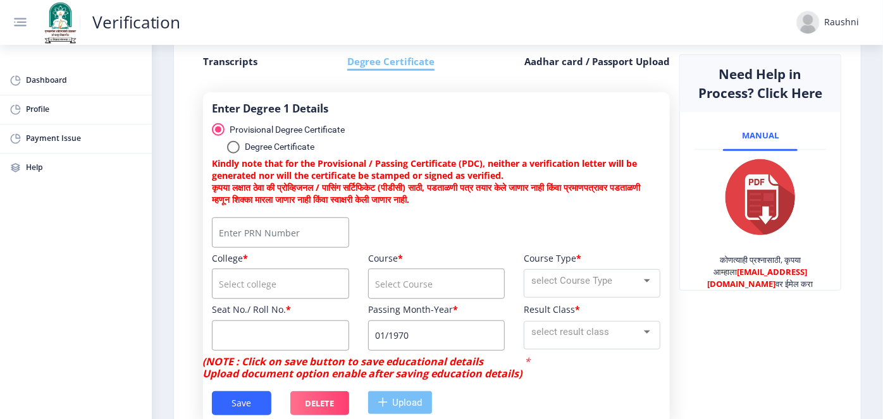
scroll to position [414, 0]
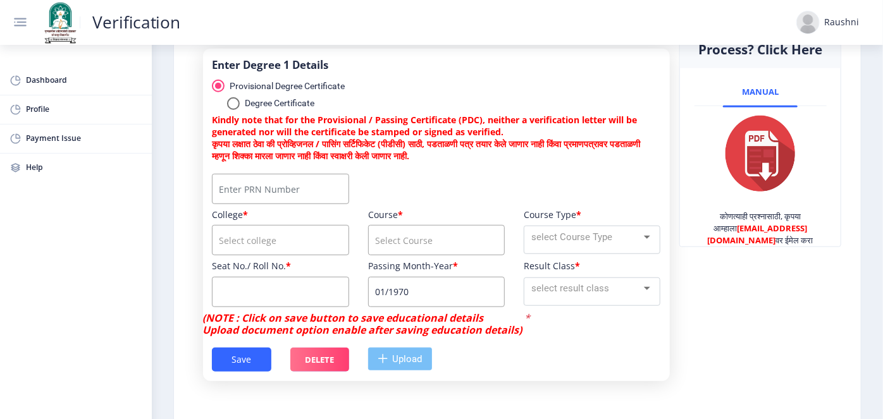
click at [276, 204] on input "Number" at bounding box center [280, 189] width 137 height 30
type input "1232123131232"
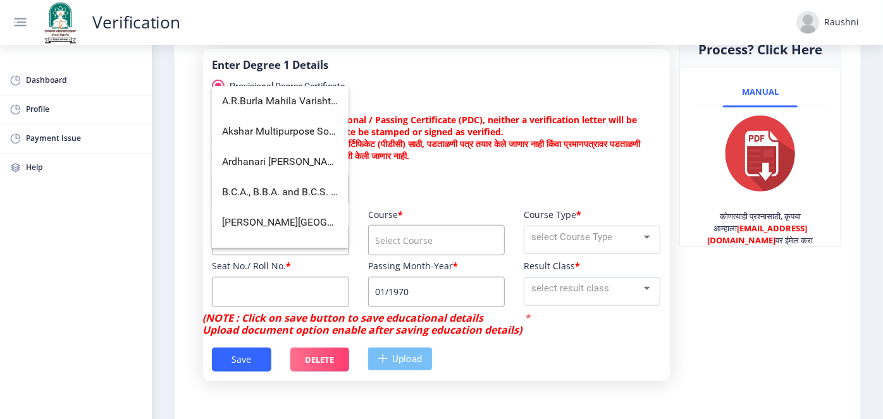
click at [274, 255] on input "course" at bounding box center [280, 240] width 137 height 30
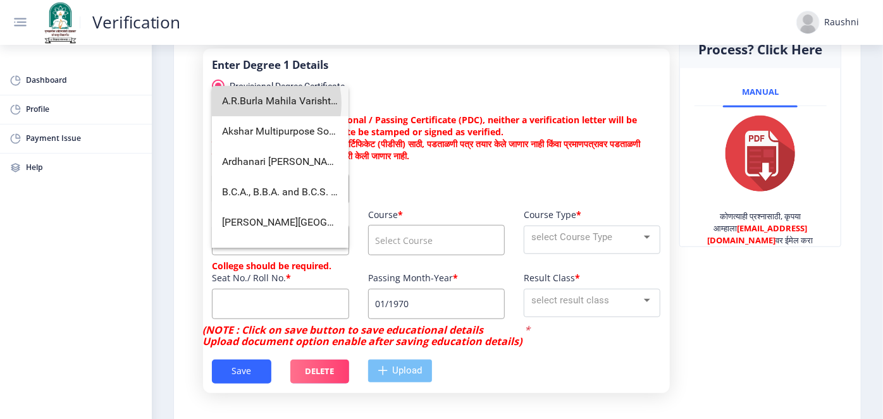
click at [257, 104] on span "A.R.Burla Mahila Varishtha Mahavidyalaya" at bounding box center [280, 101] width 116 height 30
type input "A.R.Burla Mahila Varishtha Mahavidyalaya"
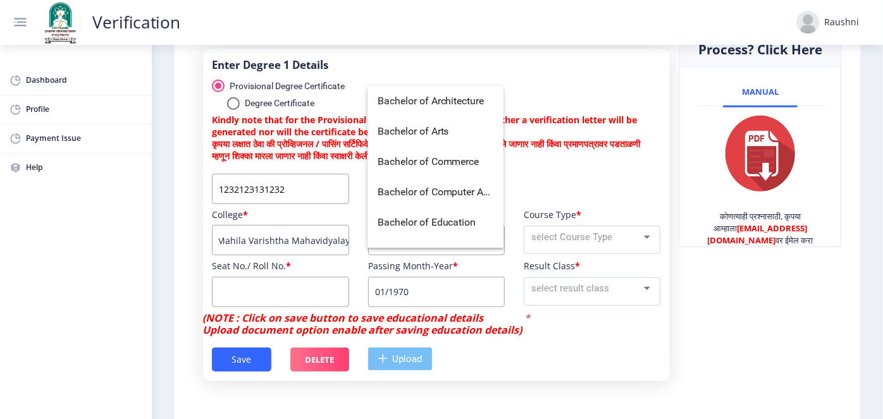
scroll to position [0, 0]
click at [374, 255] on input "course" at bounding box center [436, 240] width 137 height 30
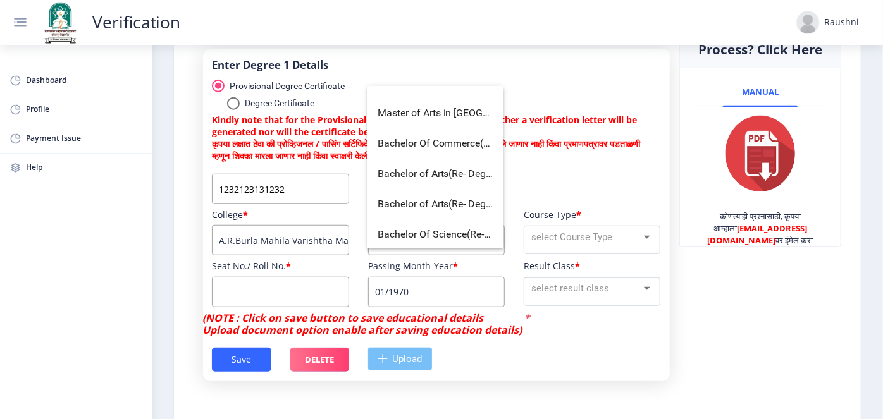
scroll to position [263, 0]
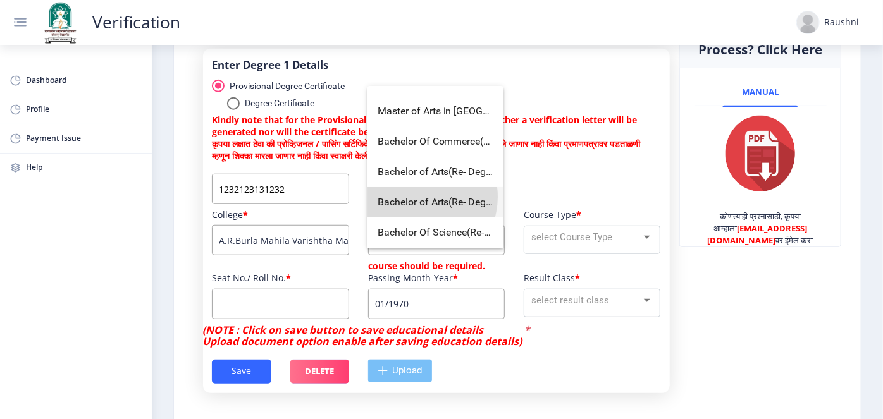
click at [420, 197] on span "Bachelor of Arts(Re- Degree)" at bounding box center [436, 202] width 116 height 30
type input "Bachelor of Arts(Re- Degree)"
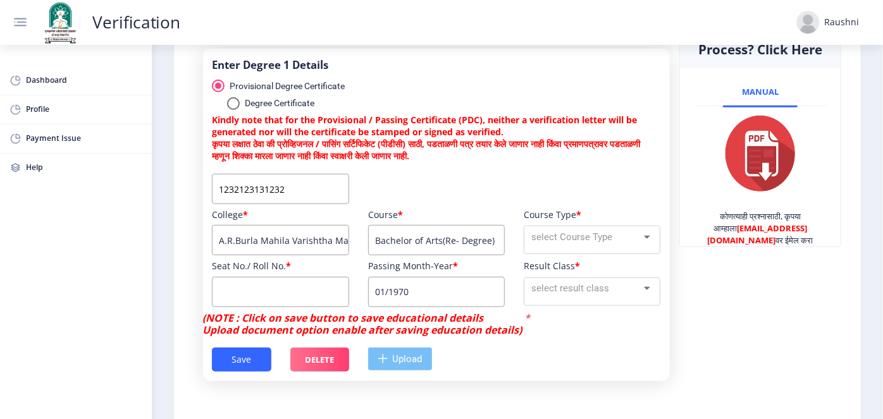
click at [548, 261] on div "Course Type * select Course Type" at bounding box center [592, 234] width 156 height 51
click at [546, 254] on mat-select "select Course Type" at bounding box center [592, 240] width 137 height 28
click at [646, 239] on div at bounding box center [647, 237] width 6 height 3
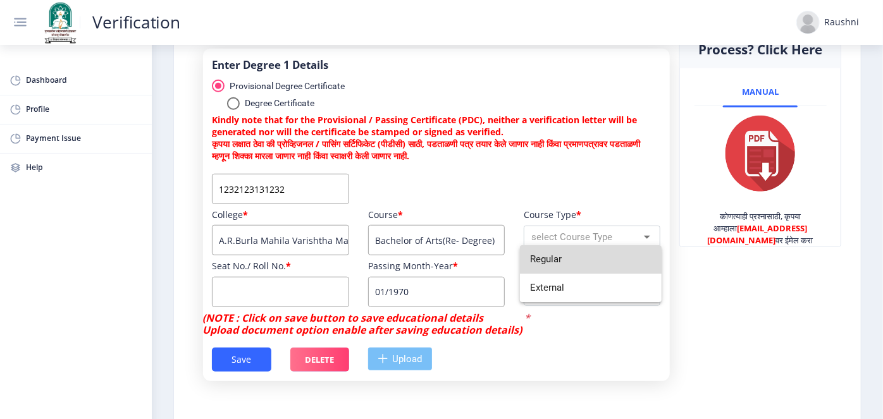
click at [592, 263] on span "Regular" at bounding box center [590, 259] width 121 height 28
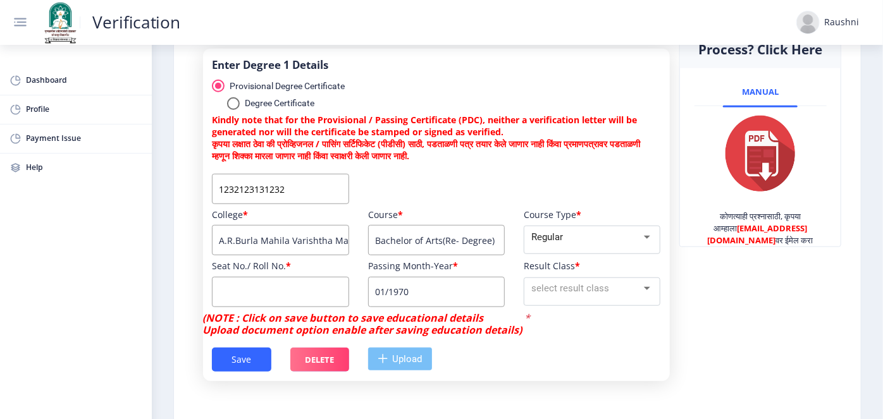
click at [259, 307] on input at bounding box center [280, 292] width 137 height 30
type input "10"
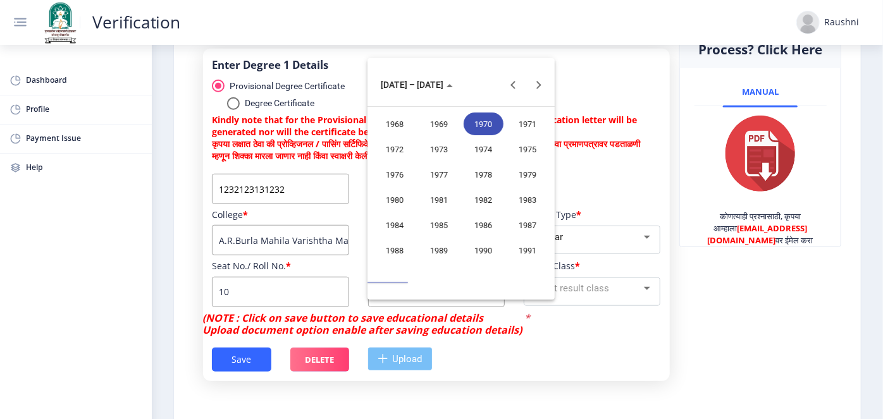
click at [426, 319] on nb-layout "Verification Raushni Dashboard Profile Payment Issue Help आपली प्रक्रिया पूर्ण …" at bounding box center [441, 209] width 883 height 419
click at [539, 90] on button "Next 20 years" at bounding box center [538, 84] width 25 height 25
click at [393, 147] on div "2020" at bounding box center [394, 149] width 40 height 23
click at [441, 151] on div "FEB" at bounding box center [439, 149] width 40 height 23
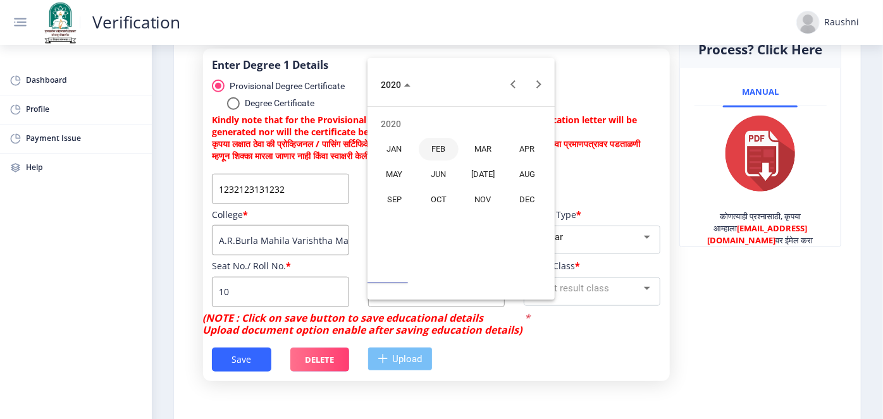
type input "02/2020"
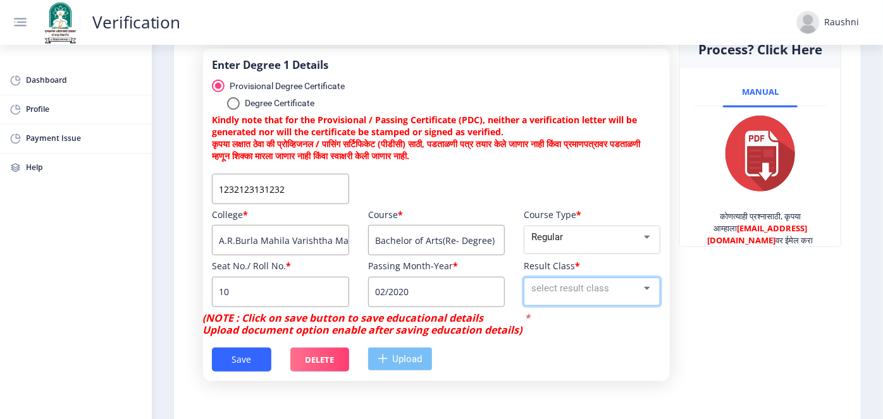
click at [557, 294] on span "select result class" at bounding box center [570, 288] width 78 height 11
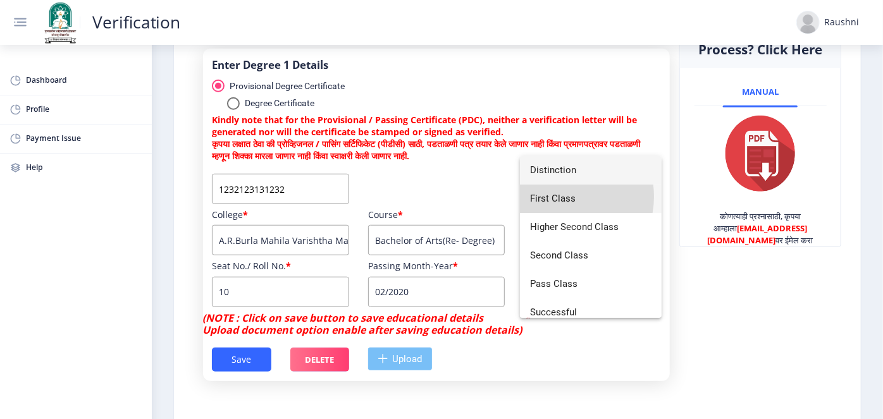
click at [560, 197] on span "First Class" at bounding box center [590, 199] width 121 height 28
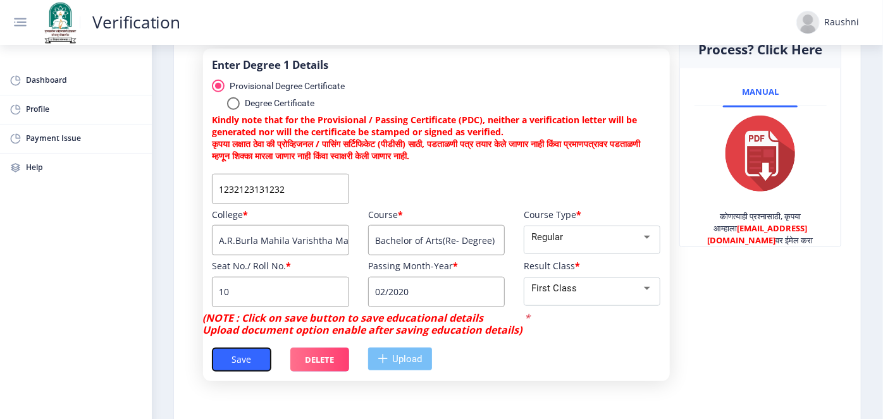
click at [245, 372] on button "Save" at bounding box center [241, 360] width 59 height 24
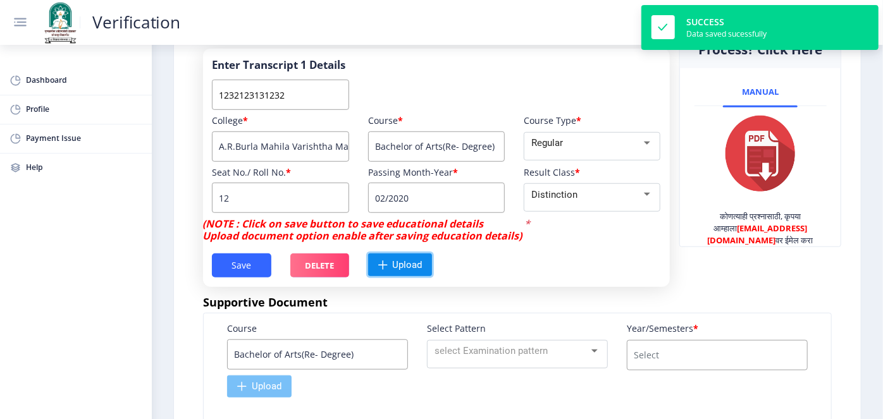
click at [405, 276] on span "Upload" at bounding box center [400, 265] width 65 height 23
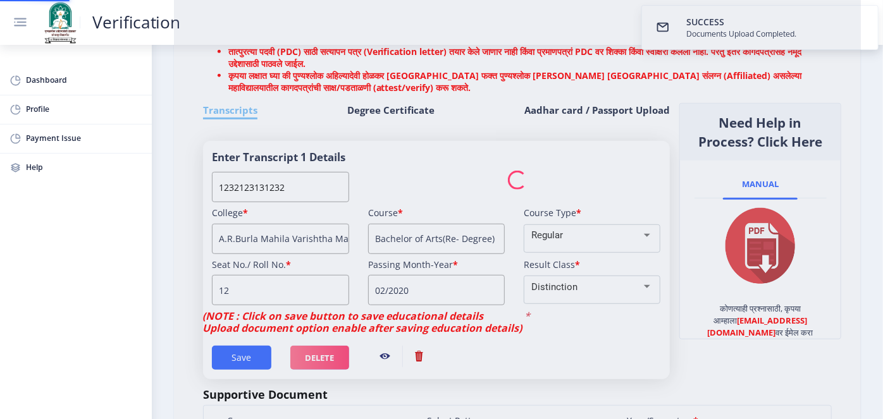
scroll to position [319, 0]
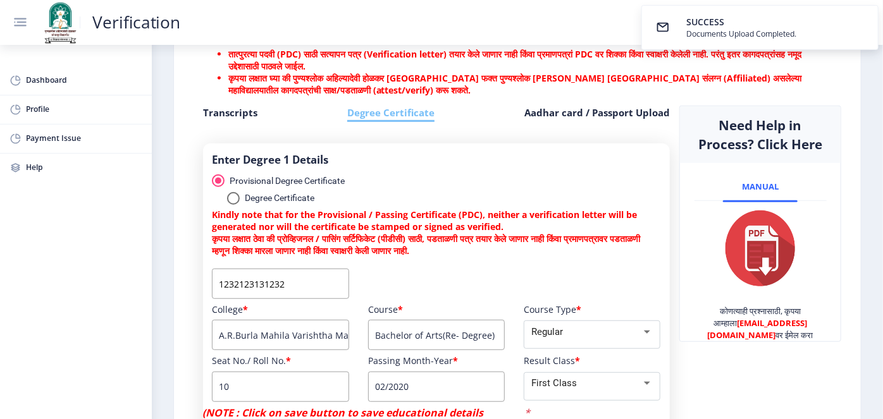
click at [578, 120] on h6 "Aadhar card / Passport Upload" at bounding box center [596, 113] width 145 height 15
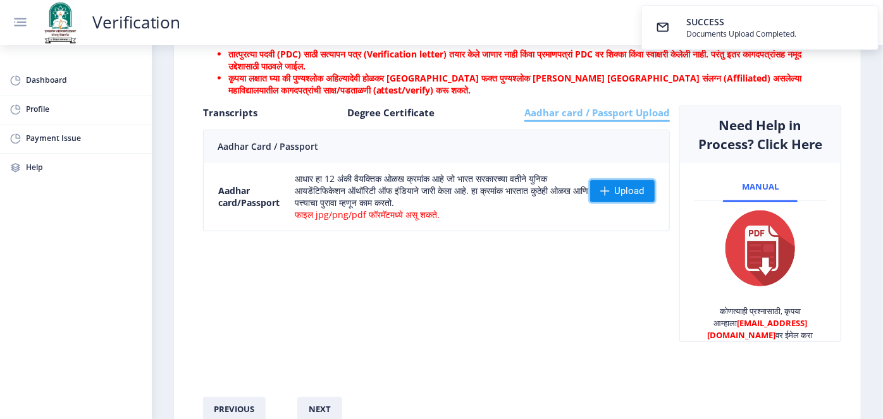
click at [603, 196] on span at bounding box center [604, 191] width 9 height 9
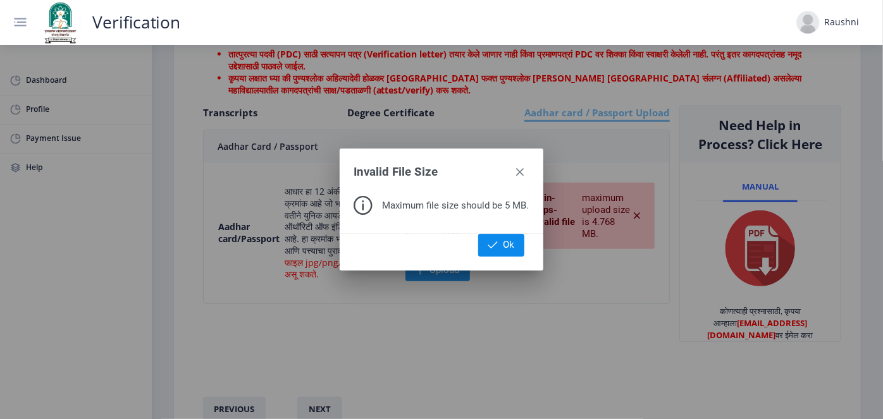
click at [497, 238] on button "Ok" at bounding box center [501, 245] width 47 height 23
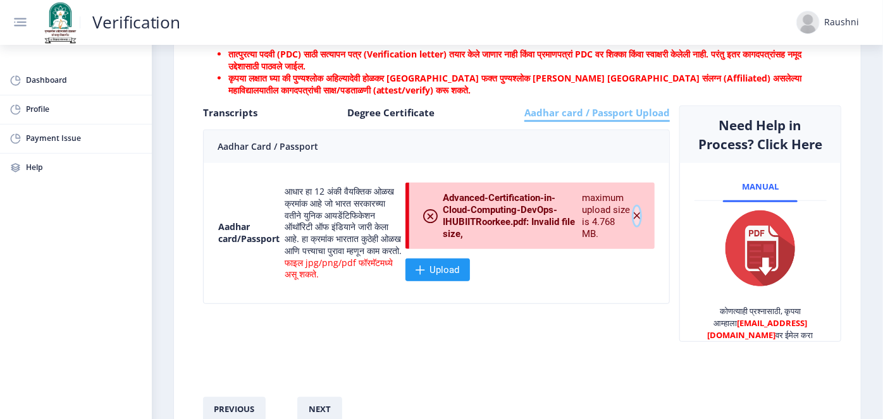
click at [635, 221] on icon "button" at bounding box center [636, 215] width 9 height 9
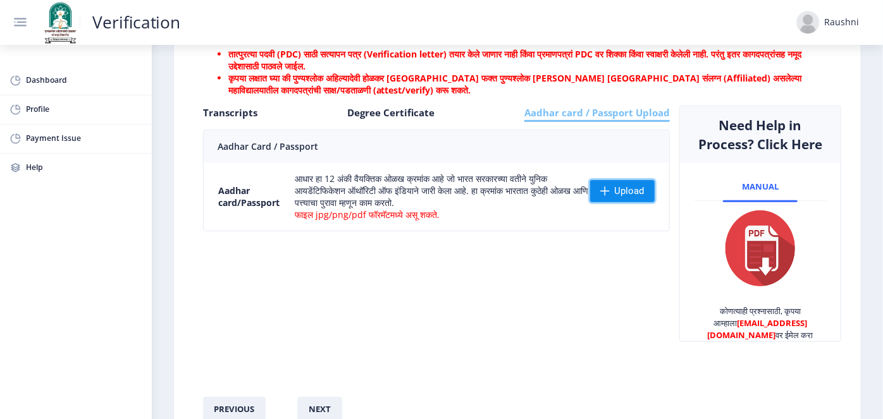
click at [598, 203] on span "Upload" at bounding box center [622, 191] width 65 height 23
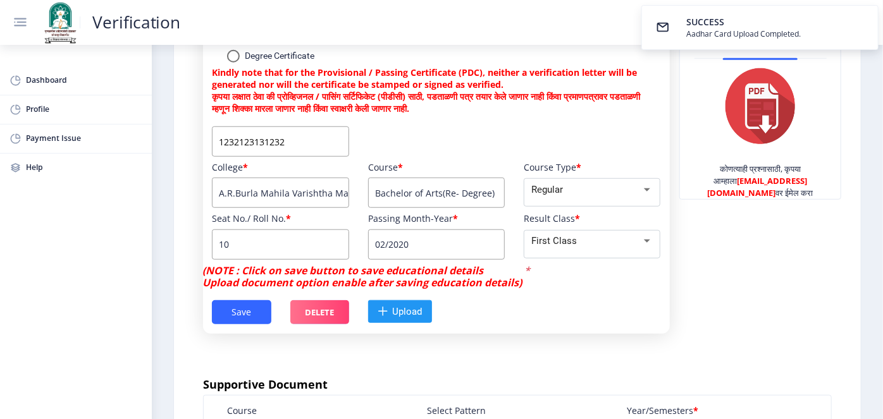
scroll to position [471, 0]
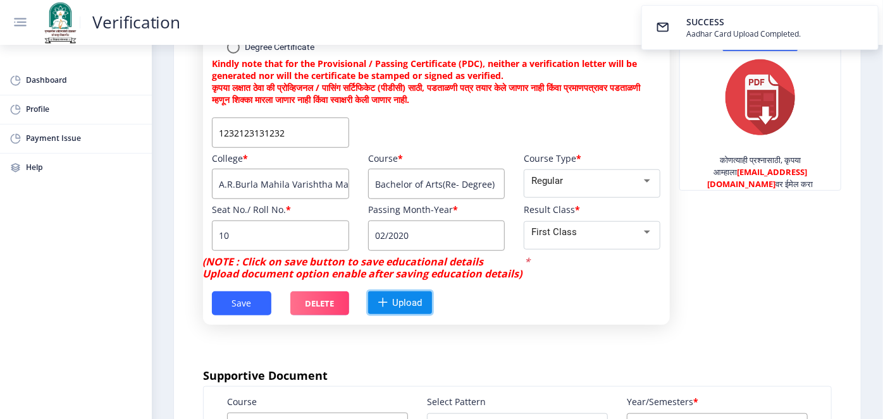
click at [414, 309] on span "Upload" at bounding box center [407, 303] width 30 height 12
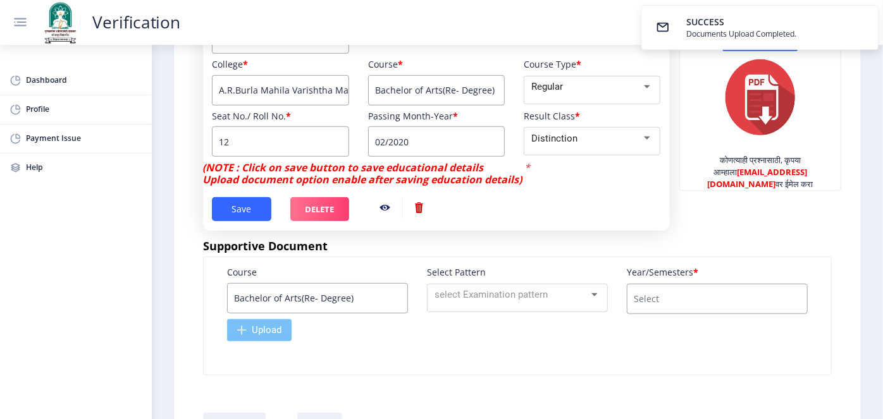
scroll to position [600, 0]
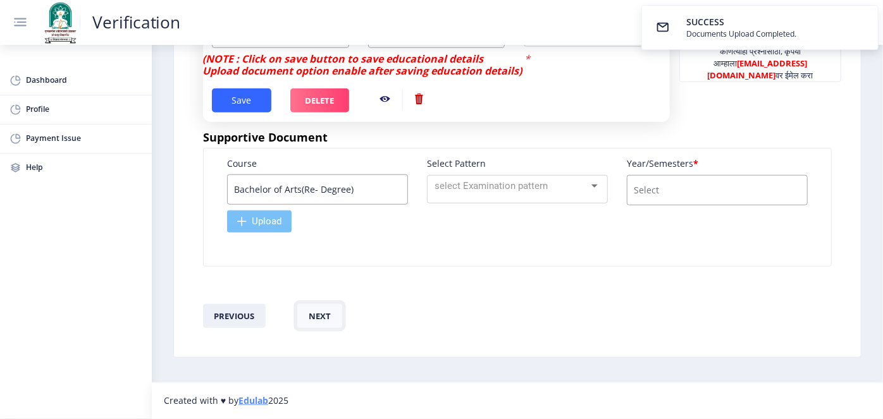
click at [327, 310] on button "next" at bounding box center [319, 316] width 45 height 24
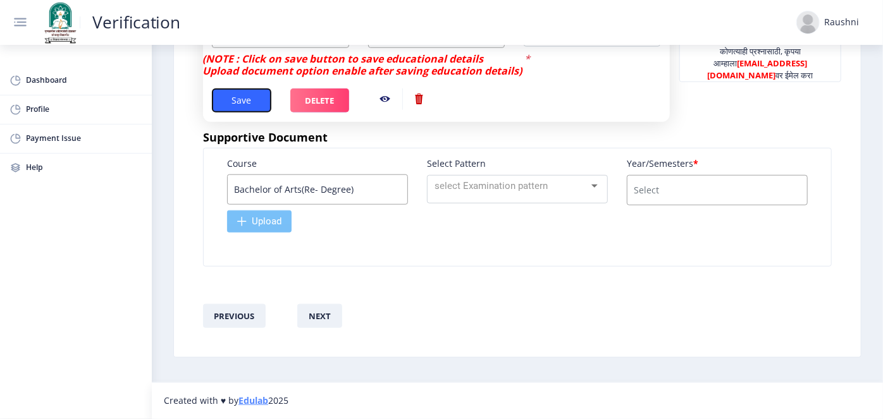
click at [239, 104] on button "Save" at bounding box center [241, 101] width 59 height 24
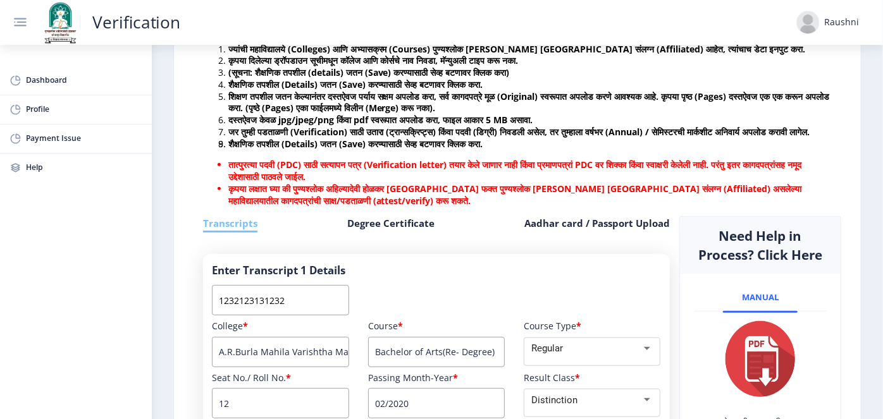
scroll to position [211, 0]
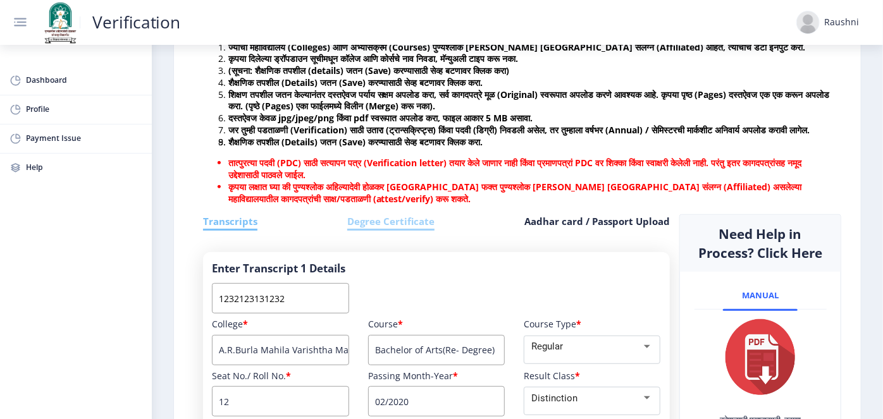
click at [378, 231] on h6 "Degree Certificate" at bounding box center [390, 222] width 87 height 16
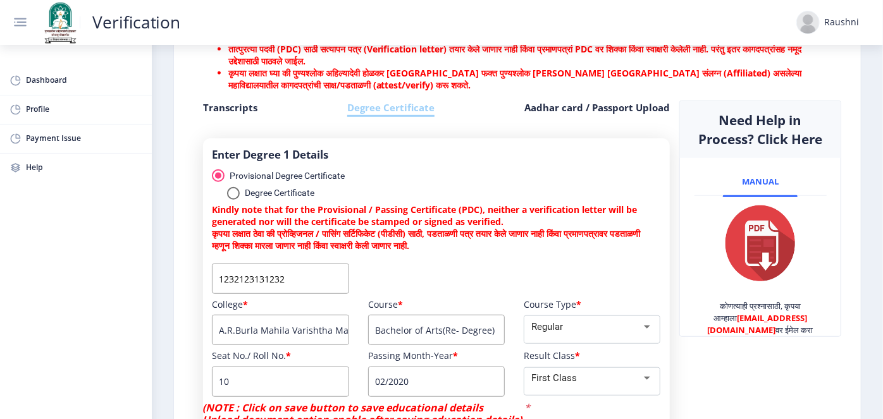
scroll to position [320, 0]
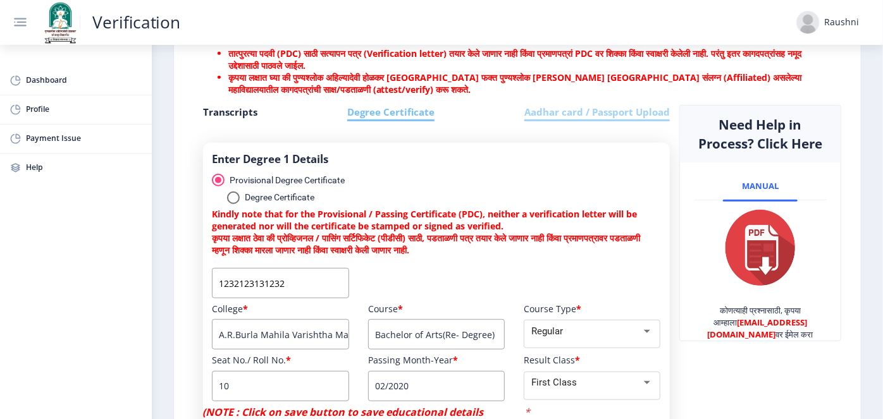
click at [542, 121] on h6 "Aadhar card / Passport Upload" at bounding box center [596, 113] width 145 height 16
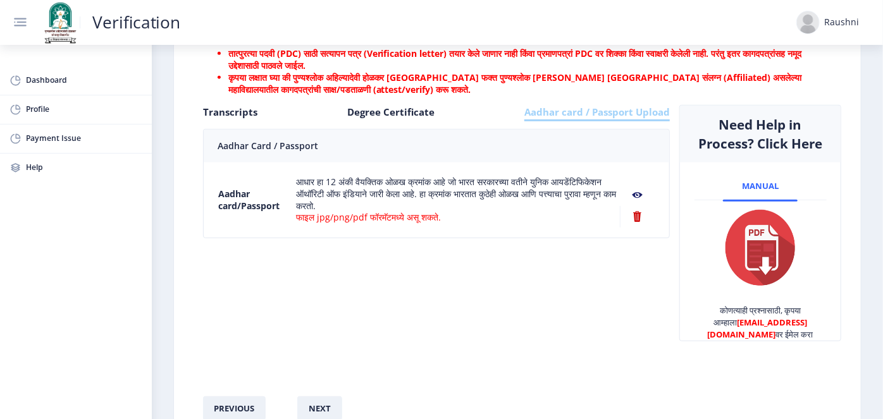
scroll to position [399, 0]
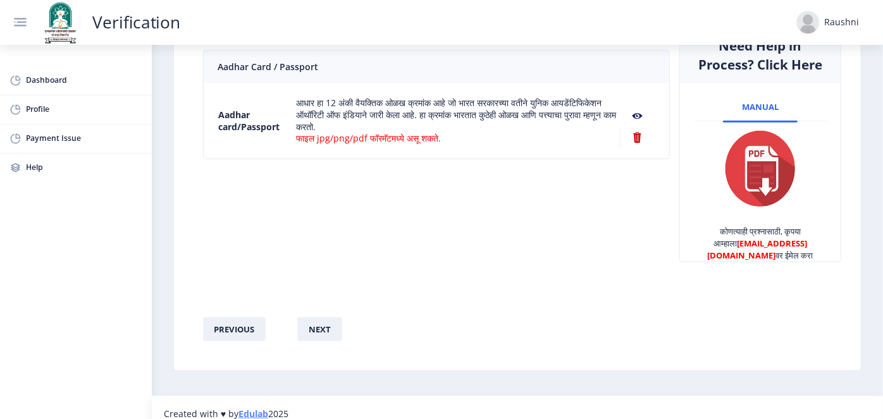
click at [257, 50] on div "Transcripts Degree Certificate Aadhar card / Passport Upload" at bounding box center [436, 38] width 467 height 24
click at [231, 42] on h6 "Transcripts" at bounding box center [230, 34] width 54 height 16
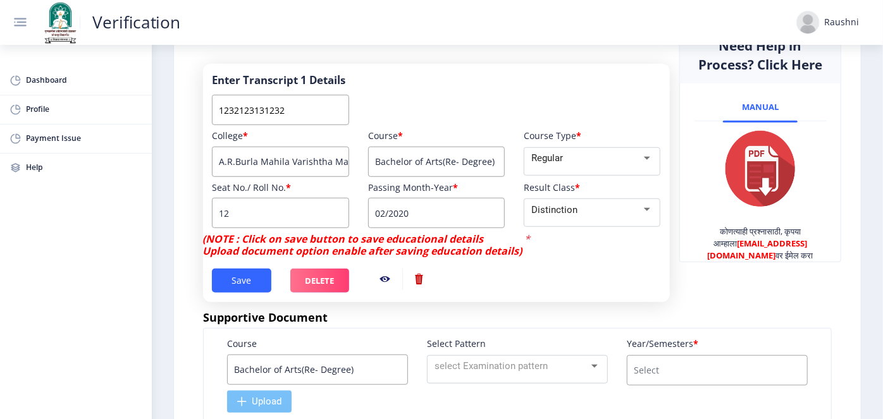
scroll to position [515, 0]
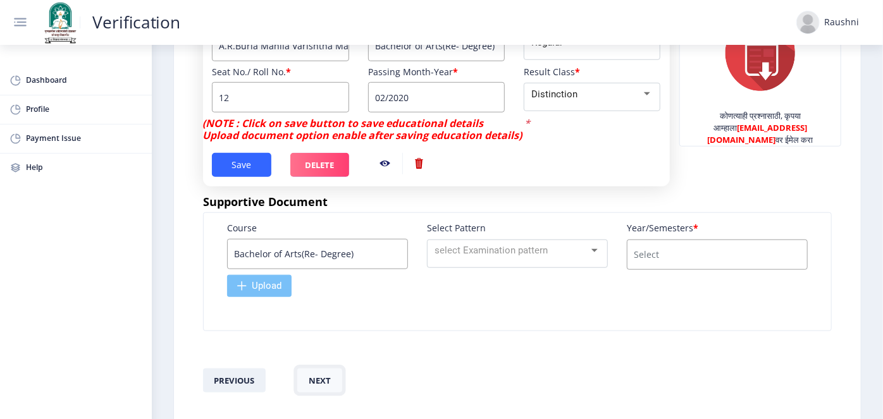
click at [315, 390] on button "next" at bounding box center [319, 381] width 45 height 24
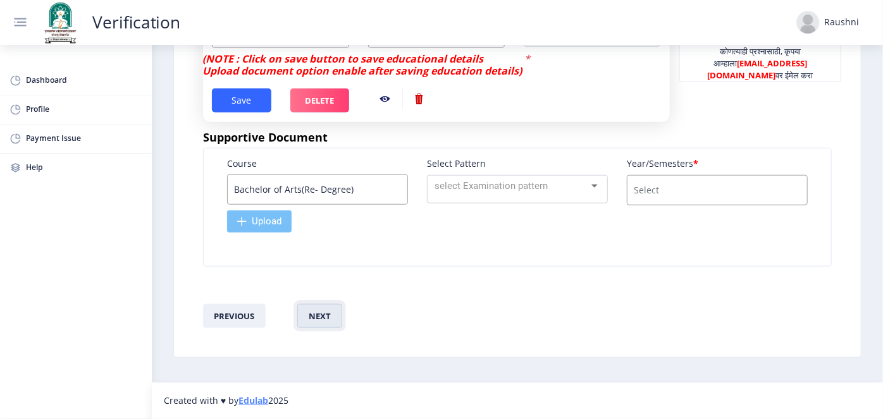
scroll to position [600, 0]
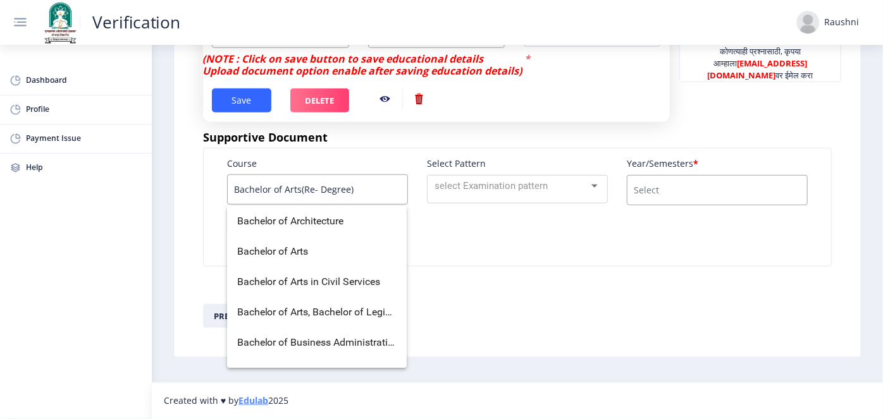
click at [319, 190] on input "Bachelor of Arts(Re- Degree)" at bounding box center [317, 190] width 181 height 30
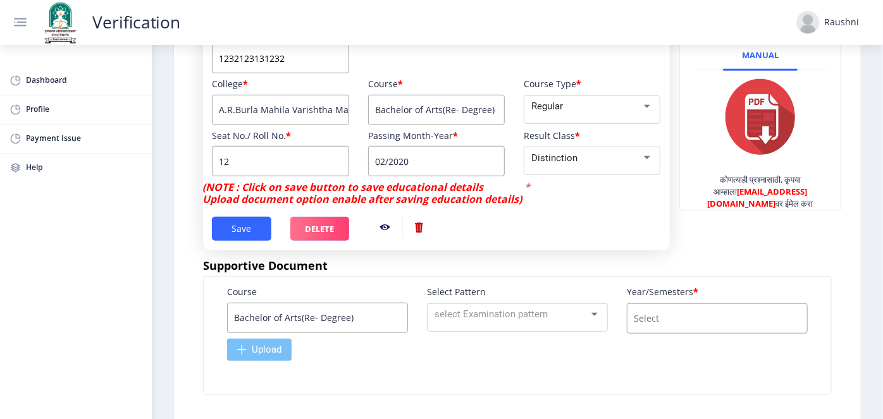
scroll to position [452, 0]
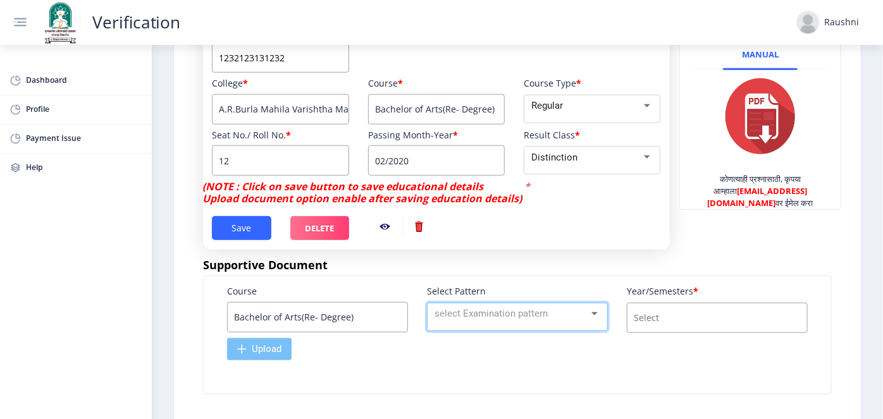
click at [452, 331] on mat-select "select Examination pattern" at bounding box center [517, 317] width 181 height 28
click at [589, 321] on div at bounding box center [594, 314] width 11 height 15
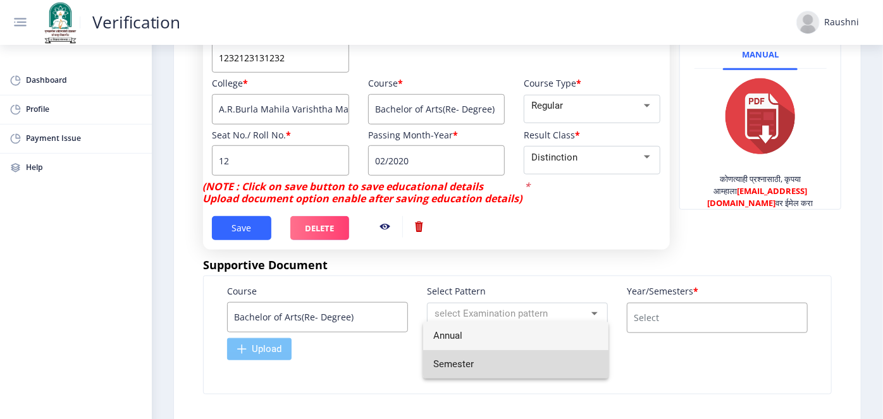
click at [523, 360] on span "Semester" at bounding box center [515, 364] width 165 height 28
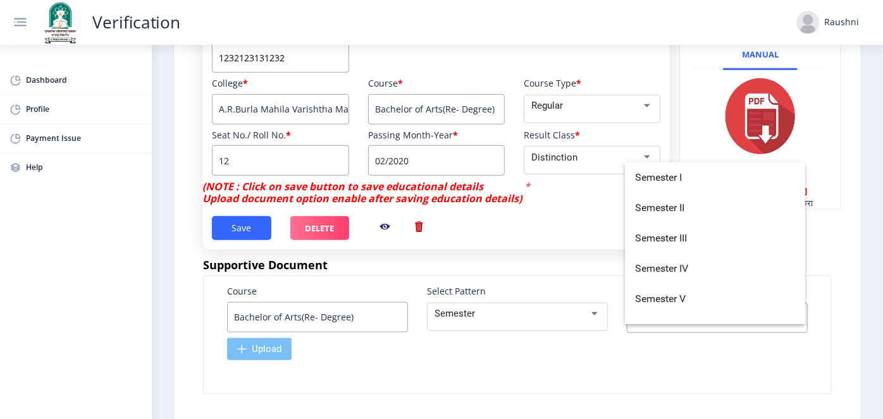
click at [698, 333] on input "course" at bounding box center [717, 318] width 181 height 30
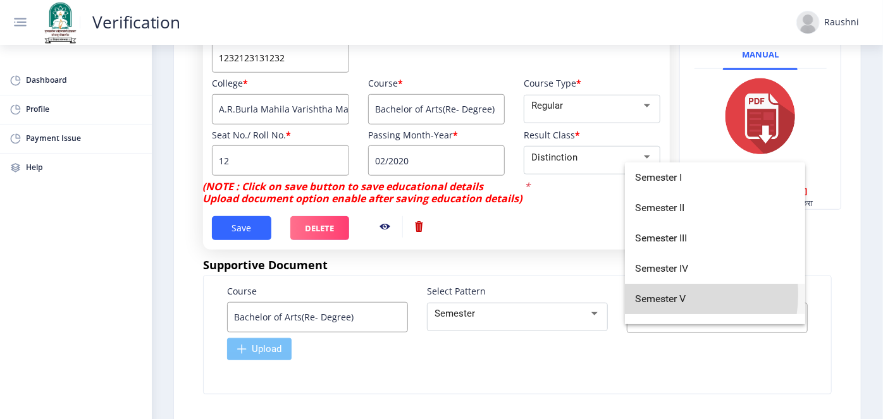
click at [667, 295] on span "Semester V" at bounding box center [715, 299] width 160 height 30
type input "Semester V"
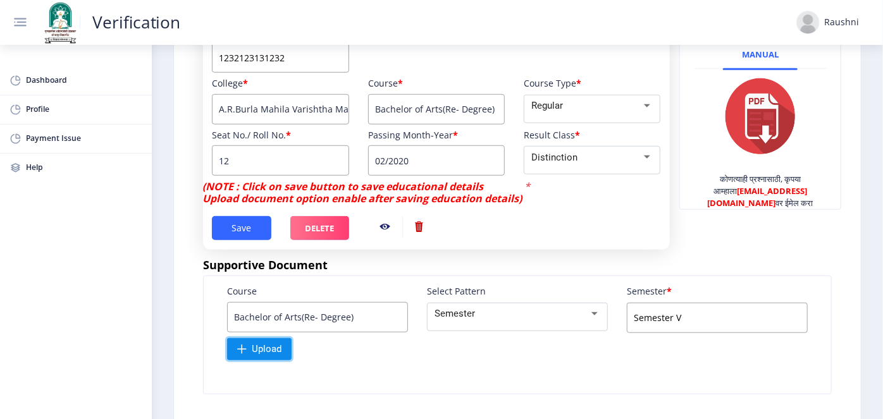
click at [266, 355] on span "Upload" at bounding box center [267, 349] width 30 height 12
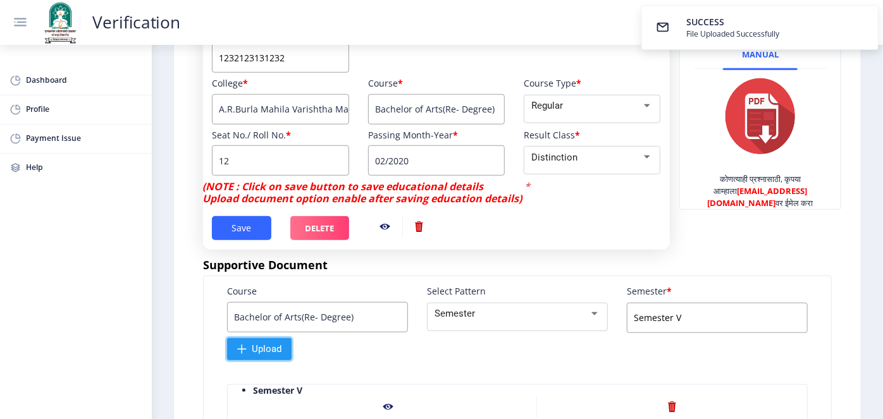
scroll to position [661, 0]
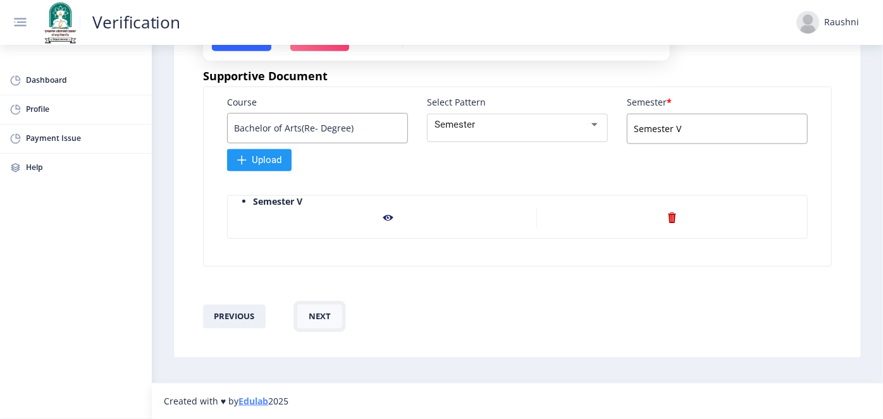
click at [328, 319] on button "next" at bounding box center [319, 317] width 45 height 24
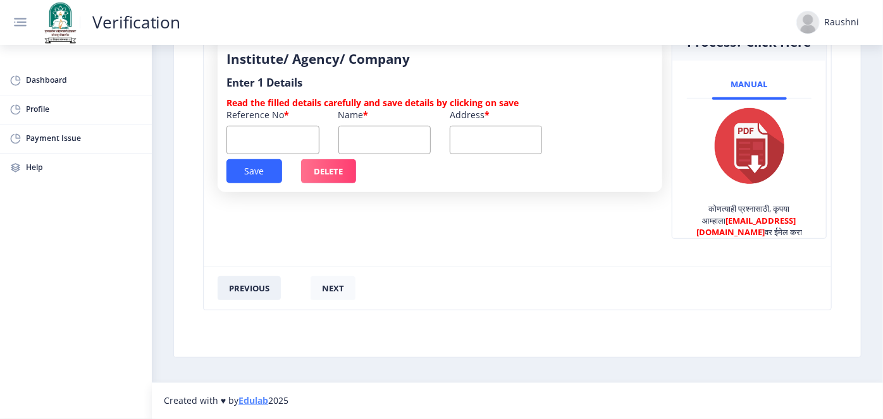
scroll to position [248, 0]
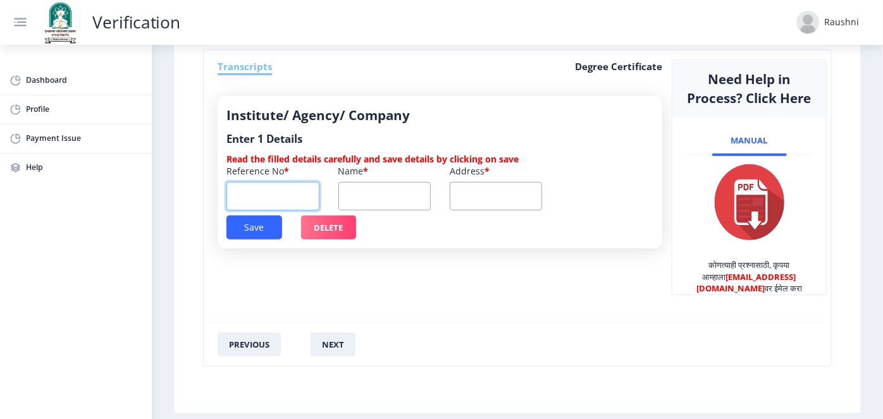
click at [271, 190] on input "text" at bounding box center [272, 196] width 92 height 28
type input "323"
click at [364, 191] on input "text" at bounding box center [384, 196] width 92 height 28
type input "161"
click at [460, 197] on input "textarea" at bounding box center [496, 196] width 92 height 28
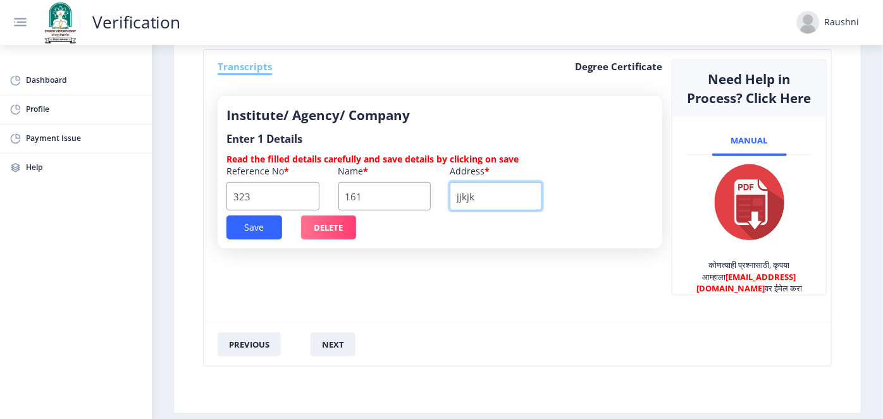
type input "jjkjk"
click at [264, 232] on button "Save" at bounding box center [254, 228] width 56 height 24
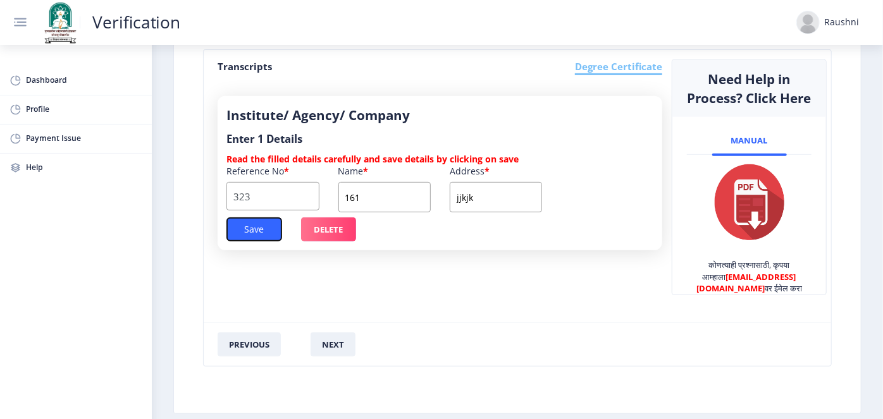
click at [260, 231] on button "Save" at bounding box center [254, 230] width 56 height 24
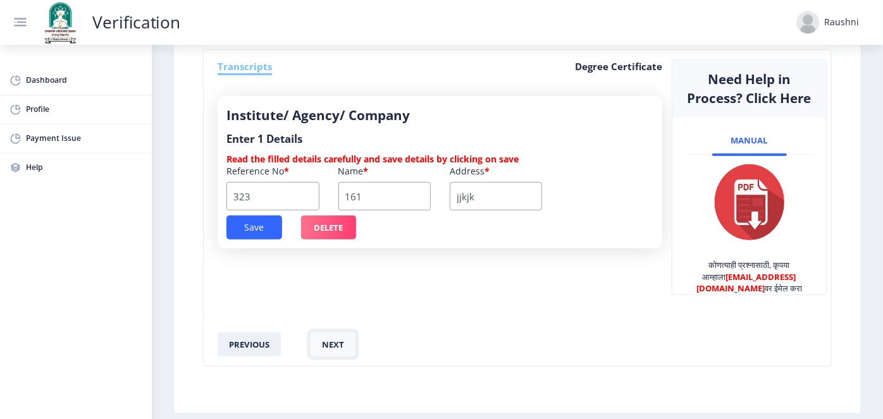
click at [335, 348] on button "next" at bounding box center [333, 345] width 45 height 24
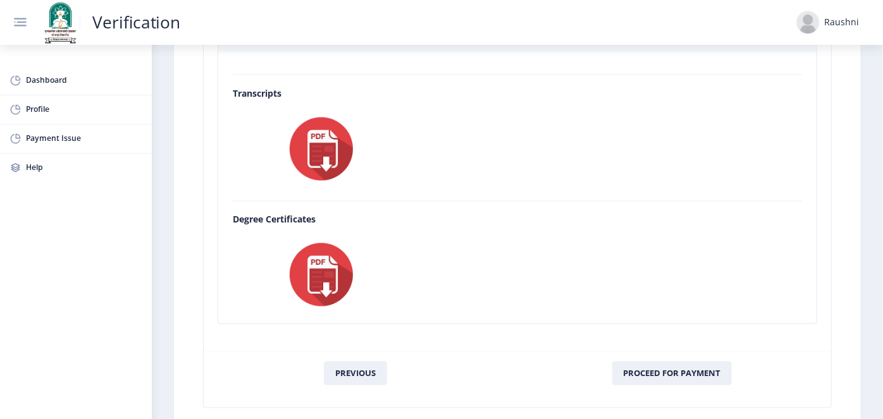
scroll to position [1177, 0]
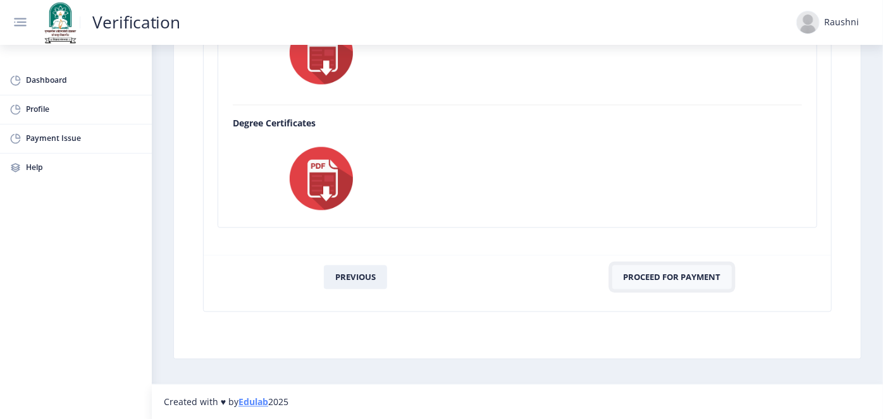
click at [679, 276] on button "Proceed For Payment" at bounding box center [672, 278] width 120 height 24
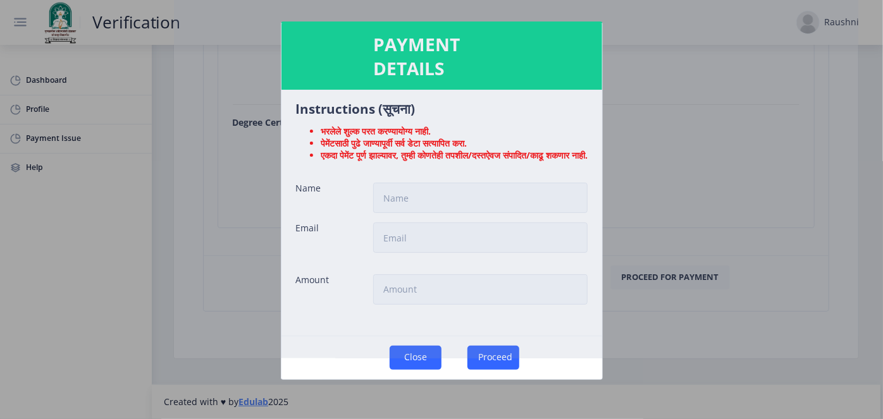
type input "Raushni"
type input "degree@edulab.in"
type input "1885"
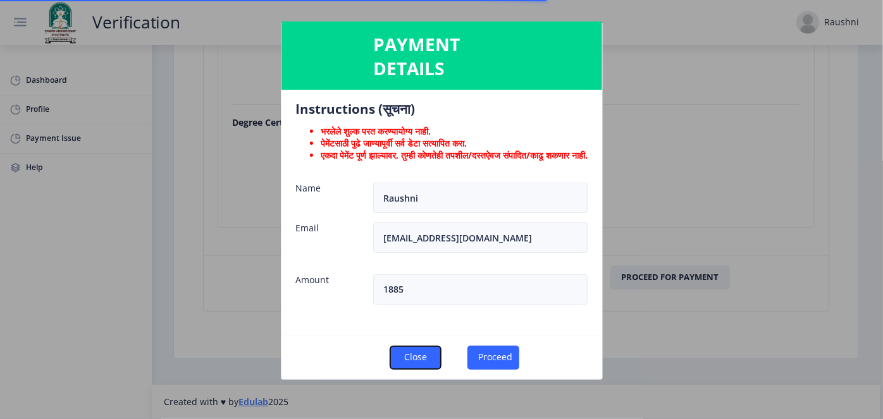
click at [404, 348] on button "Close" at bounding box center [416, 358] width 52 height 24
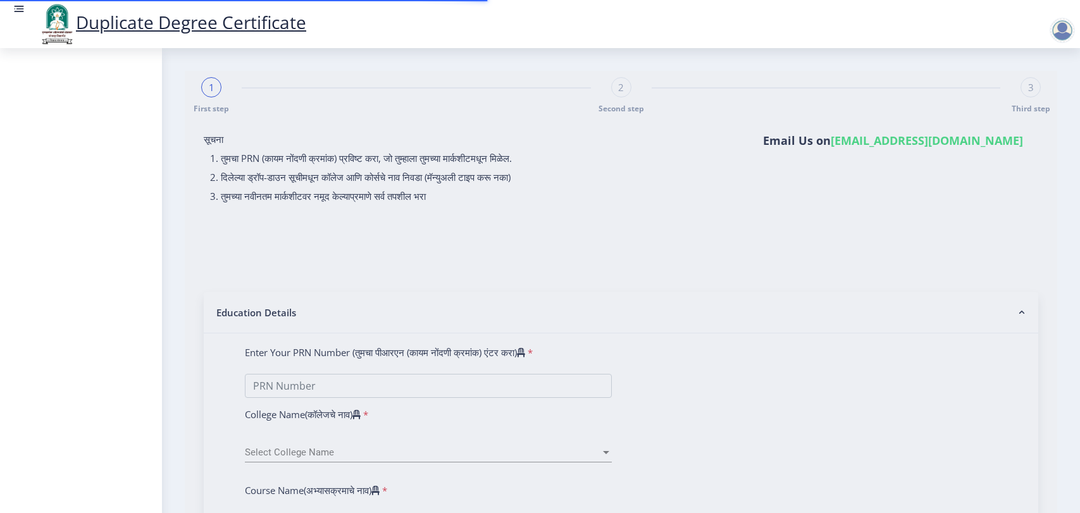
select select
type input "1111515251252552"
select select "2020"
select select "March"
select select "DISTINCTION"
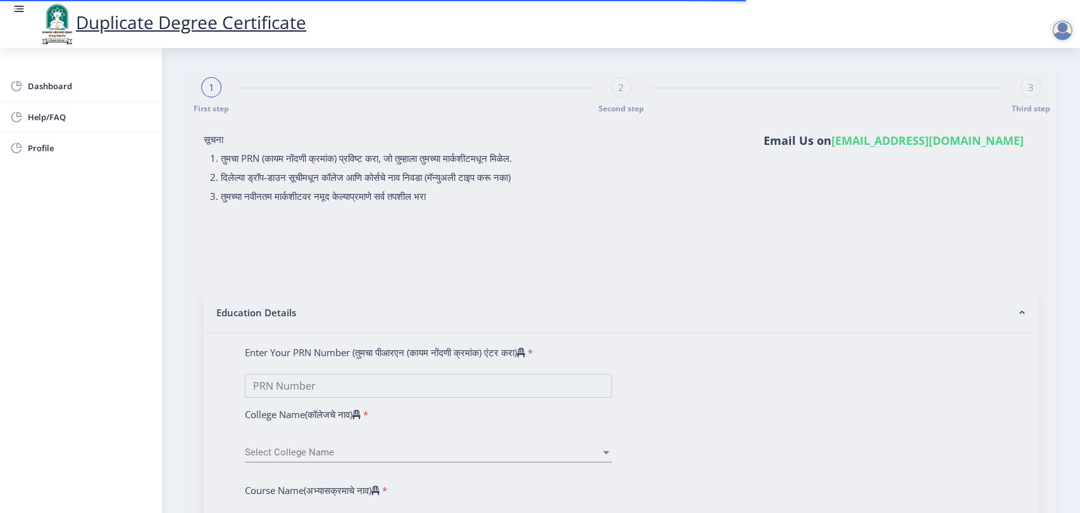
type input "10"
type input "[PERSON_NAME]"
type input "ABC"
type input "[DATE]"
select select "true"
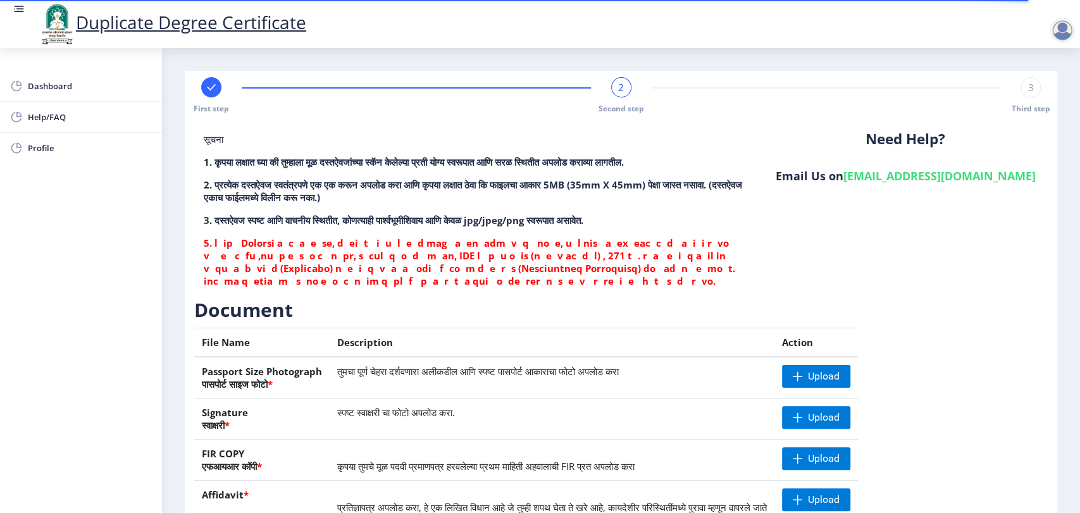
click at [201, 90] on div "First step" at bounding box center [211, 95] width 20 height 37
select select "2020"
select select "March"
select select "DISTINCTION"
select select "true"
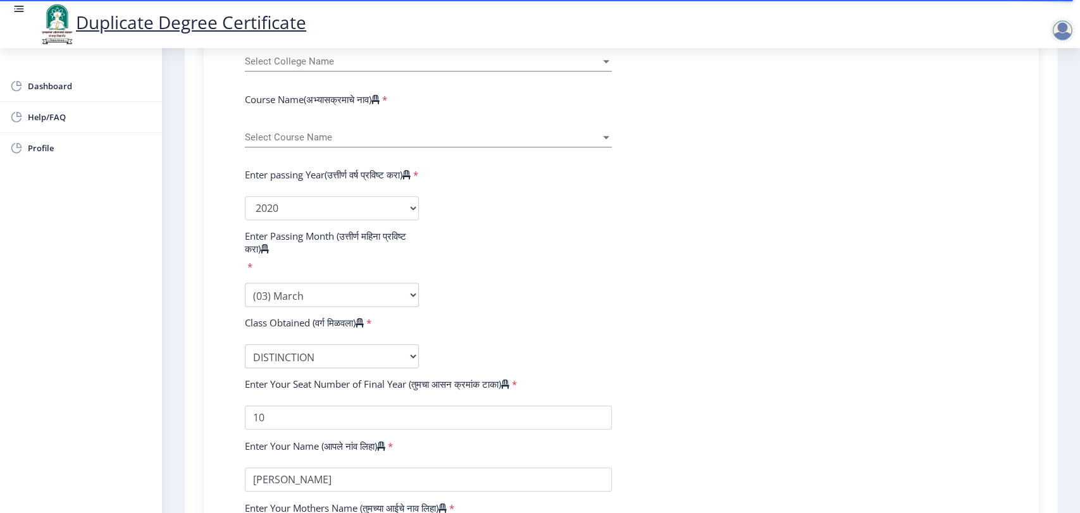
scroll to position [390, 0]
click at [354, 140] on span "Select Course Name" at bounding box center [422, 138] width 355 height 11
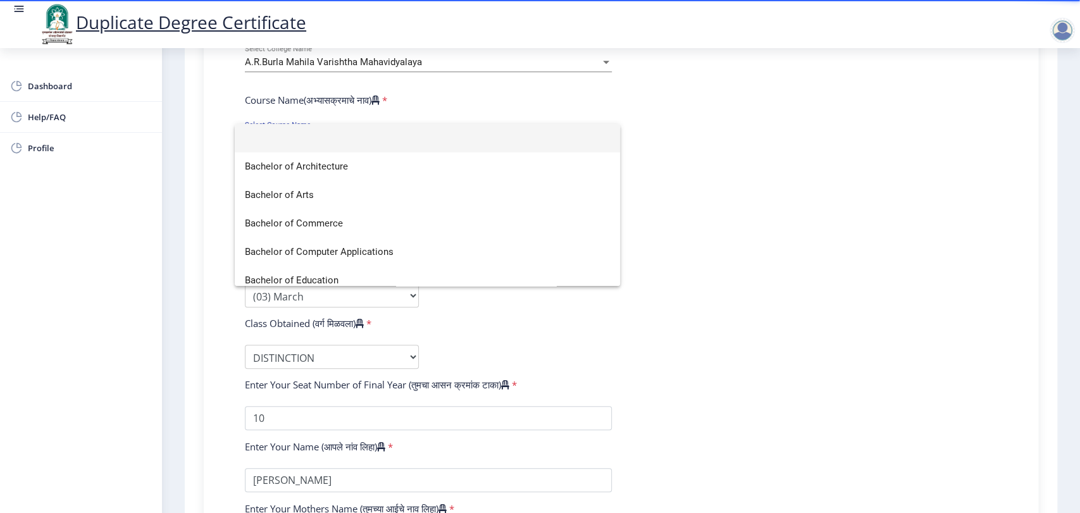
click at [347, 105] on div at bounding box center [540, 256] width 1080 height 513
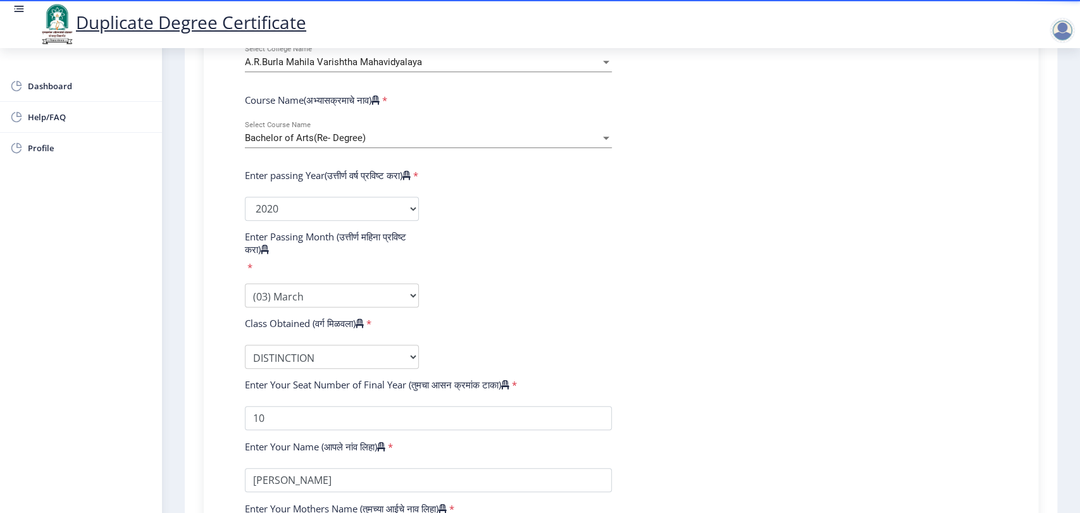
click at [350, 131] on div "Bachelor of Arts(Re- Degree) Select Course Name" at bounding box center [428, 134] width 367 height 27
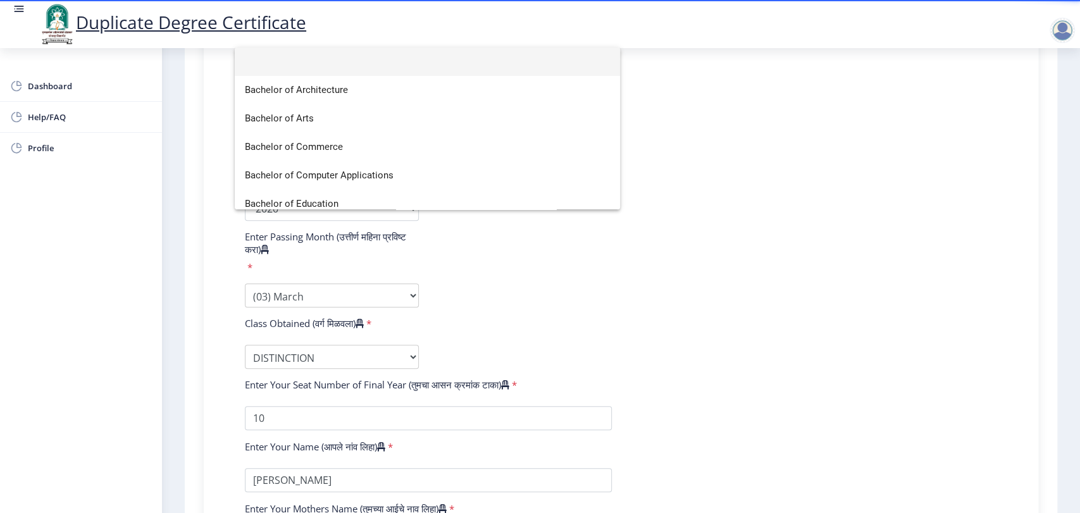
scroll to position [264, 0]
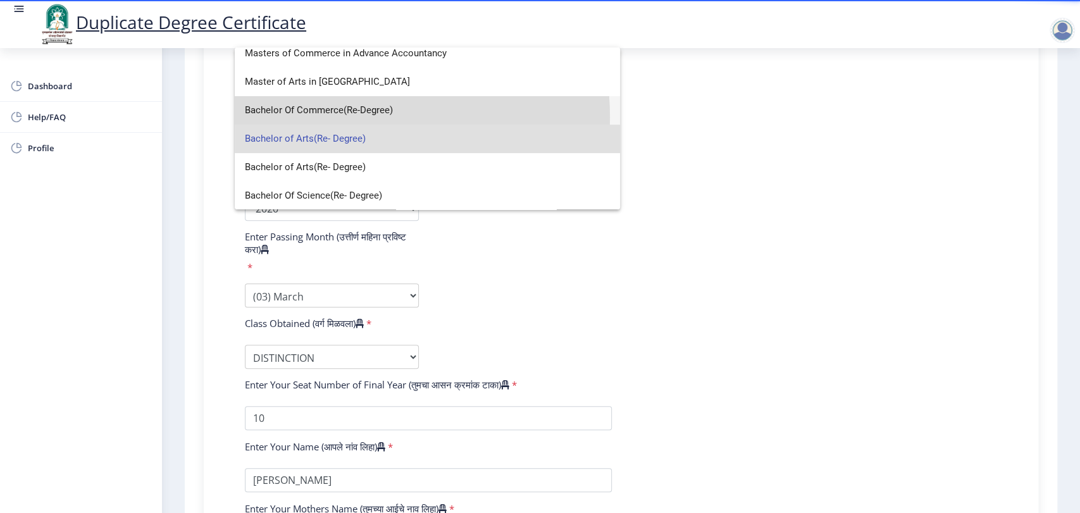
click at [339, 116] on span "Bachelor Of Commerce(Re-Degree)" at bounding box center [427, 110] width 365 height 28
